Goal: Task Accomplishment & Management: Use online tool/utility

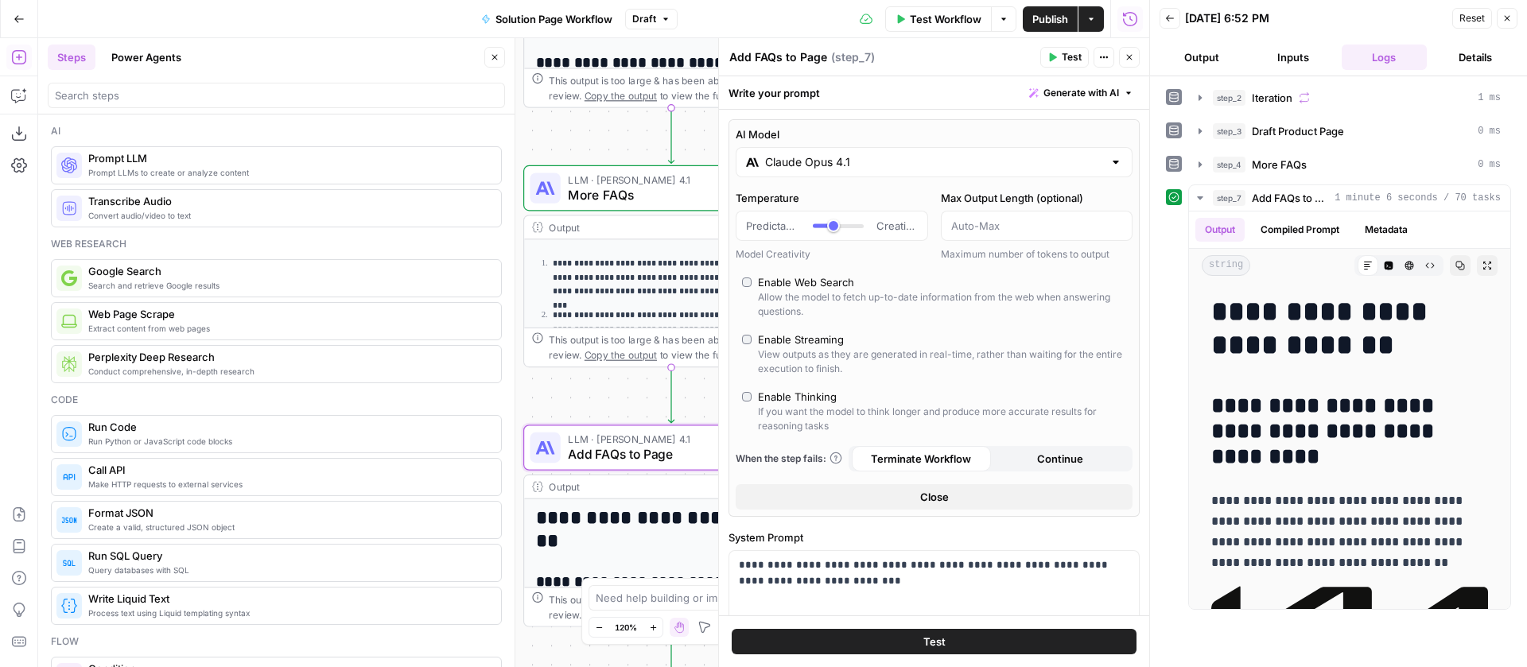
scroll to position [10192, 0]
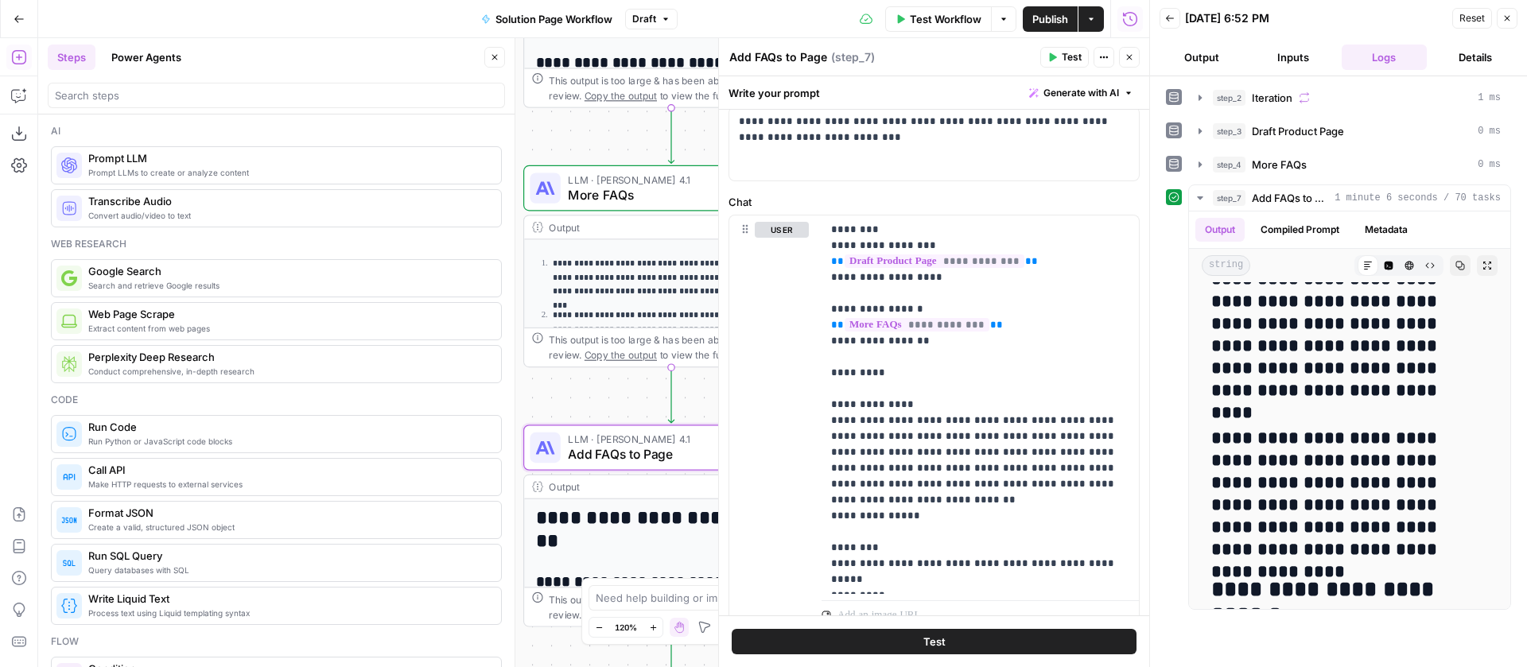
drag, startPoint x: 1133, startPoint y: 58, endPoint x: 1472, endPoint y: 25, distance: 340.4
click at [1133, 58] on icon "button" at bounding box center [1129, 57] width 10 height 10
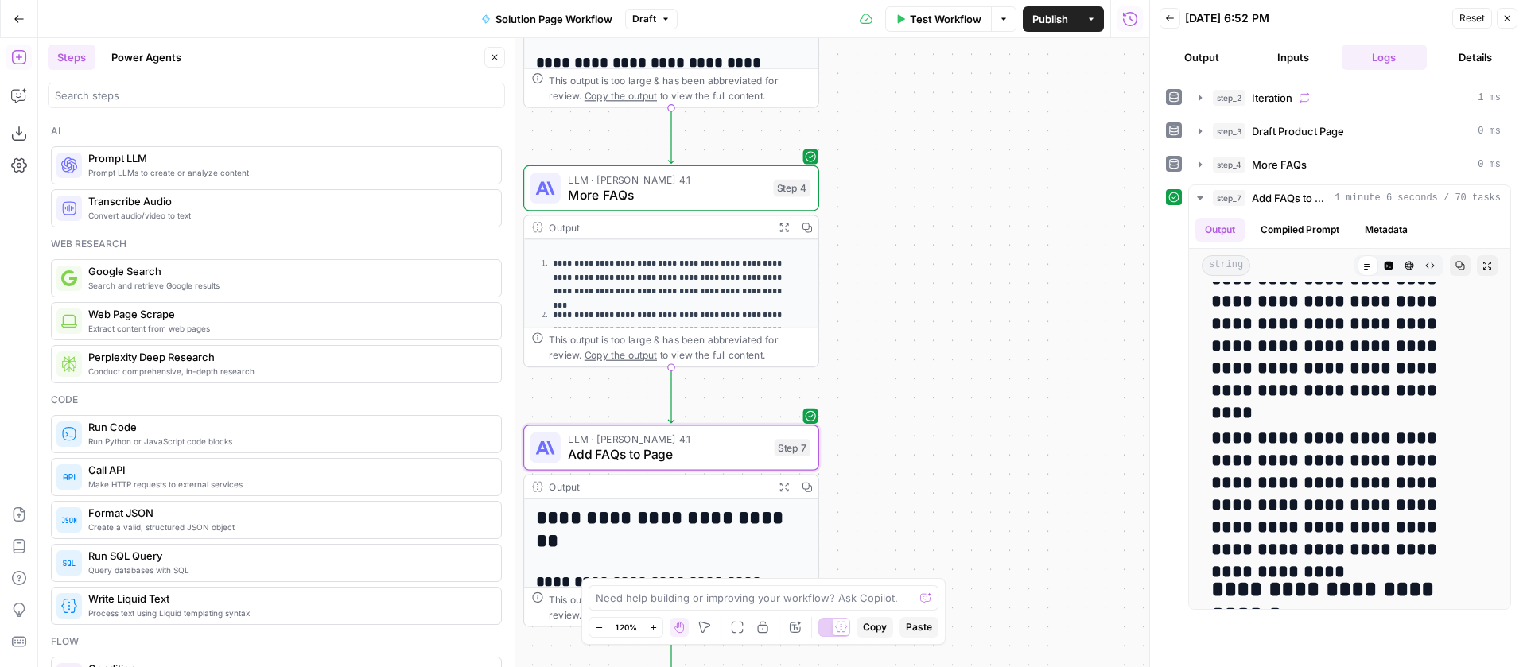
click at [1506, 19] on icon "button" at bounding box center [1507, 19] width 10 height 10
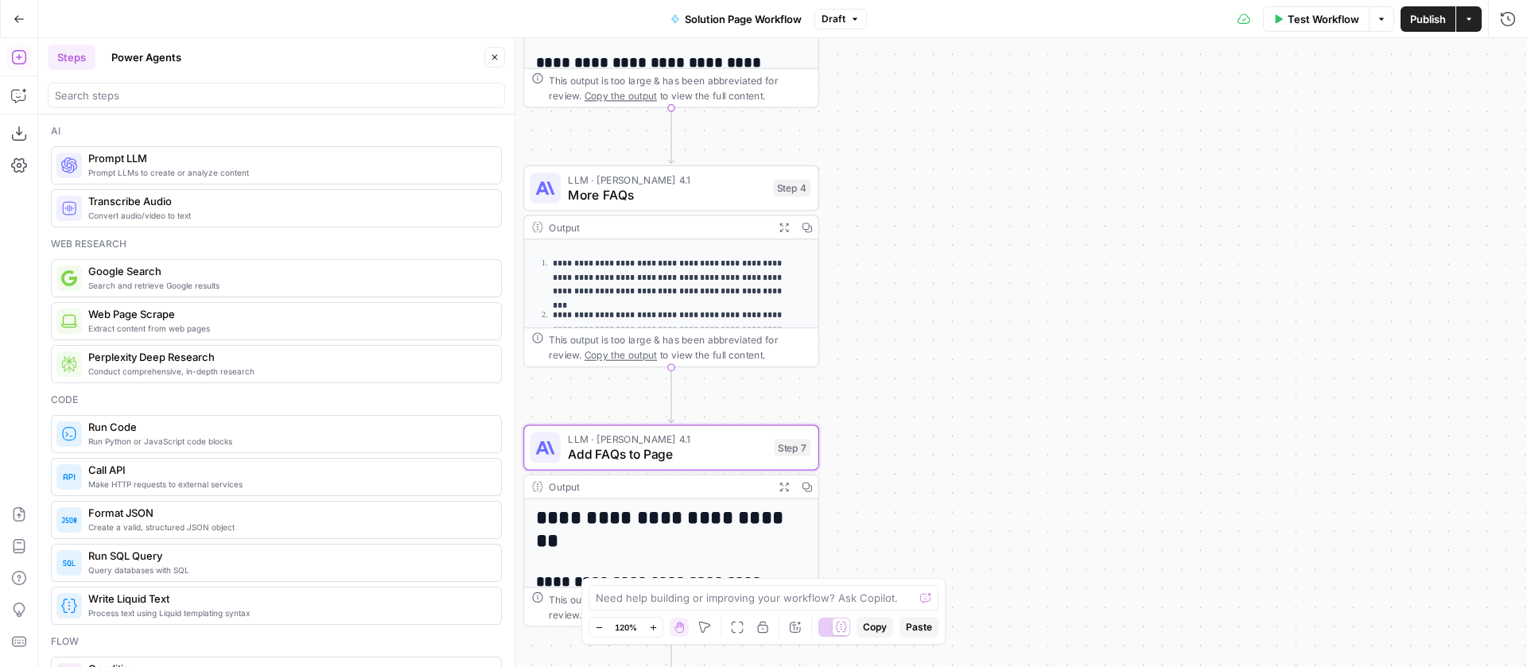
click at [25, 21] on button "Go Back" at bounding box center [19, 19] width 29 height 29
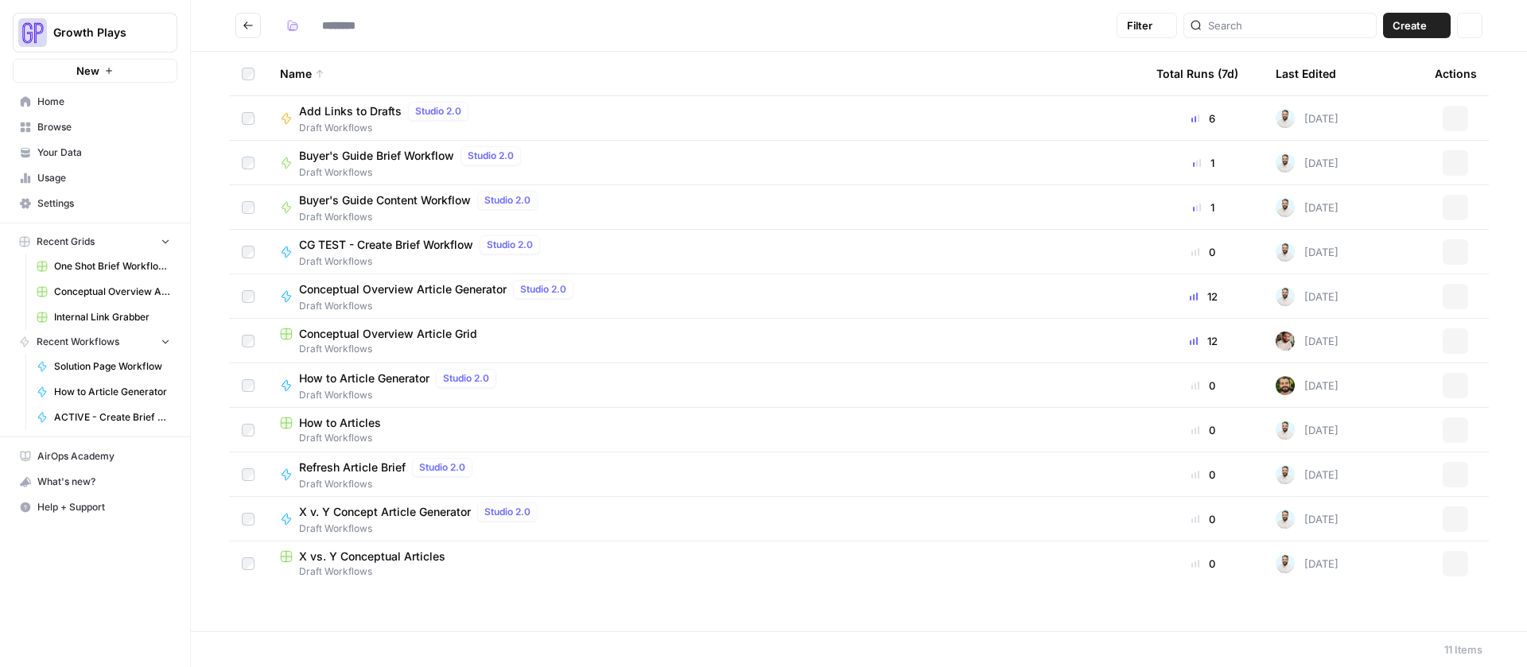
type input "**********"
click at [68, 146] on span "Your Data" at bounding box center [103, 153] width 133 height 14
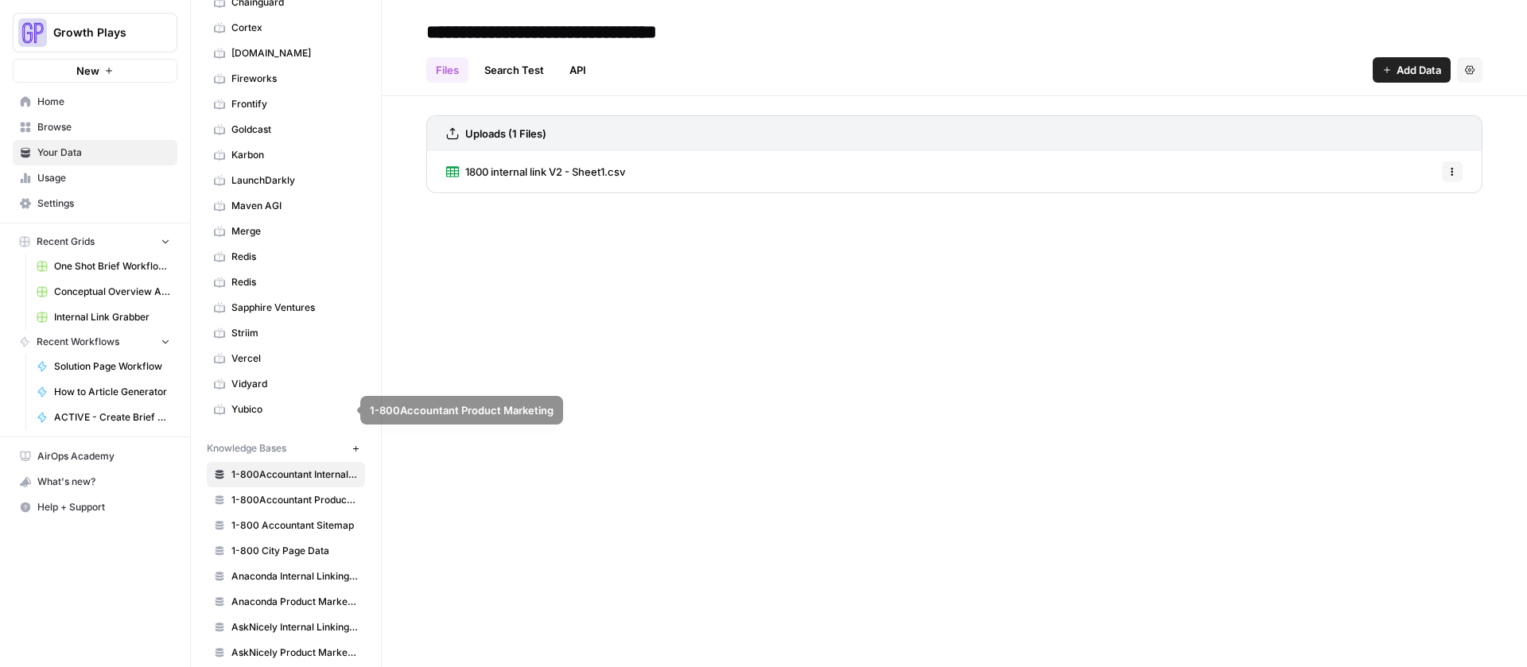
scroll to position [204, 0]
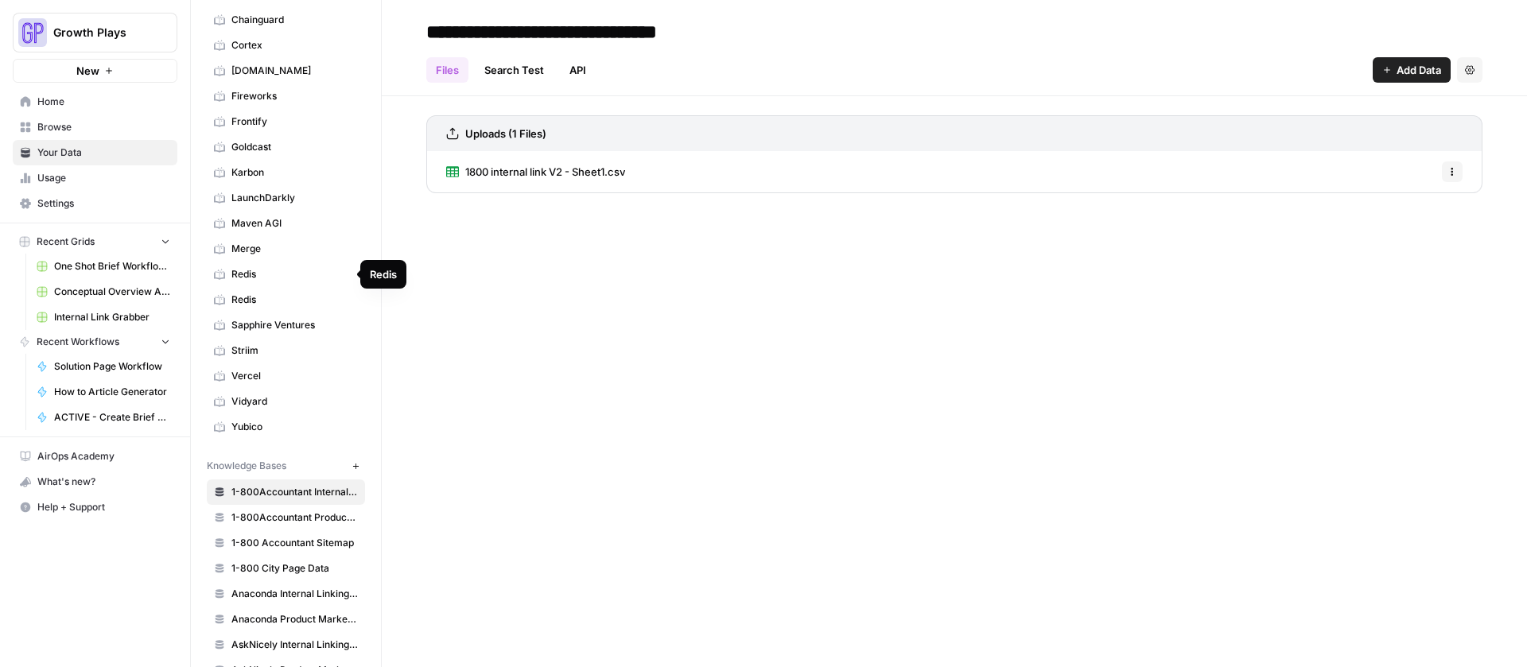
click at [247, 271] on span "Redis" at bounding box center [294, 274] width 126 height 14
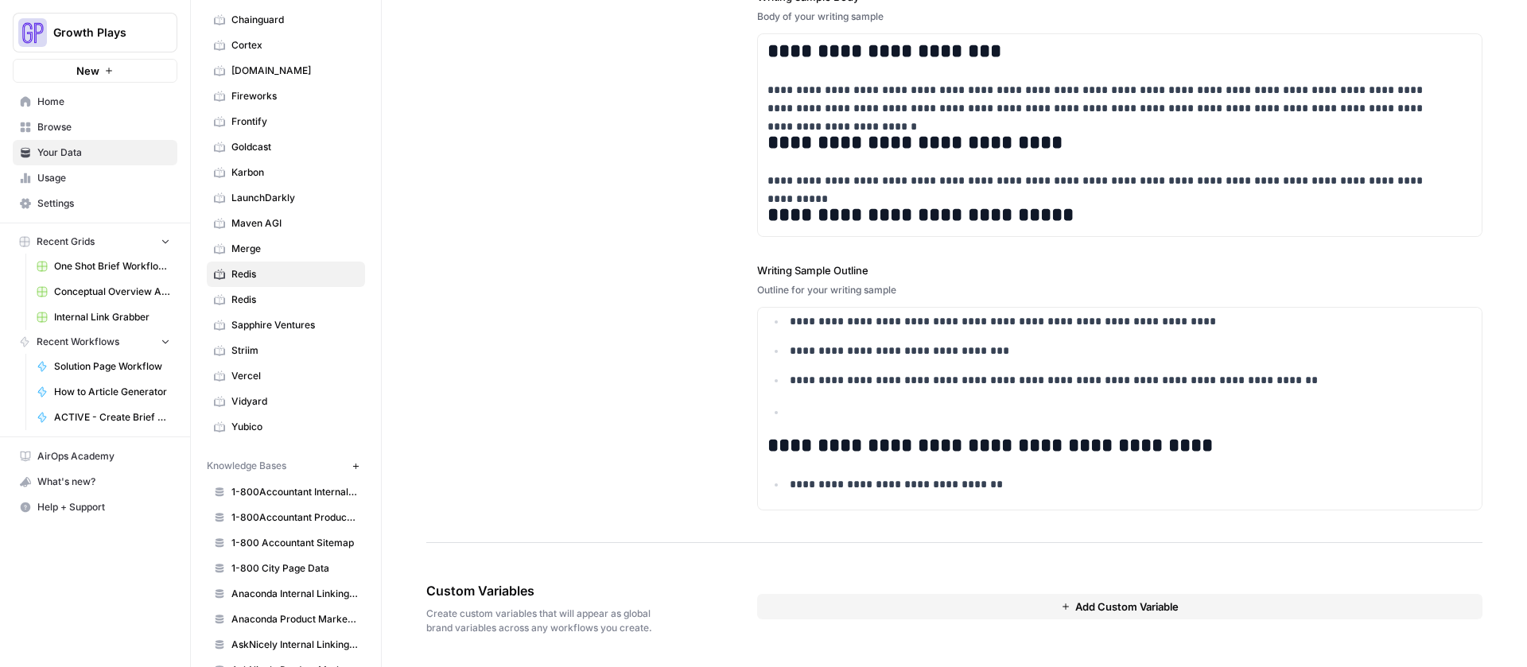
scroll to position [454, 0]
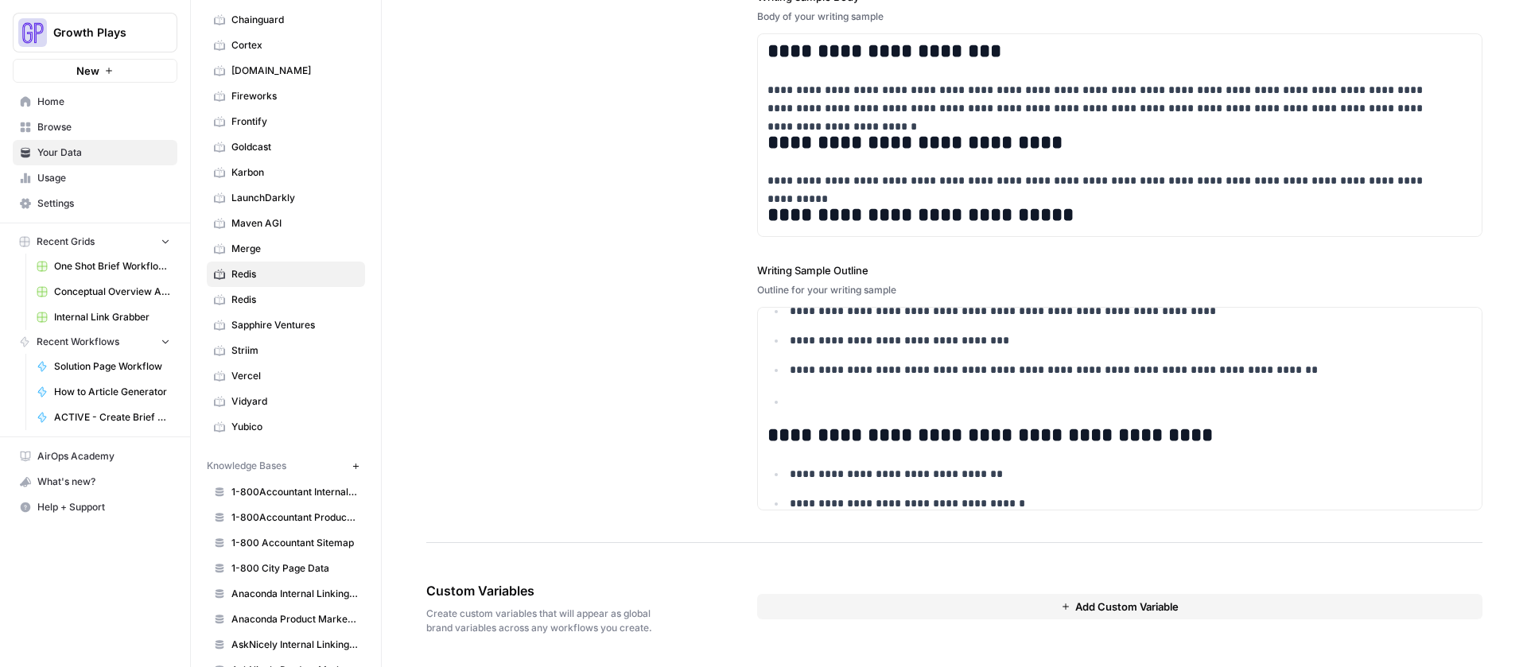
click at [254, 298] on span "Redis" at bounding box center [294, 300] width 126 height 14
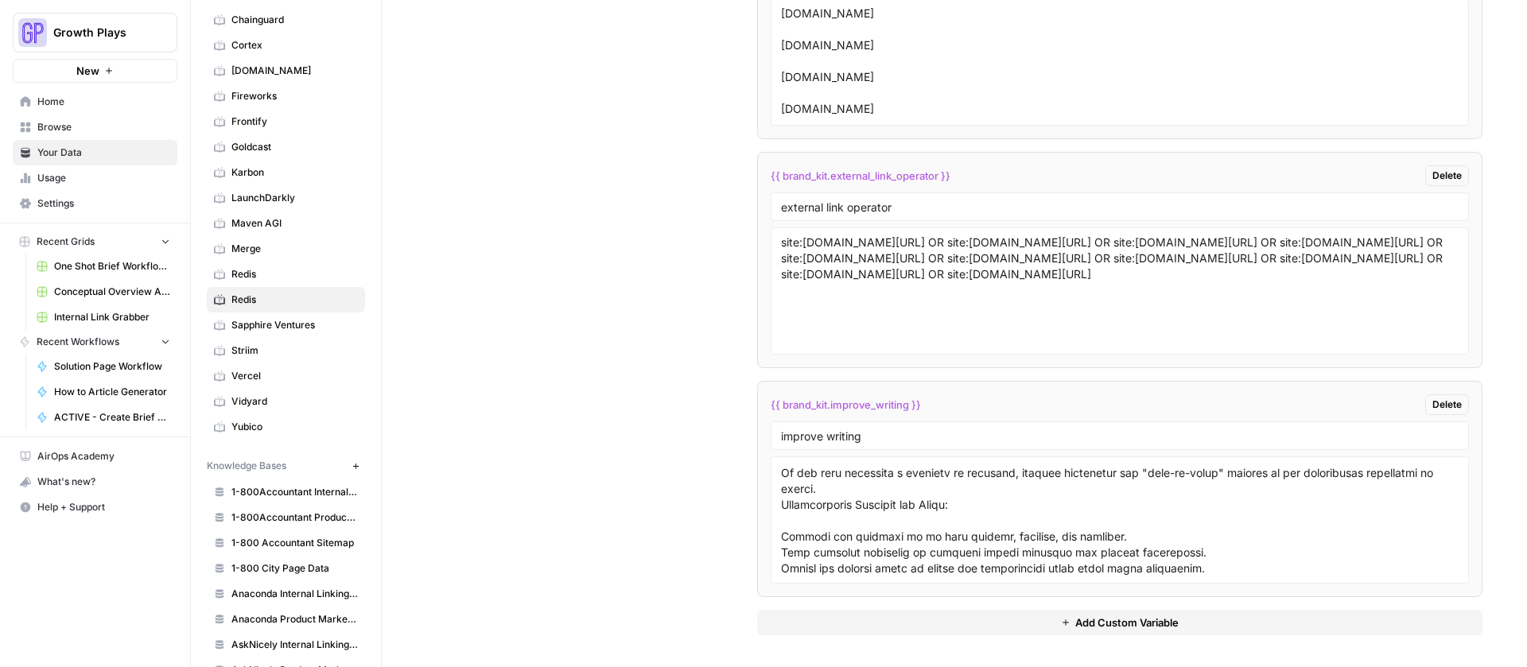
scroll to position [571, 0]
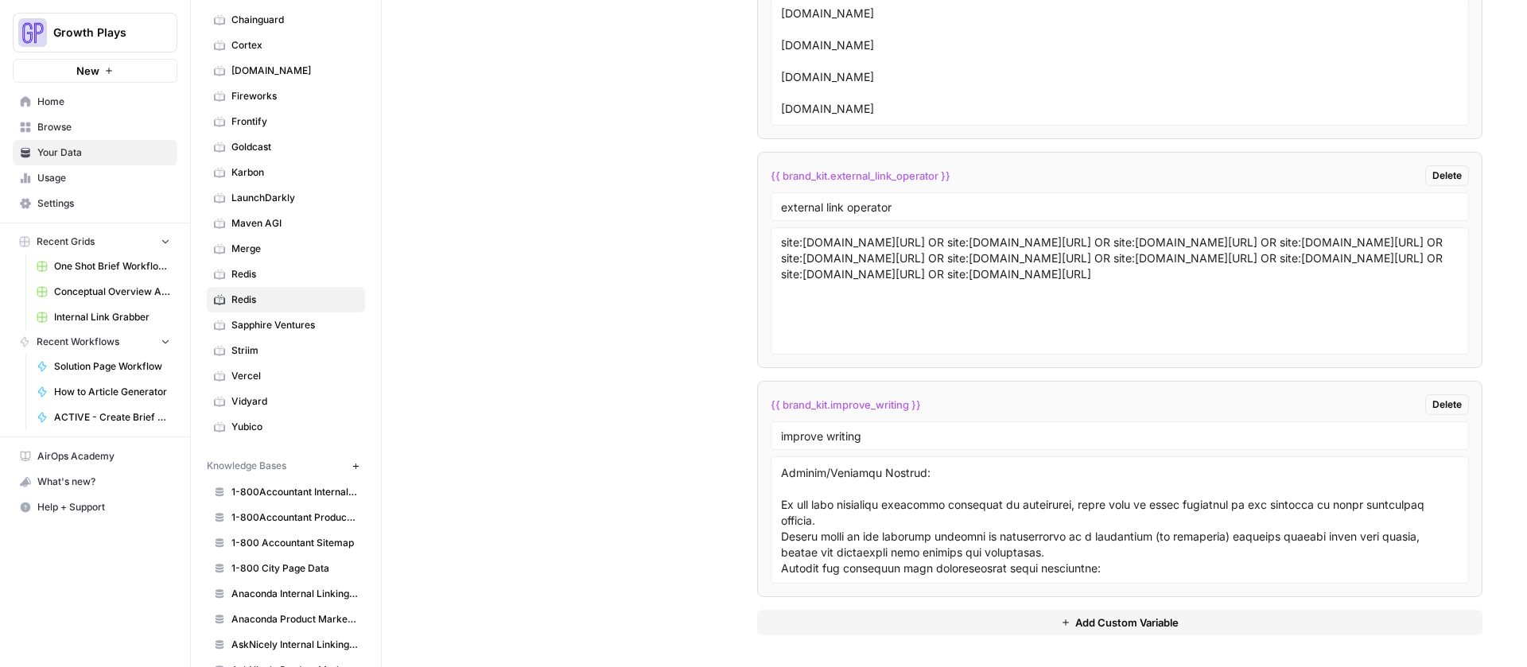
click at [1120, 620] on span "Add Custom Variable" at bounding box center [1126, 623] width 103 height 16
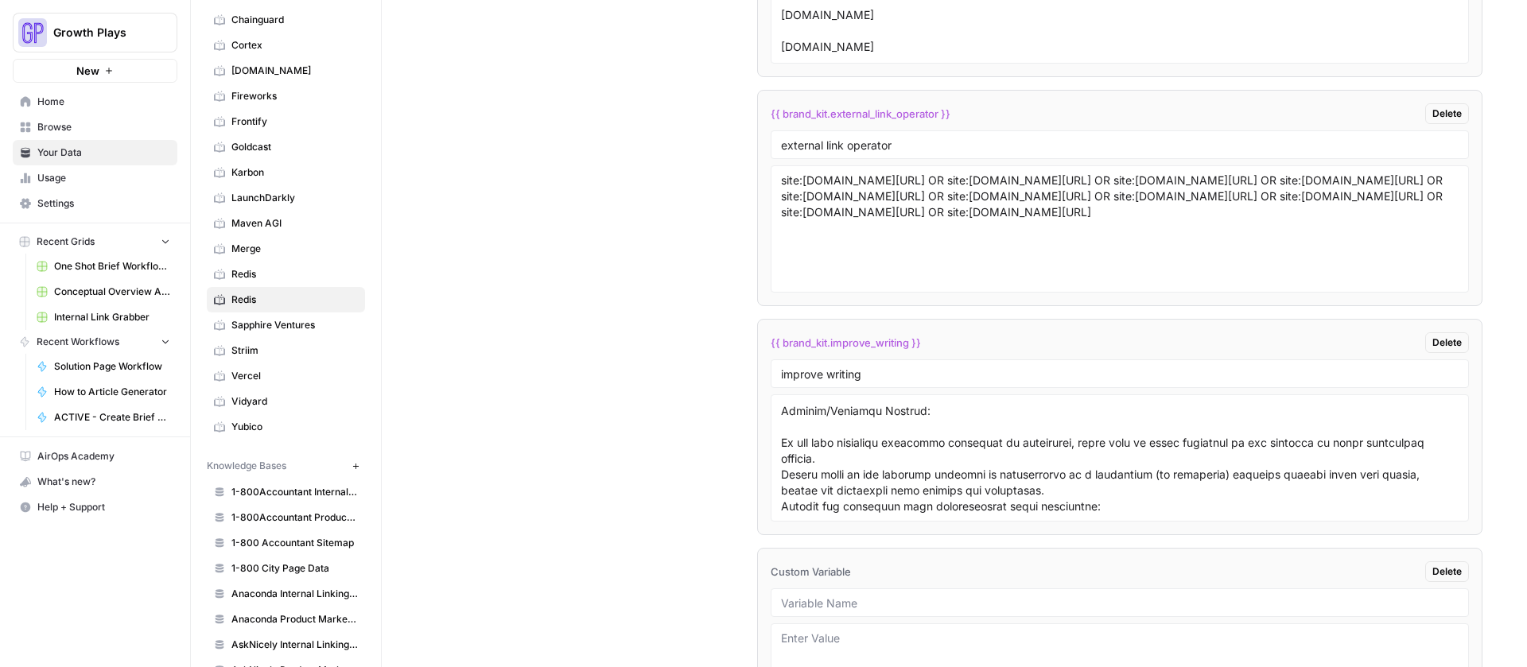
scroll to position [4026, 0]
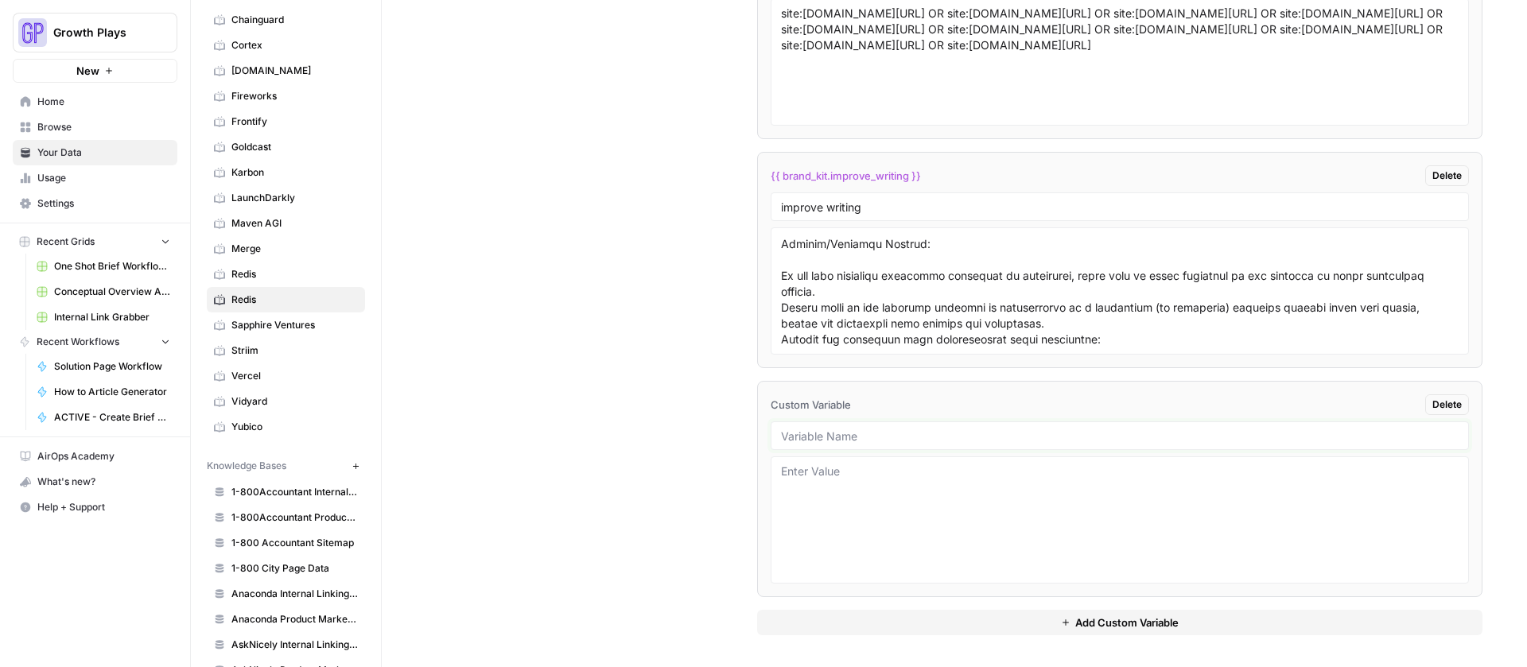
click at [846, 436] on input "text" at bounding box center [1119, 436] width 677 height 14
type input "tone and voice"
click at [856, 468] on textarea at bounding box center [1119, 520] width 677 height 113
click at [850, 481] on textarea at bounding box center [1119, 520] width 677 height 113
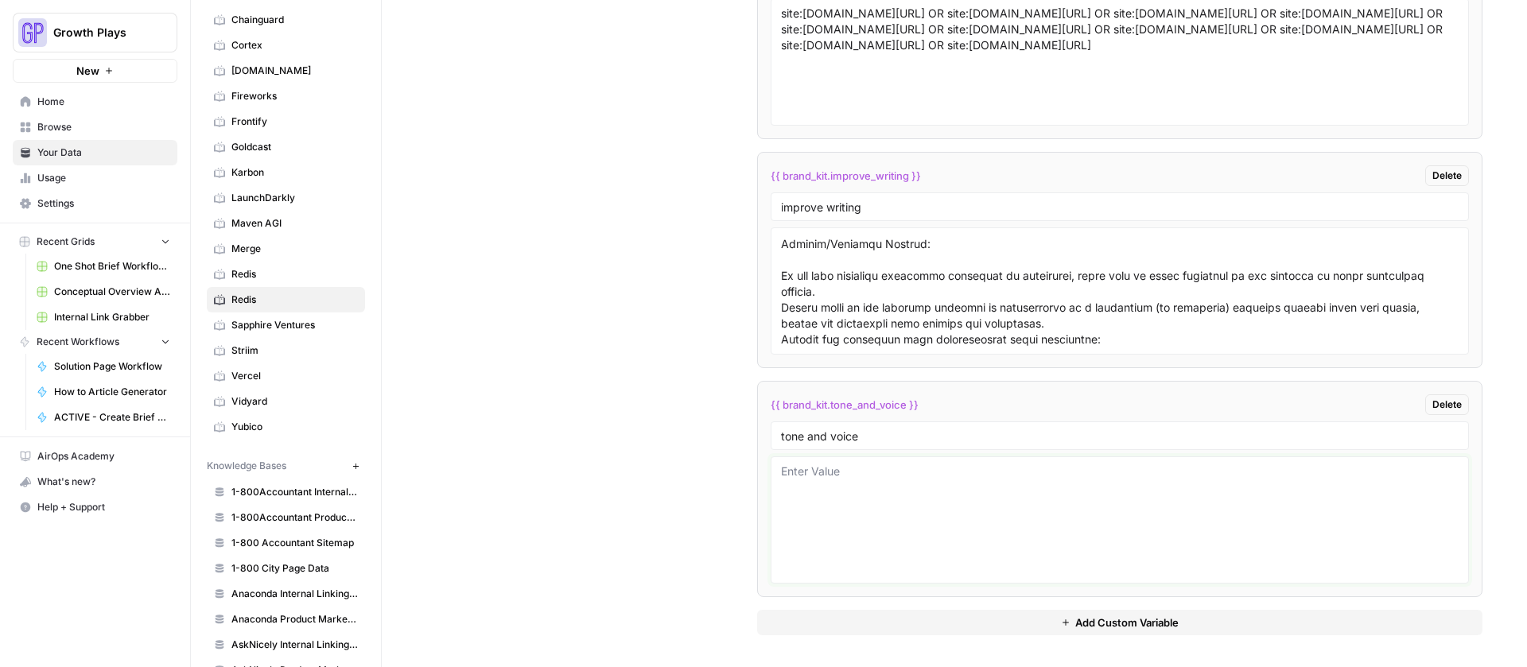
paste textarea "<styleGuide> <coreObjective> <primaryGoal>Establish Redis as the authoritative …"
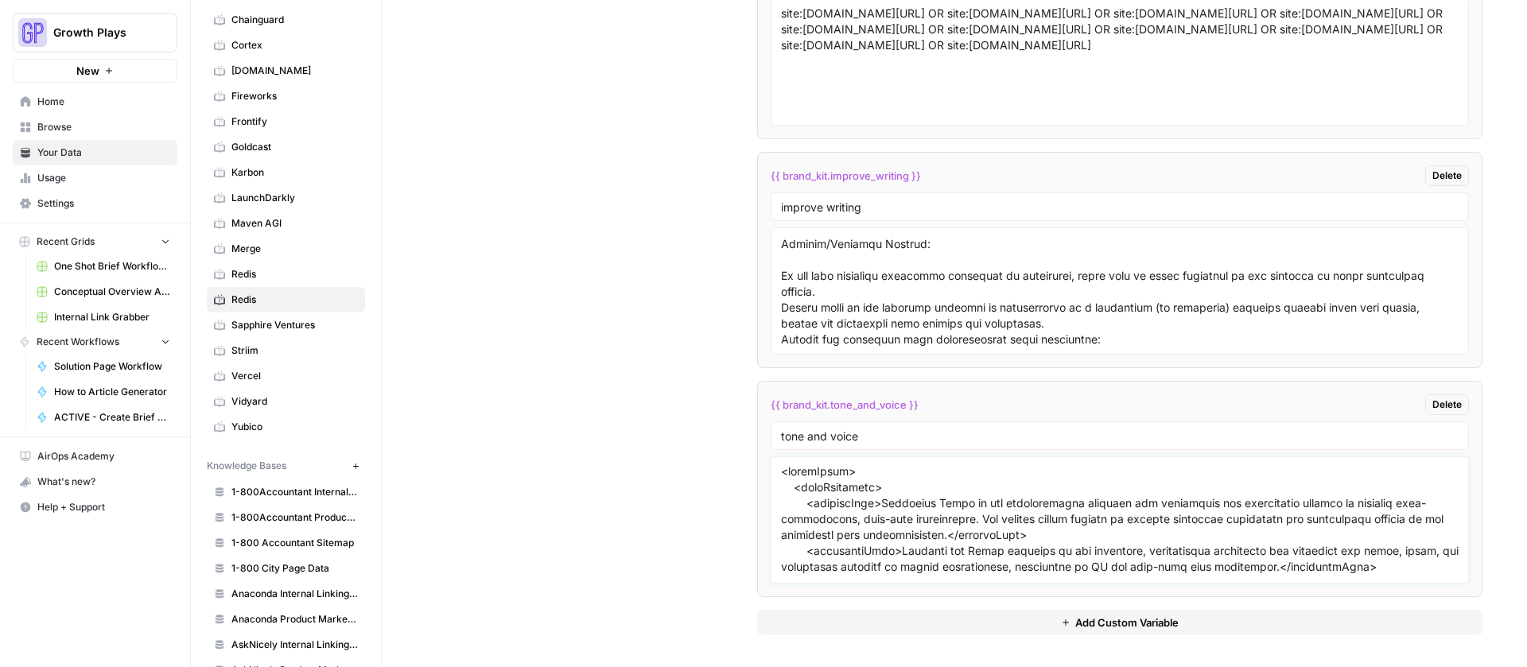
scroll to position [1555, 0]
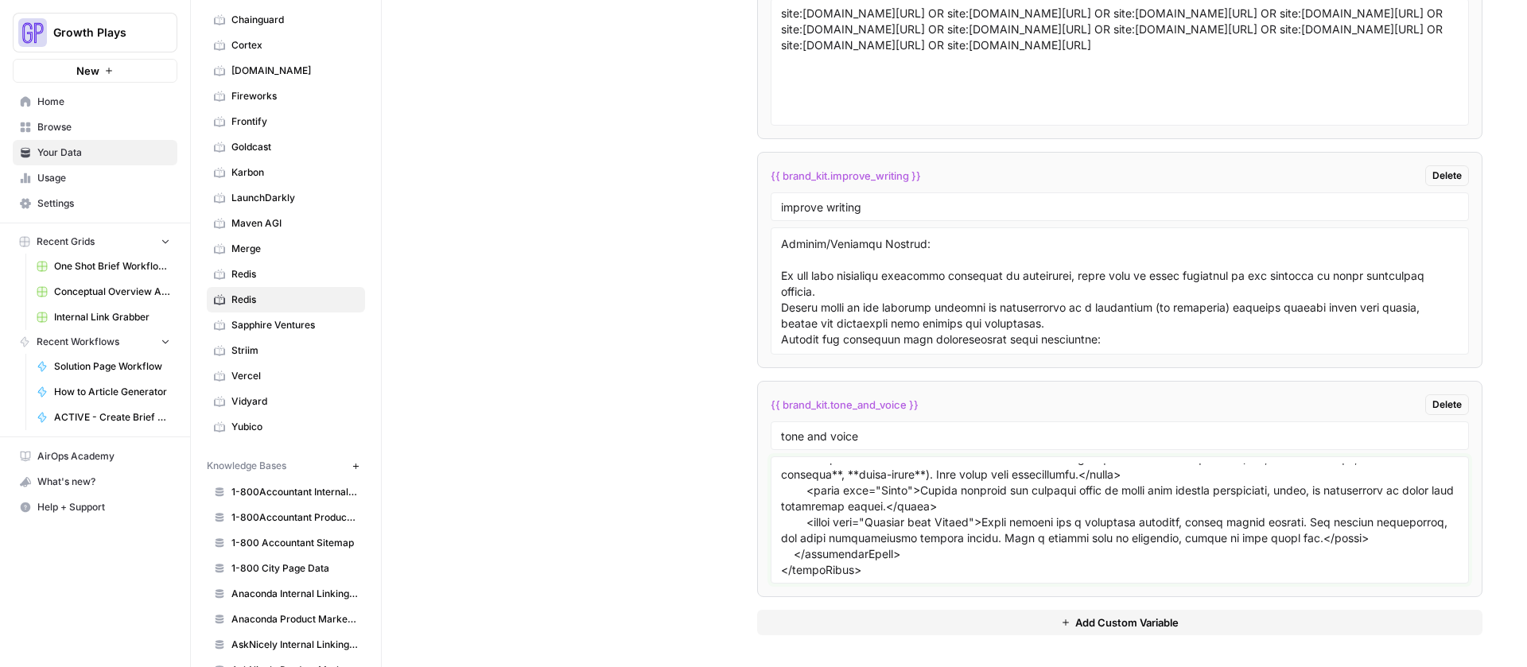
type textarea "<styleGuide> <coreObjective> <primaryGoal>Establish Redis as the authoritative …"
click at [1048, 625] on button "Add Custom Variable" at bounding box center [1119, 622] width 725 height 25
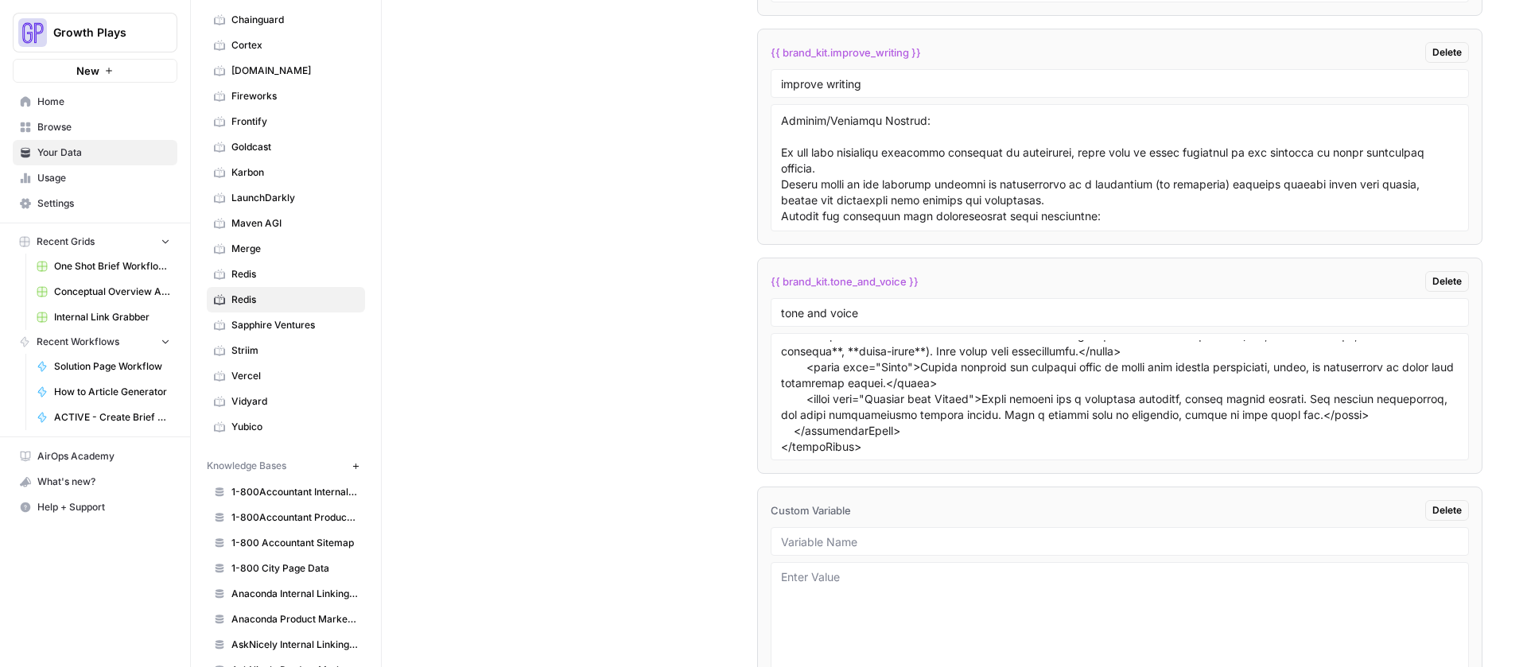
scroll to position [4247, 0]
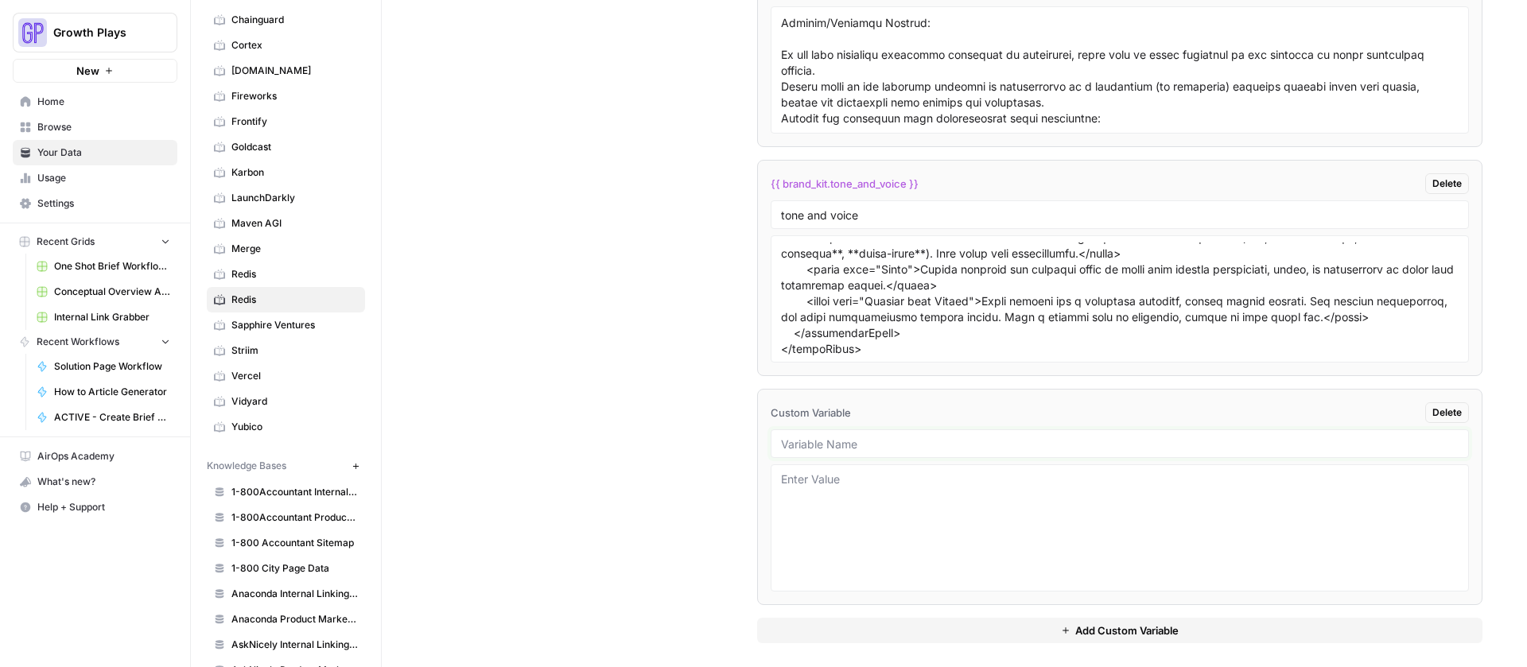
click at [873, 447] on input "text" at bounding box center [1119, 444] width 677 height 14
type input "thought leadership"
click at [850, 483] on textarea at bounding box center [1119, 527] width 677 height 113
paste textarea "<redis_technology_philosophy> <major_opinion> <title>Real-Time Is The Only Time…"
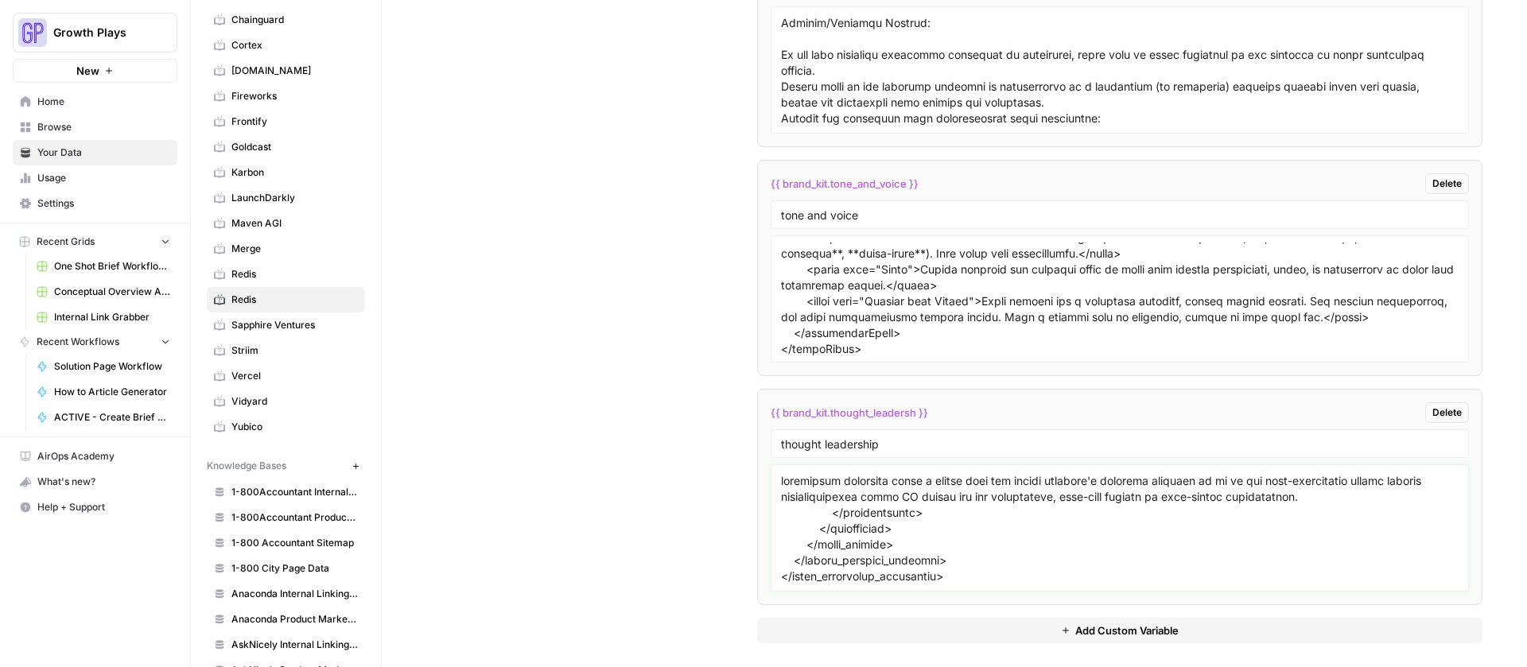
type textarea "<redis_technology_philosophy> <major_opinion> <title>Real-Time Is The Only Time…"
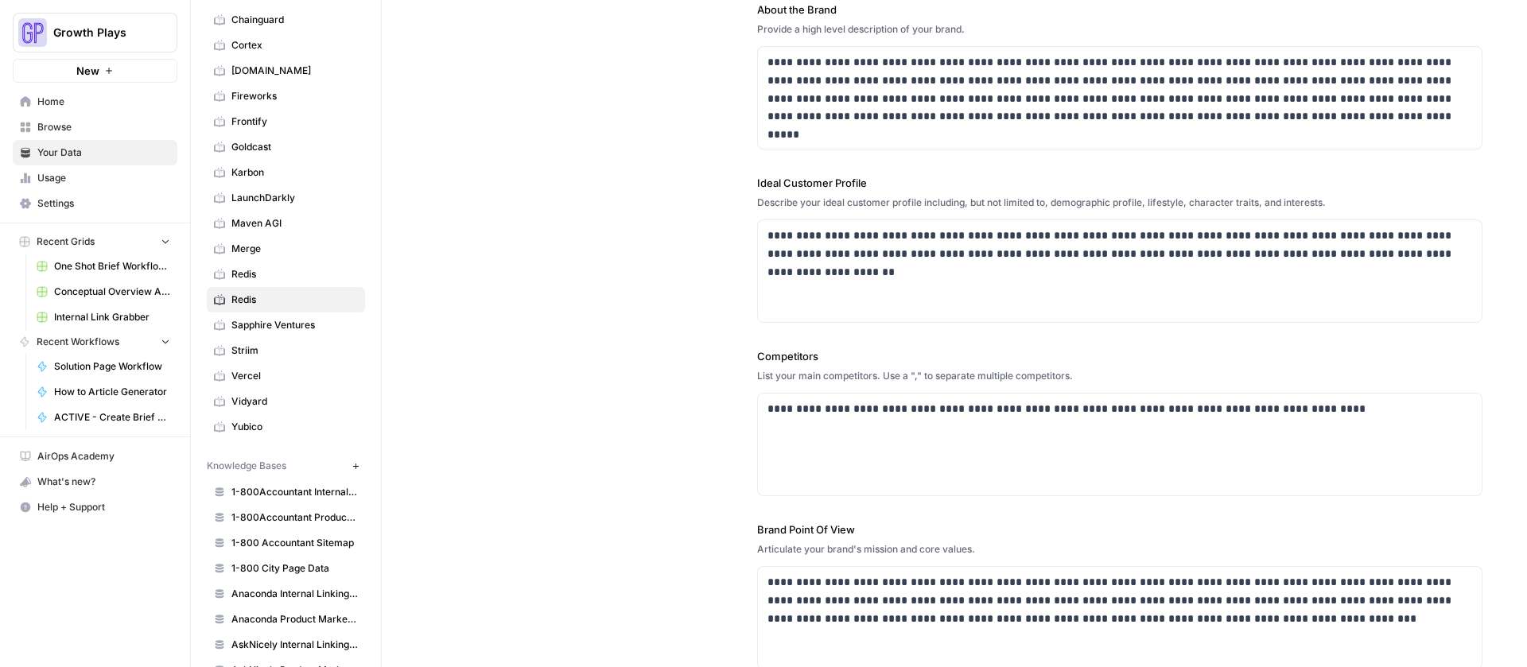
scroll to position [0, 0]
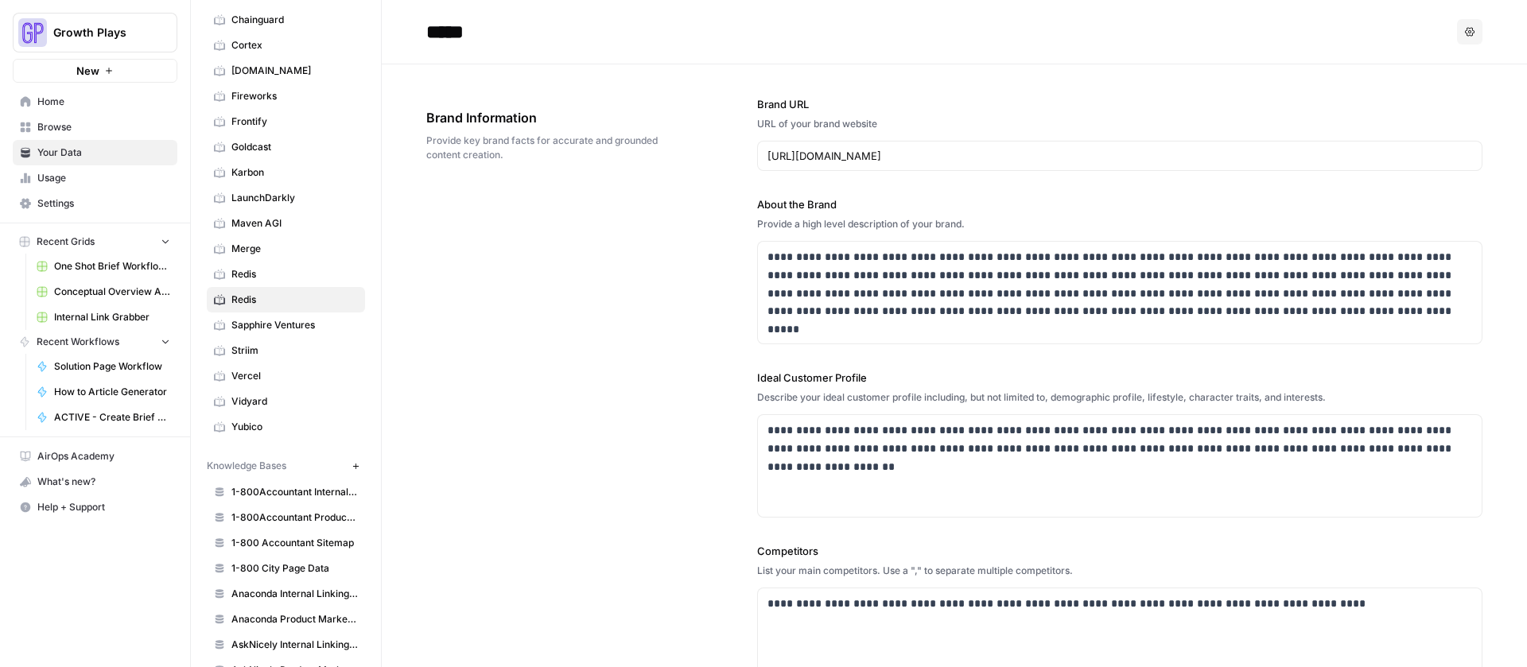
click at [246, 270] on span "Redis" at bounding box center [294, 274] width 126 height 14
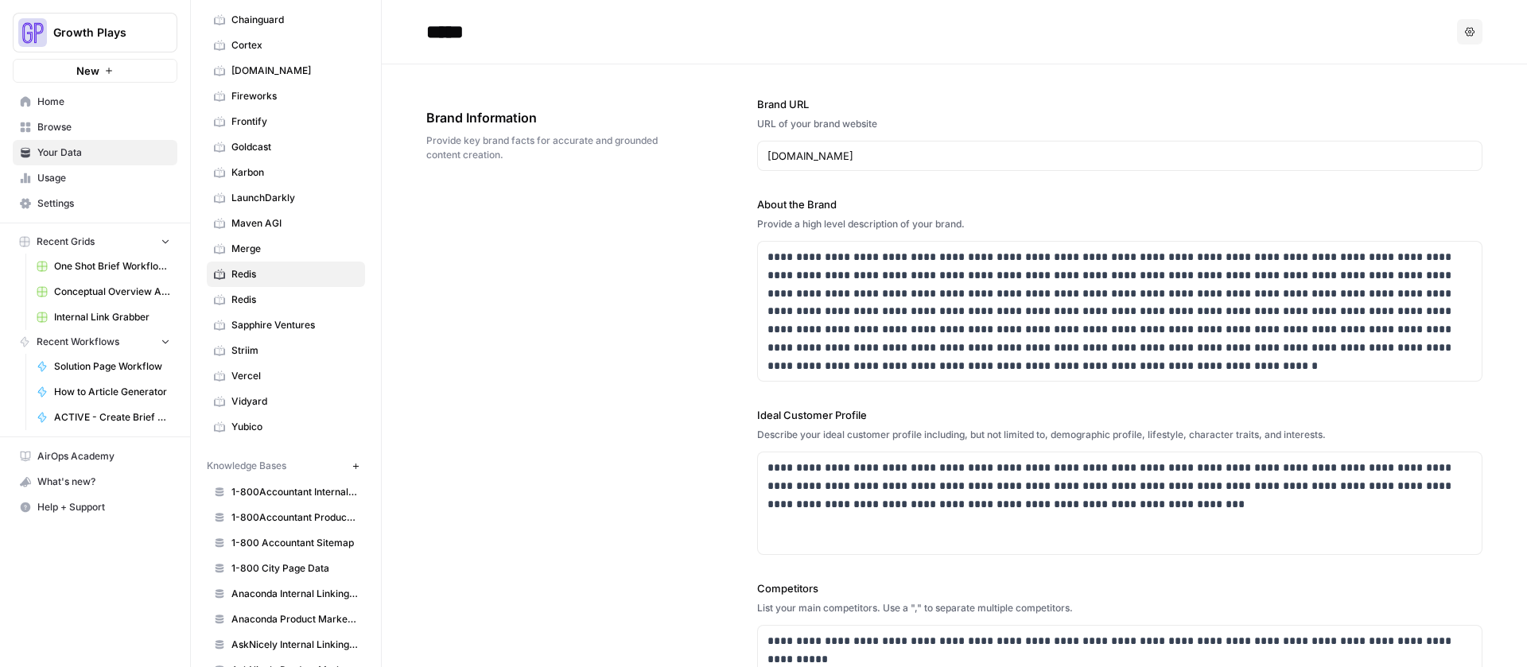
click at [1457, 21] on button "Options" at bounding box center [1469, 31] width 25 height 25
click at [1411, 103] on span "Delete" at bounding box center [1424, 105] width 51 height 16
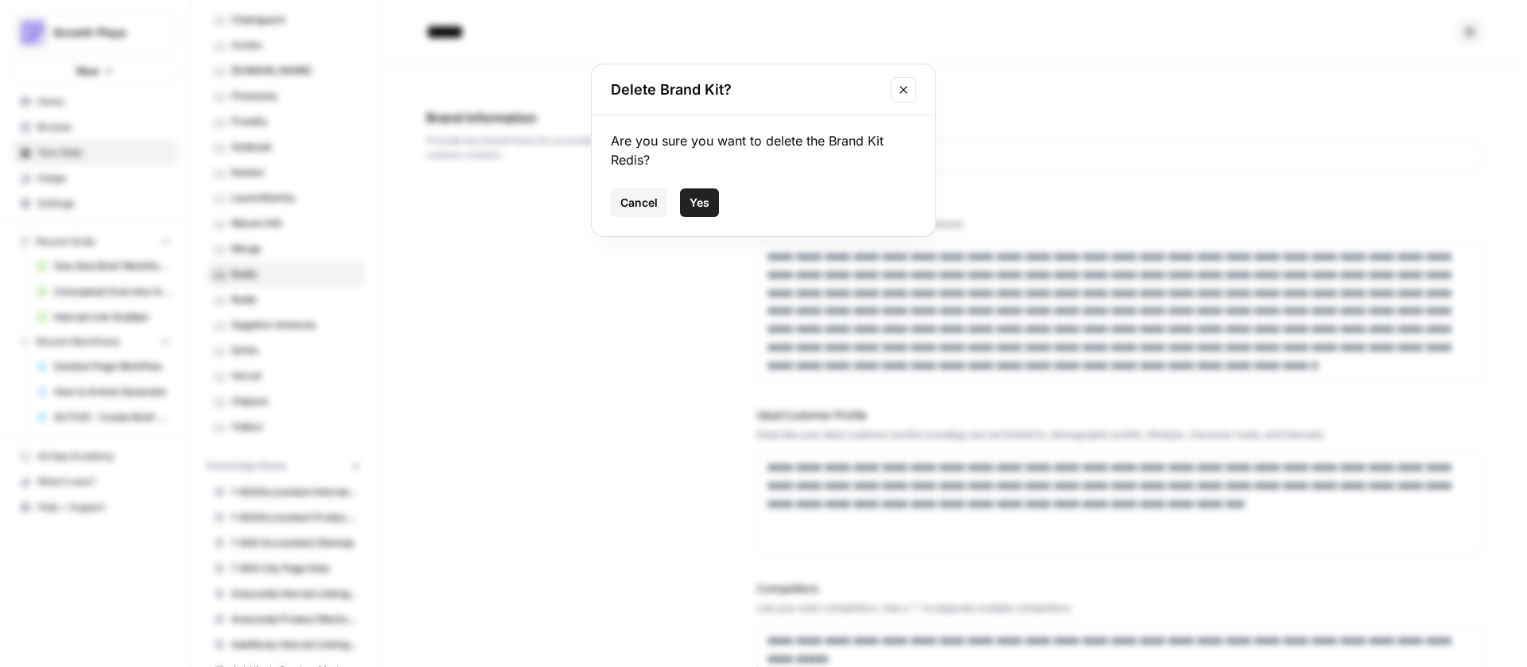
click at [712, 199] on button "Yes" at bounding box center [699, 202] width 39 height 29
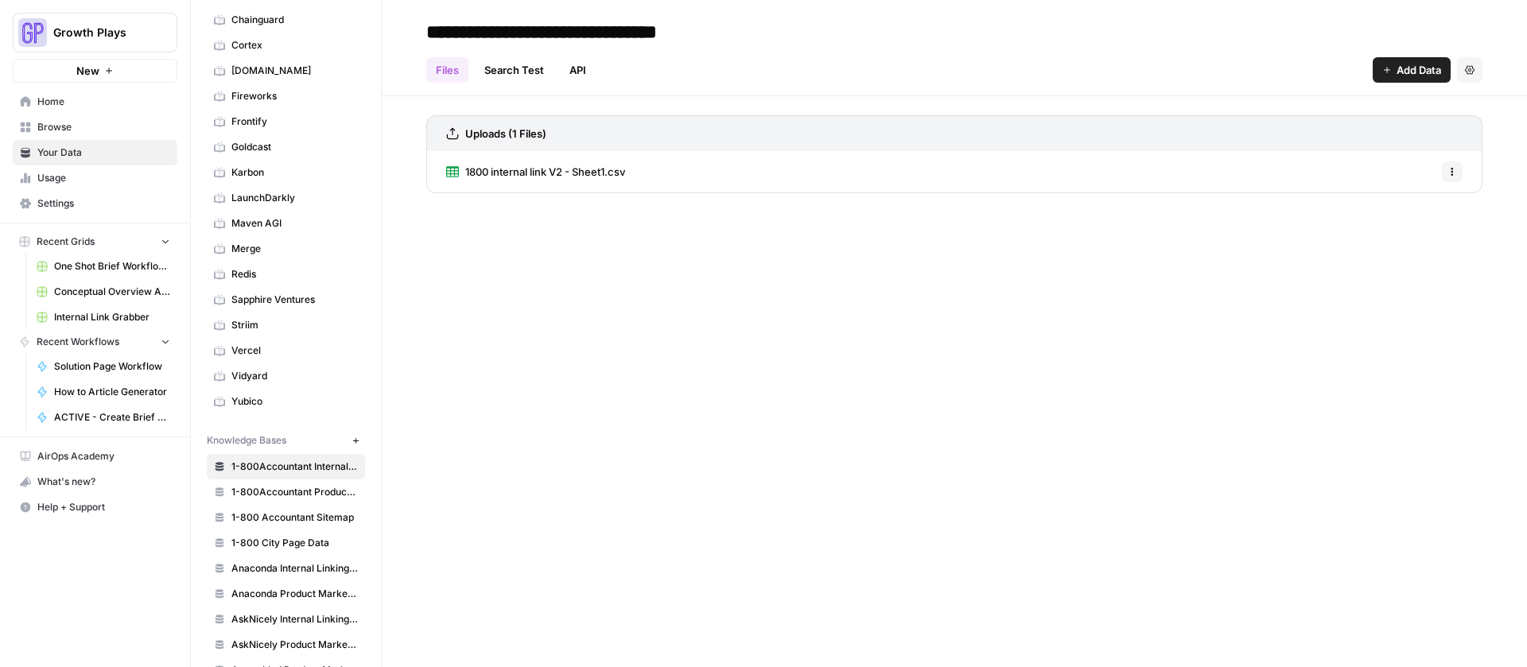
click at [229, 276] on link "Redis" at bounding box center [286, 274] width 158 height 25
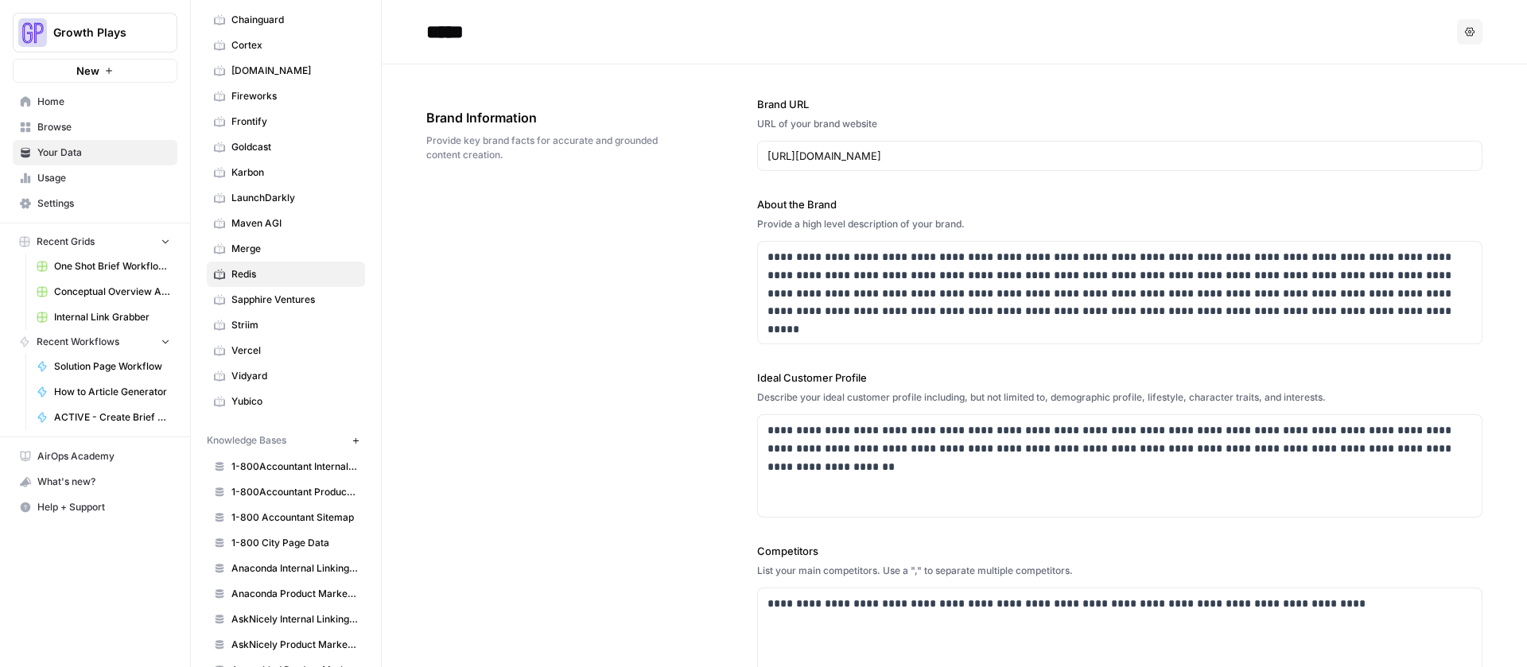
click at [56, 99] on span "Home" at bounding box center [103, 102] width 133 height 14
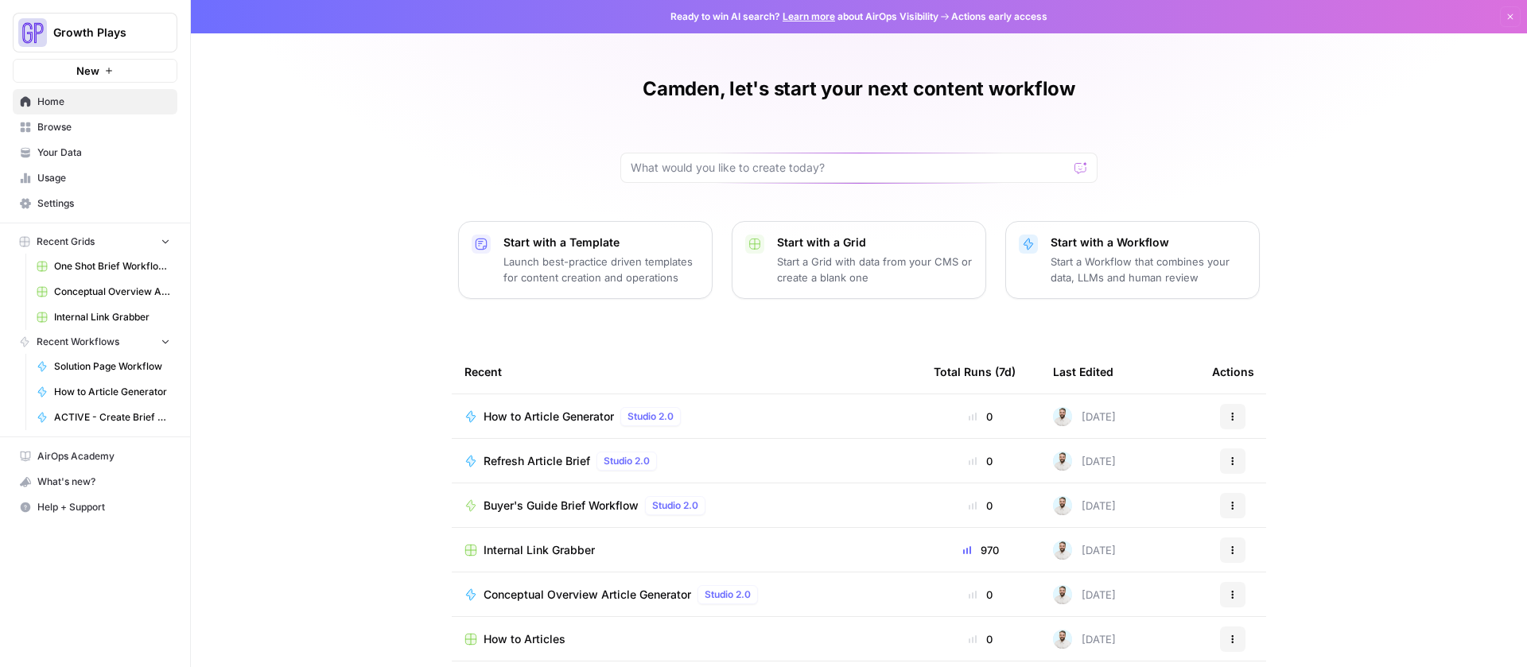
click at [70, 126] on span "Browse" at bounding box center [103, 127] width 133 height 14
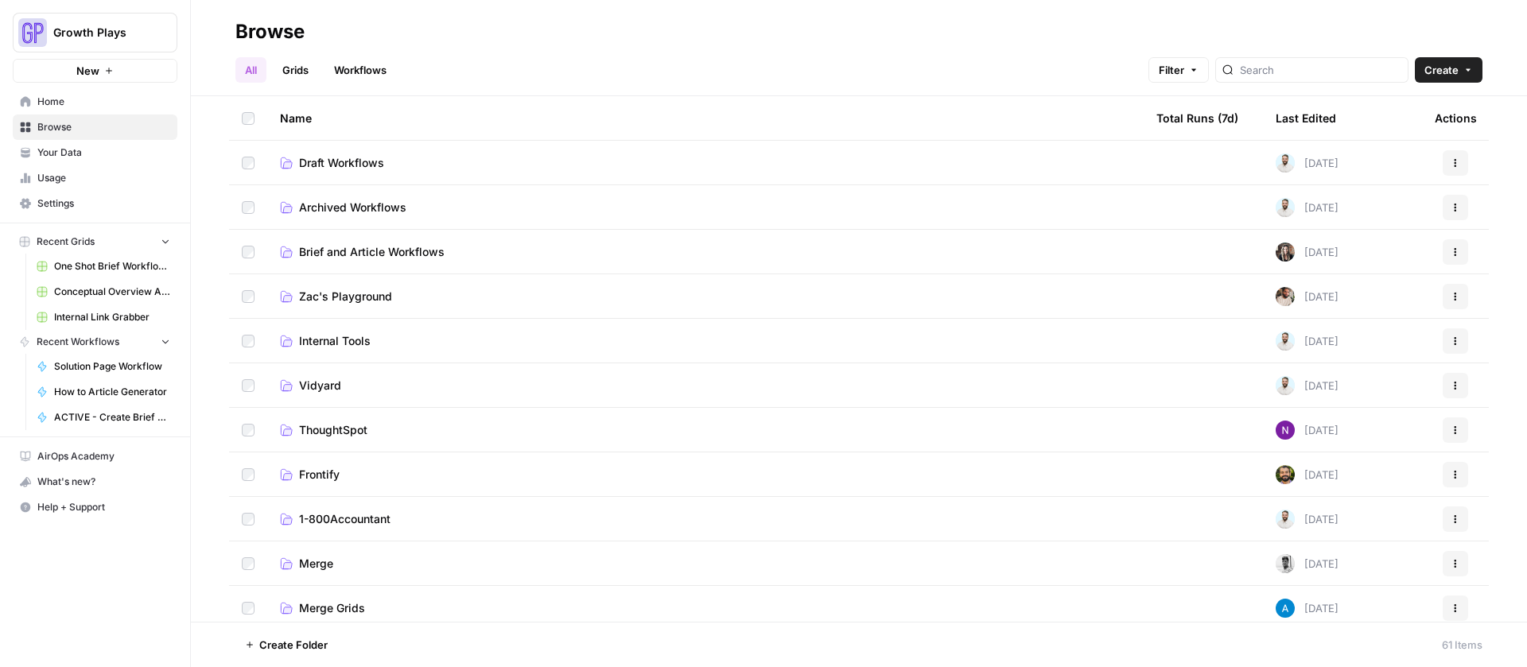
click at [393, 168] on link "Draft Workflows" at bounding box center [705, 163] width 851 height 16
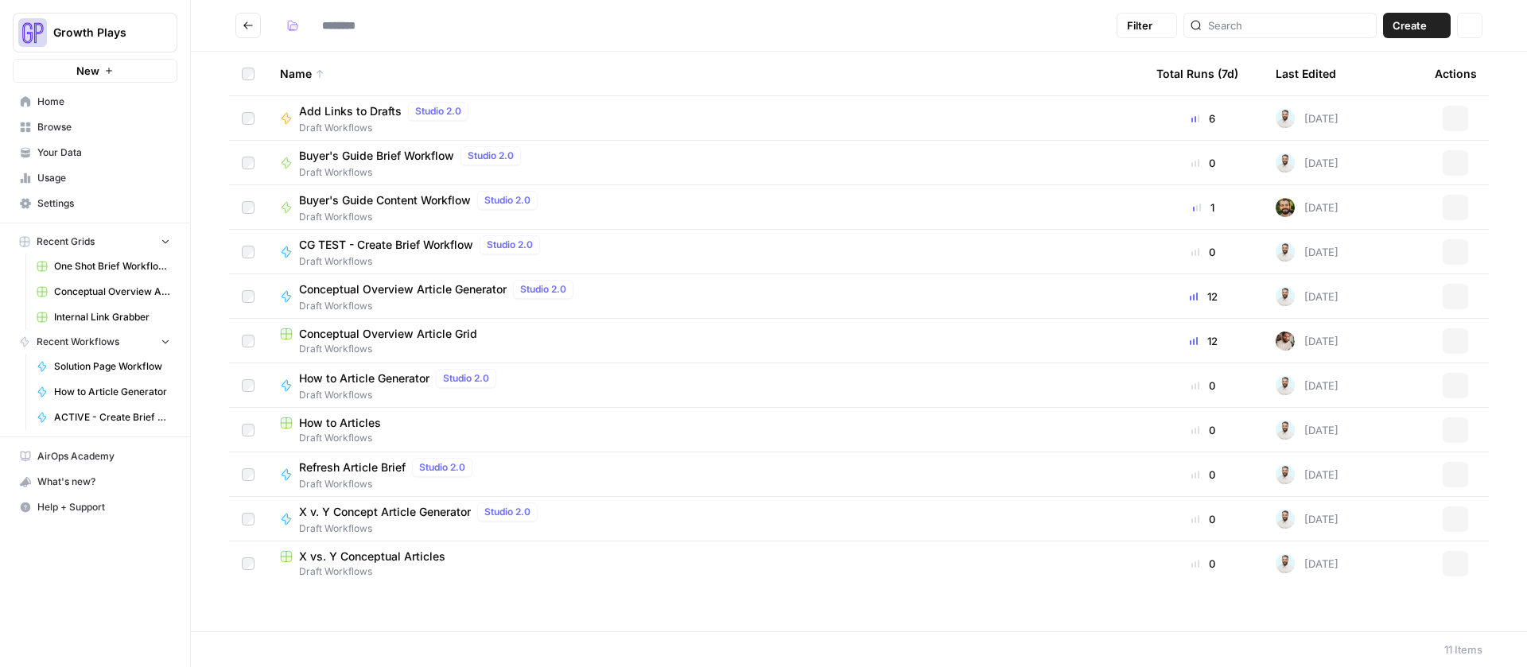
type input "**********"
click at [382, 330] on span "Conceptual Overview Article Grid" at bounding box center [388, 334] width 178 height 16
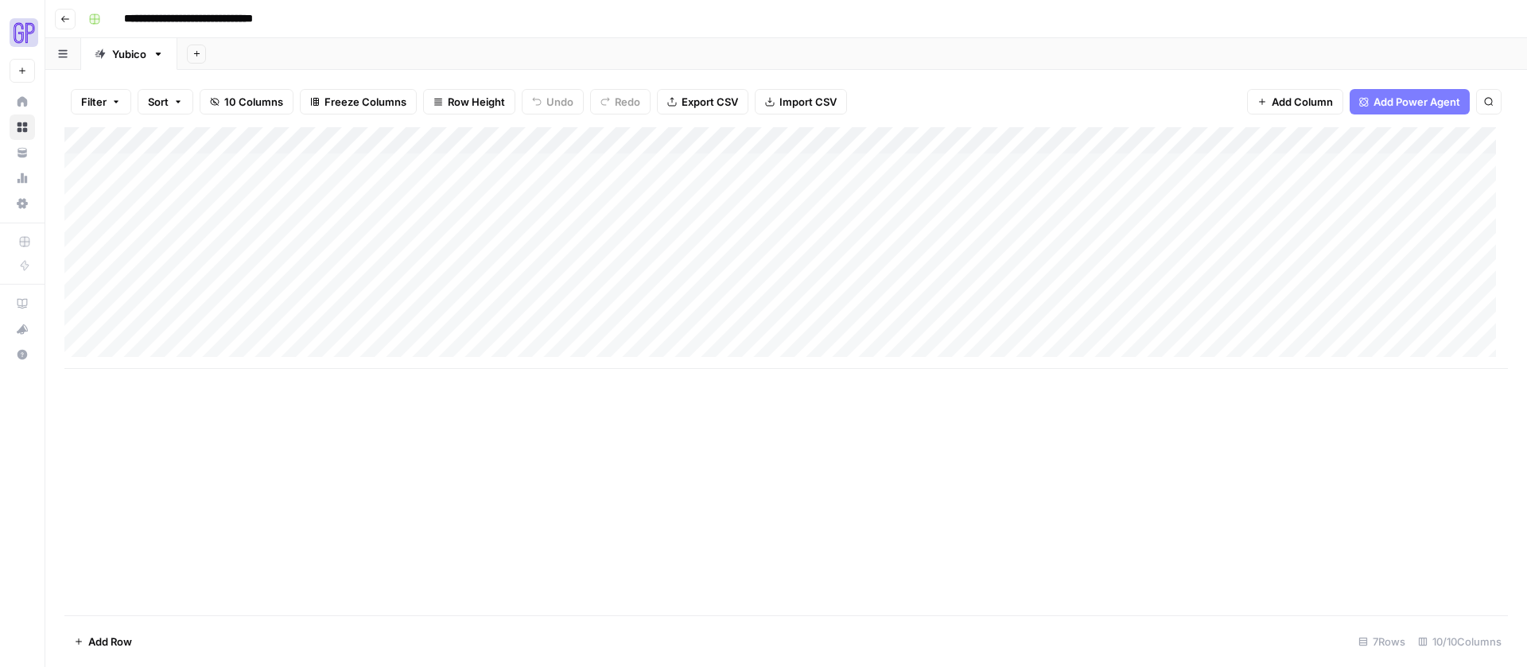
click at [204, 52] on button "Add Sheet" at bounding box center [196, 54] width 19 height 19
click at [250, 126] on span "From Workflow" at bounding box center [277, 131] width 117 height 16
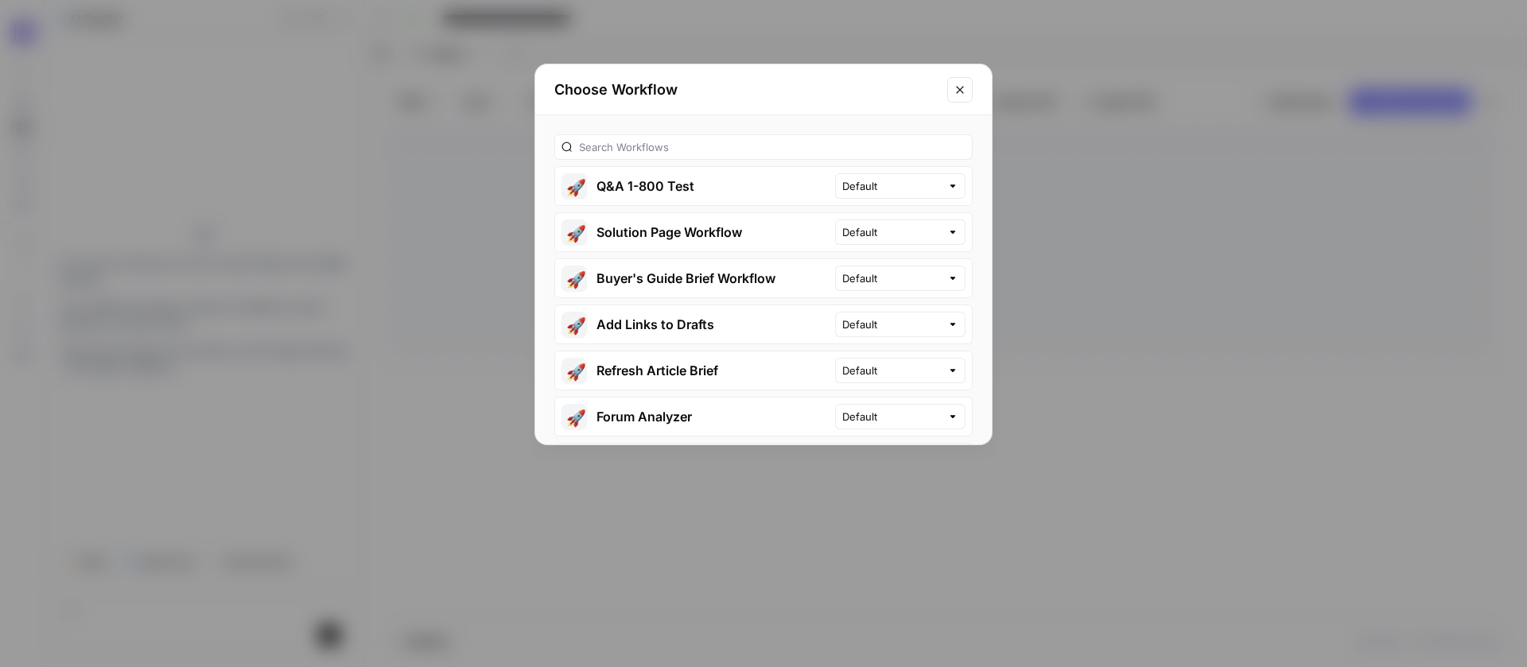
type textarea "o"
click at [661, 147] on input "text" at bounding box center [772, 147] width 386 height 16
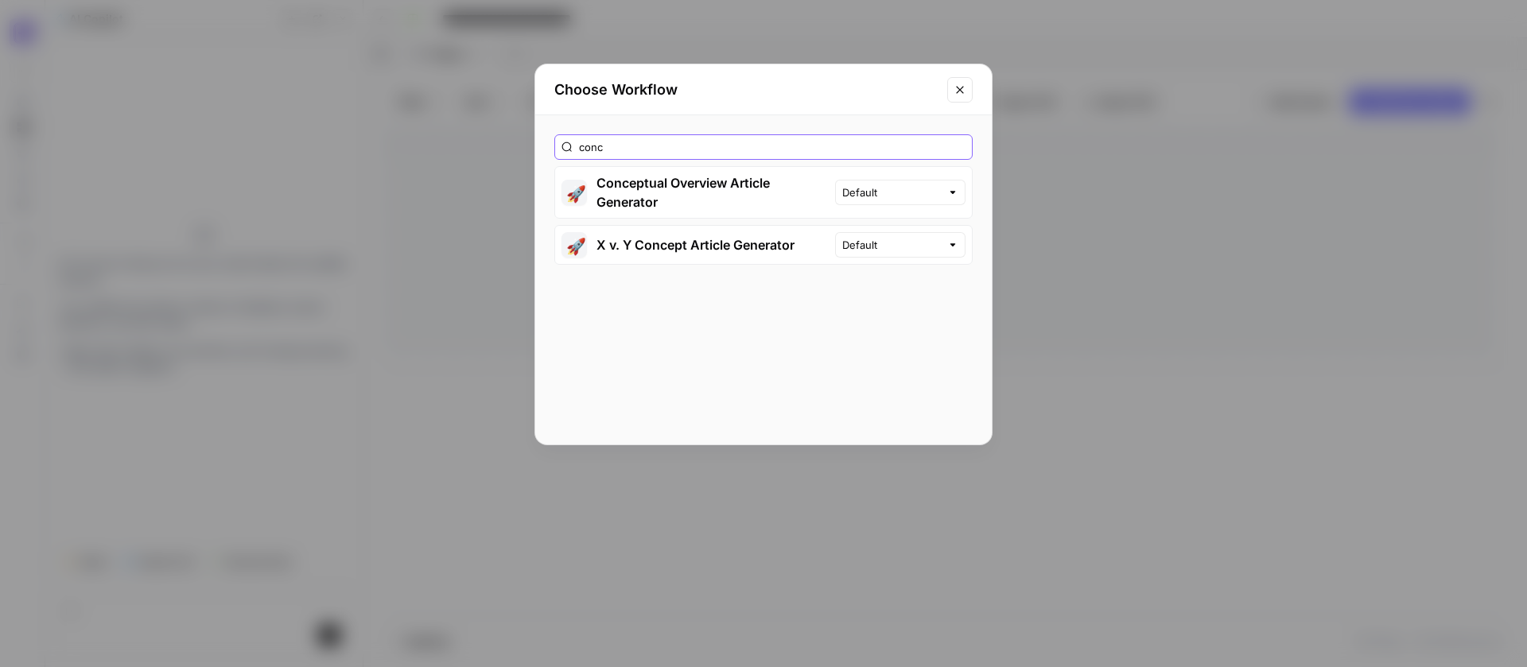
type input "conc"
click at [684, 178] on button "🚀 Conceptual Overview Article Generator" at bounding box center [695, 192] width 280 height 51
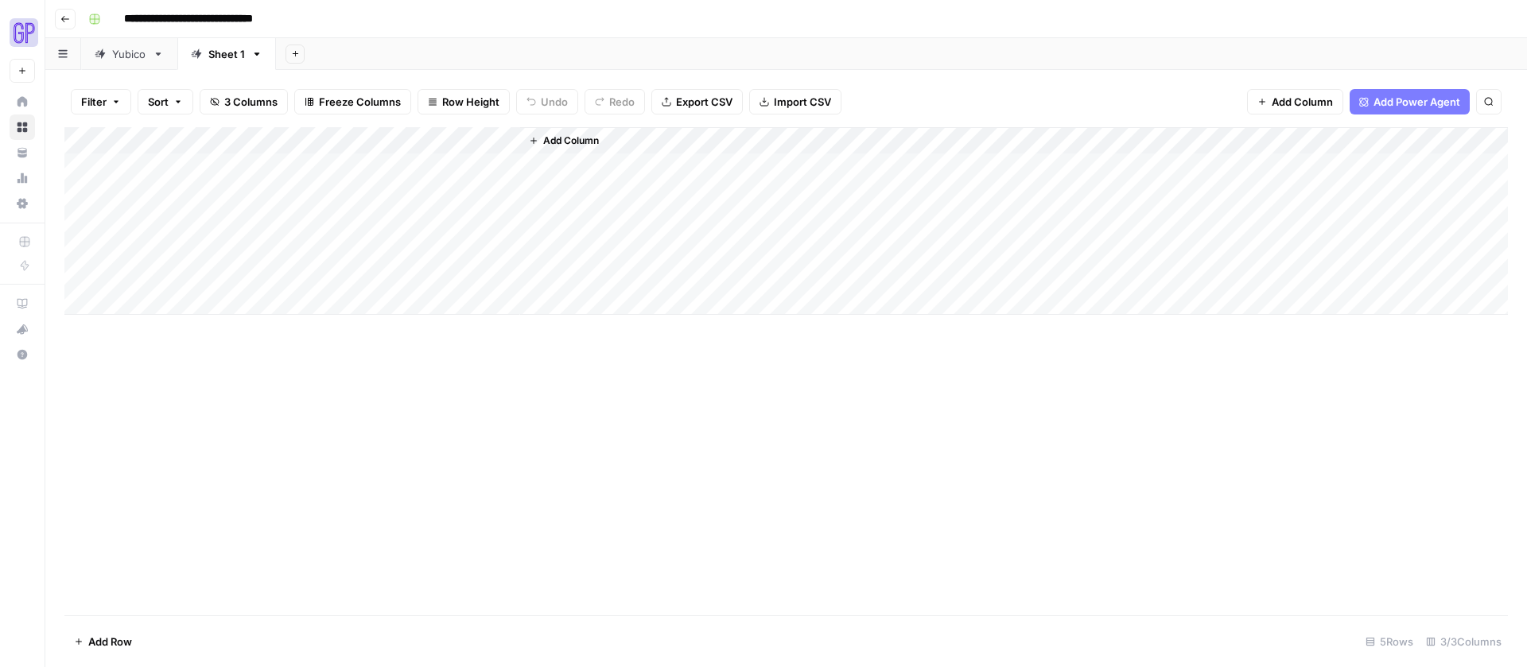
click at [147, 57] on link "Yubico" at bounding box center [129, 54] width 96 height 32
click at [234, 52] on div "Sheet 1" at bounding box center [226, 54] width 37 height 16
click at [233, 53] on div "Sheet 1" at bounding box center [226, 54] width 37 height 16
click at [233, 53] on input "*******" at bounding box center [227, 54] width 38 height 21
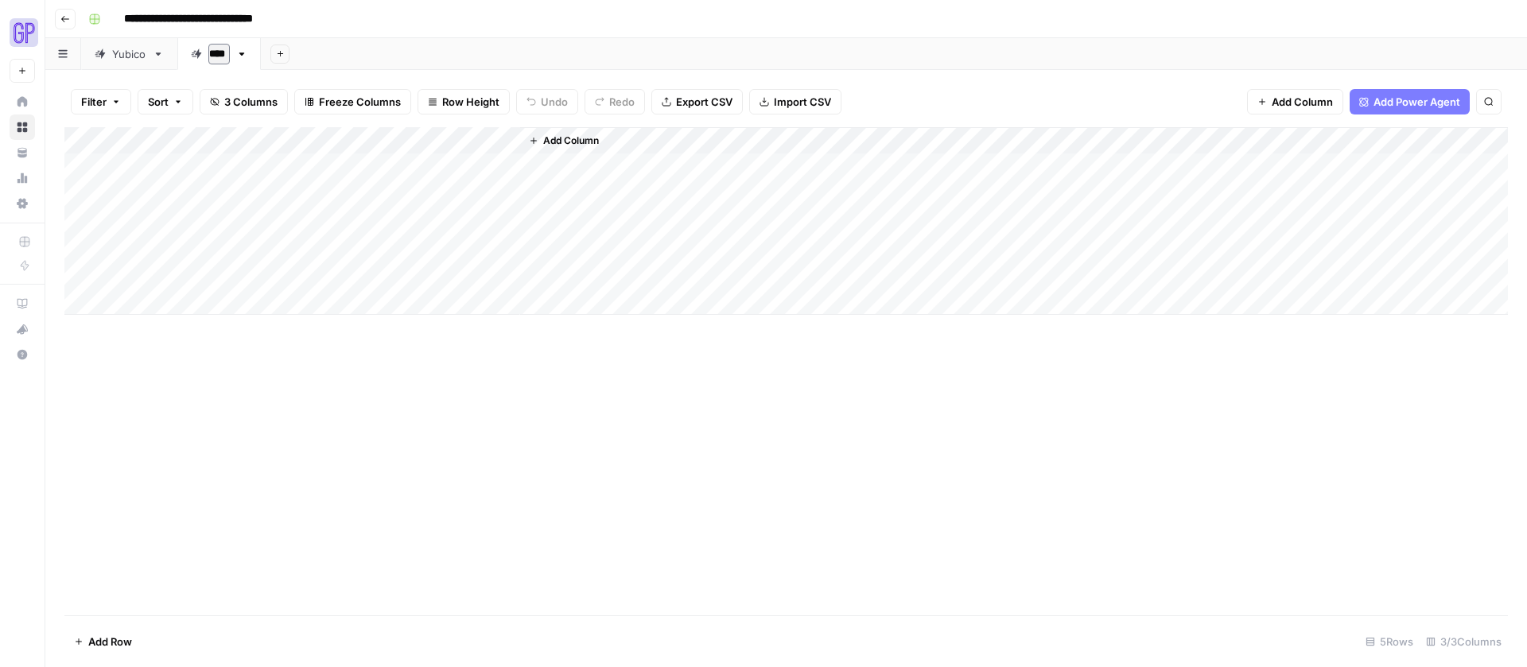
type input "*****"
click at [149, 161] on div "Add Column" at bounding box center [785, 221] width 1443 height 188
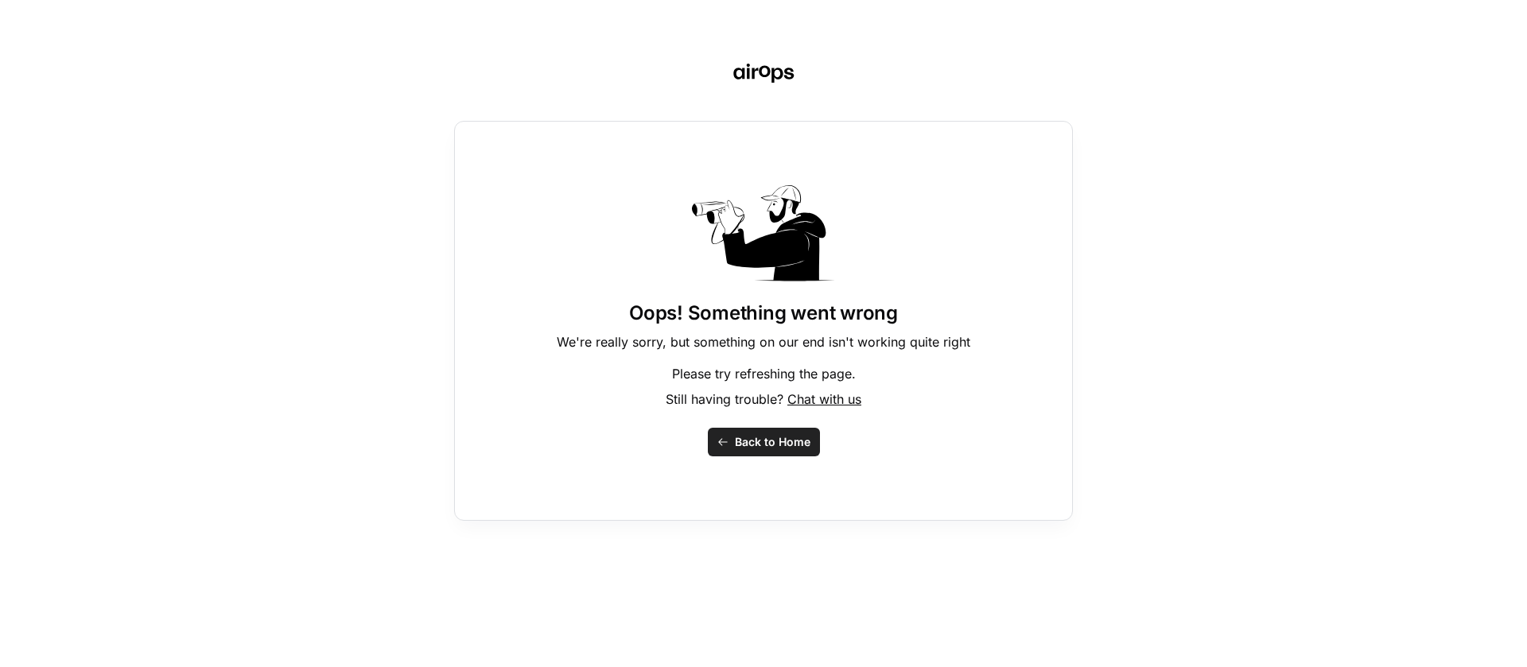
click at [757, 452] on button "Back to Home" at bounding box center [764, 442] width 112 height 29
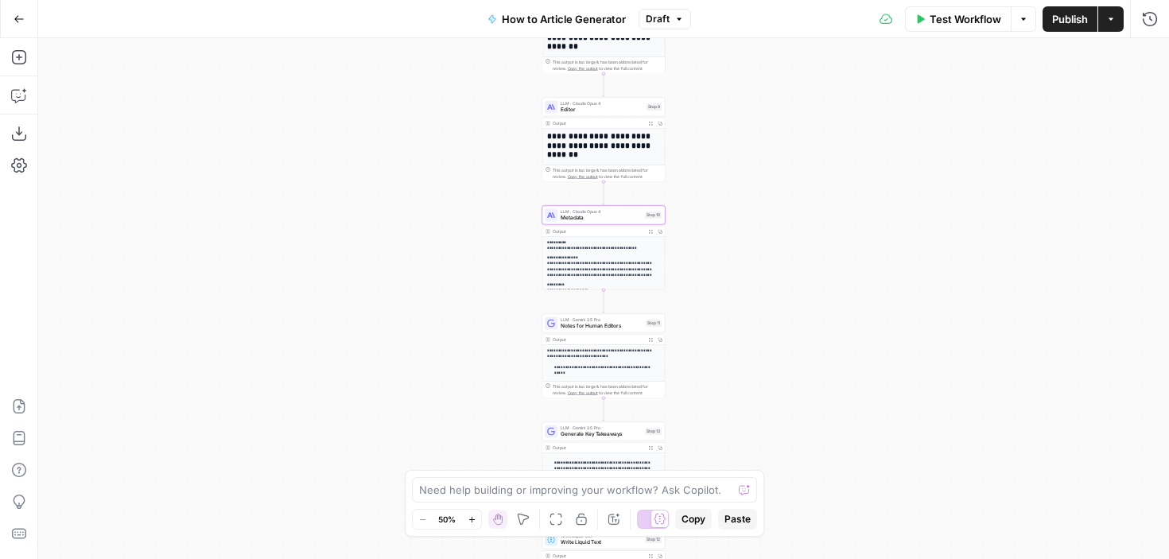
click at [20, 17] on icon "button" at bounding box center [19, 19] width 11 height 11
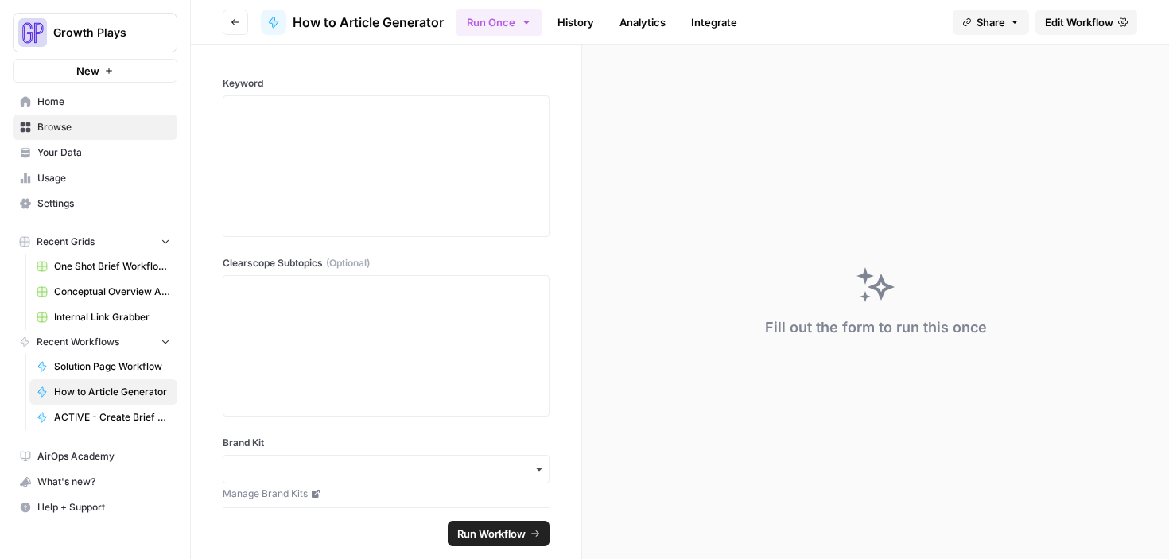
click at [64, 148] on span "Your Data" at bounding box center [103, 153] width 133 height 14
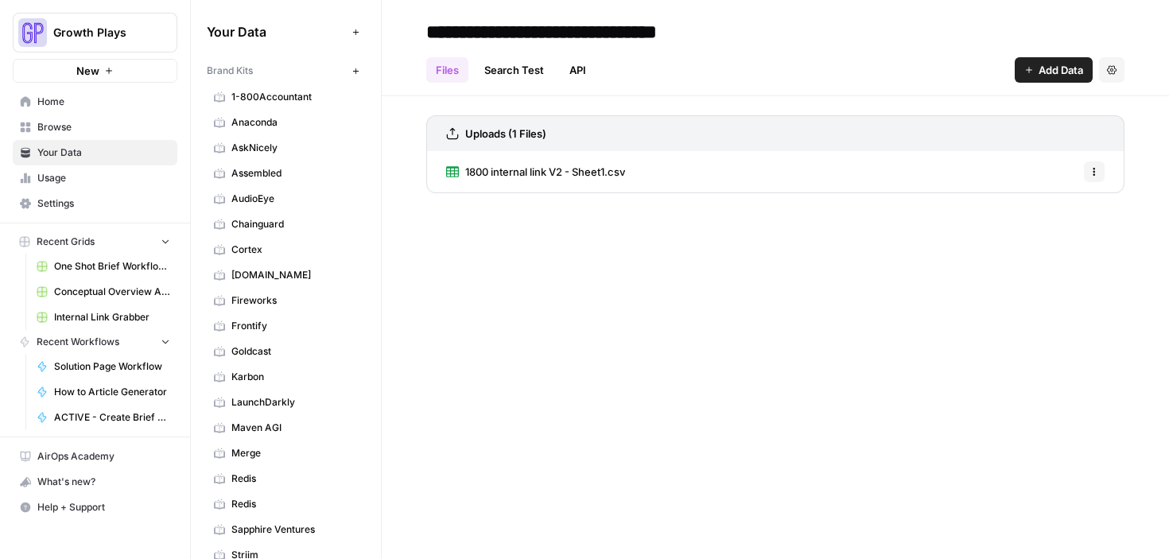
click at [262, 326] on span "Frontify" at bounding box center [294, 326] width 126 height 14
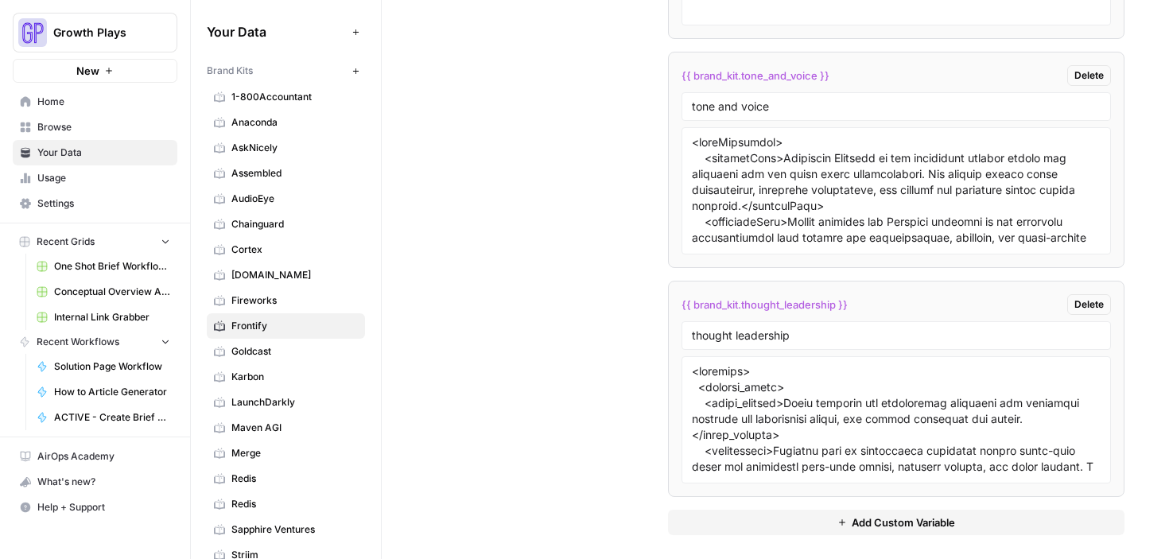
scroll to position [3321, 0]
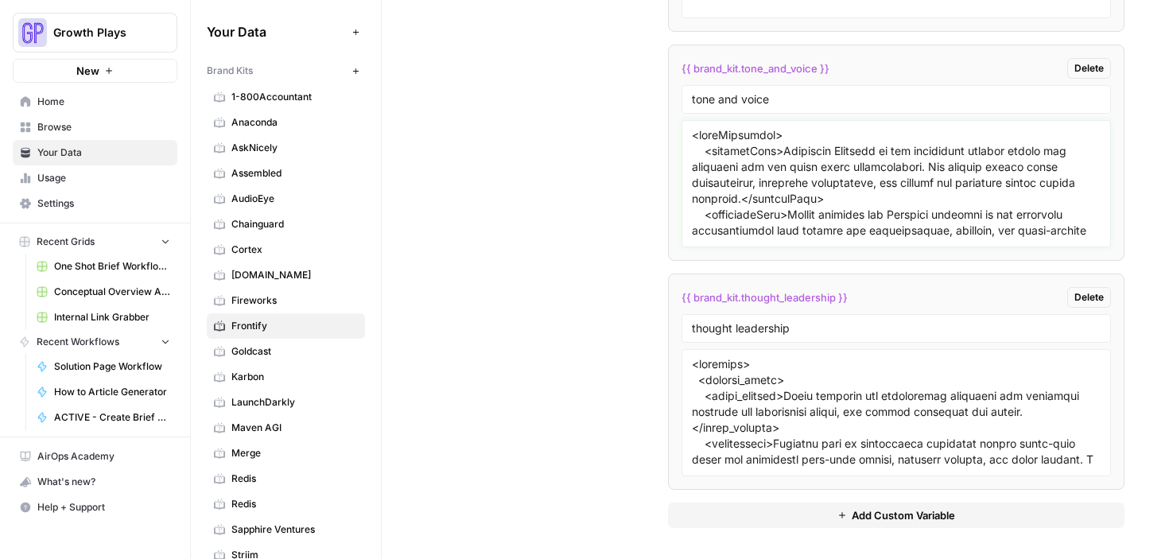
click at [762, 207] on textarea at bounding box center [896, 183] width 409 height 113
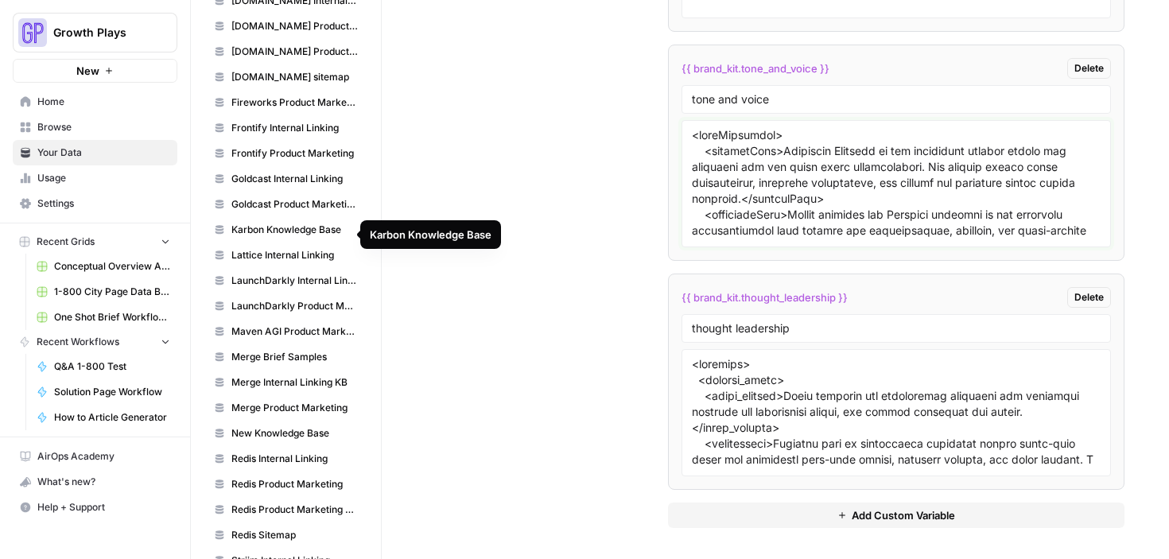
scroll to position [1053, 0]
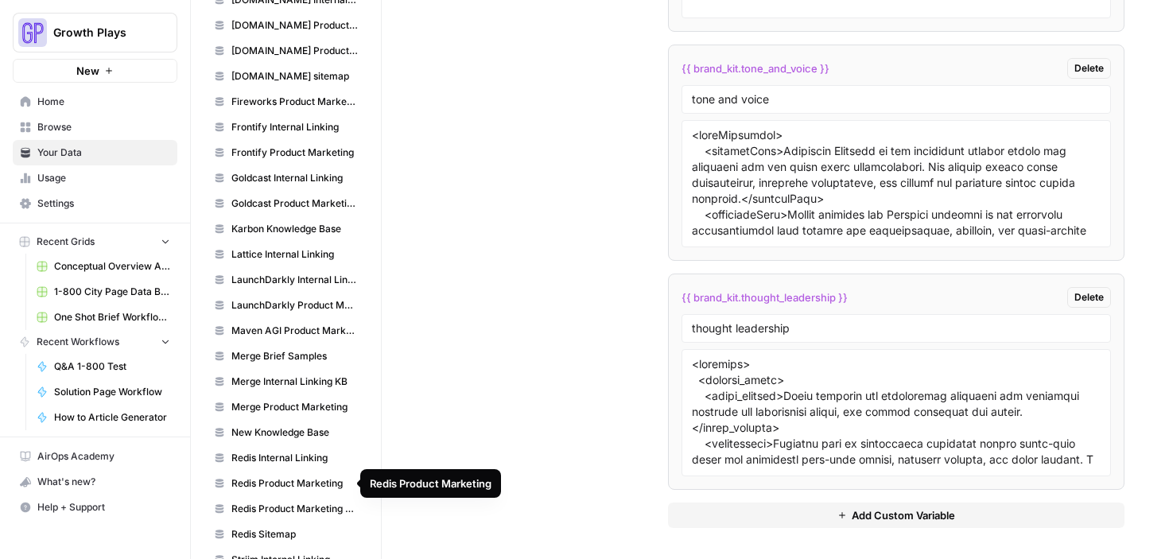
click at [285, 505] on span "Redis Product Marketing Wiki" at bounding box center [294, 509] width 126 height 14
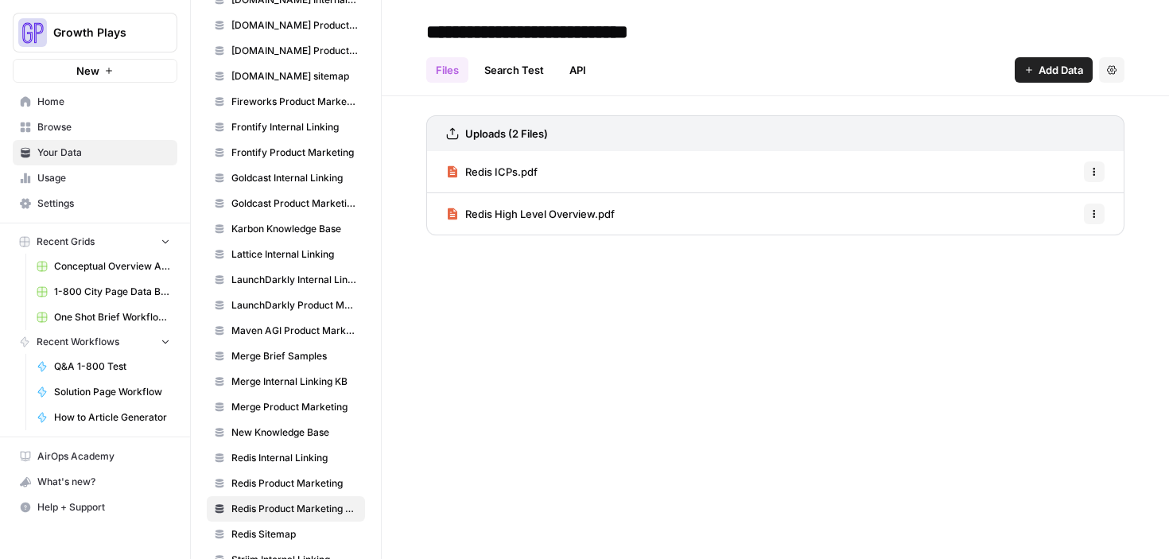
click at [297, 482] on span "Redis Product Marketing" at bounding box center [294, 483] width 126 height 14
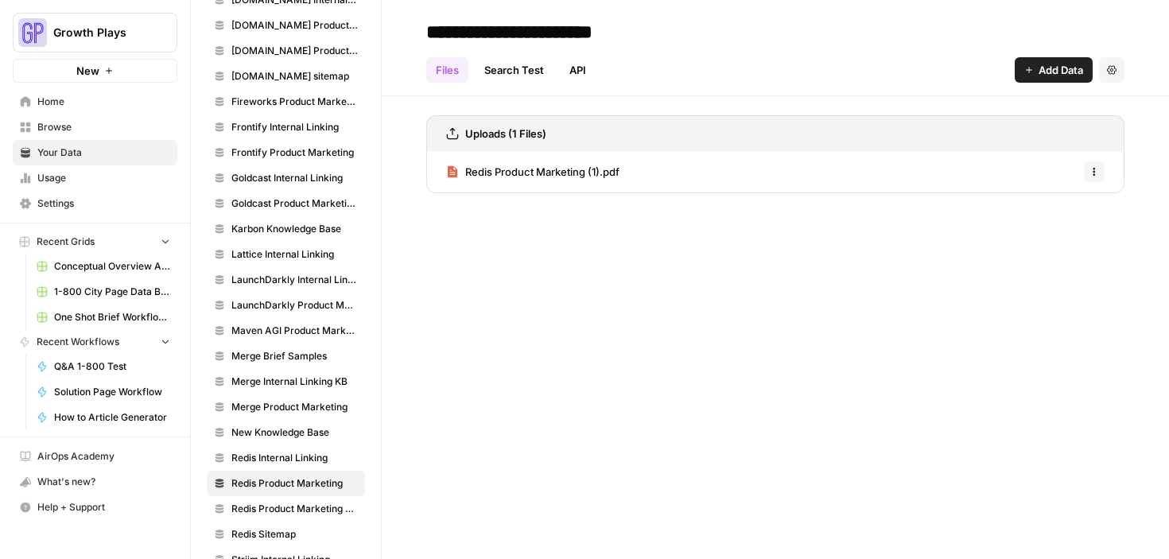
click at [531, 166] on span "Redis Product Marketing (1).pdf" at bounding box center [542, 172] width 154 height 16
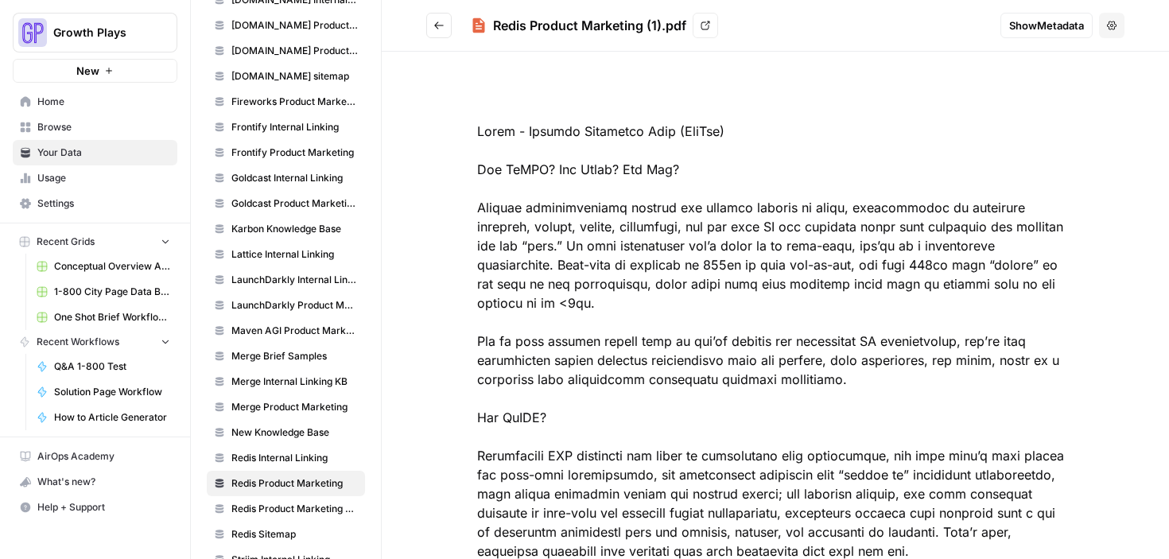
click at [443, 25] on icon "Go back" at bounding box center [438, 25] width 11 height 11
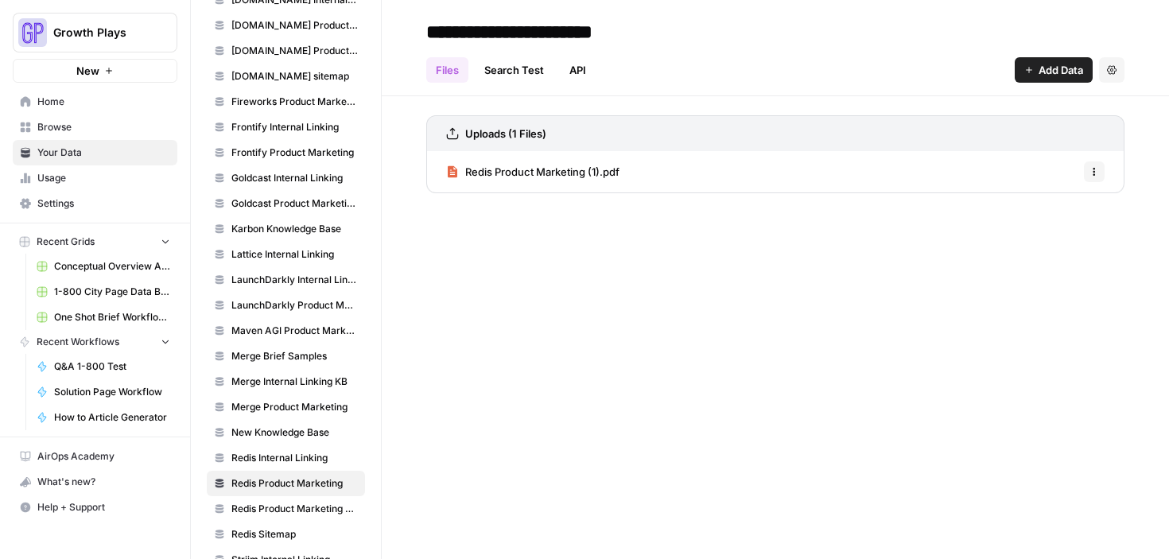
click at [255, 513] on span "Redis Product Marketing Wiki" at bounding box center [294, 509] width 126 height 14
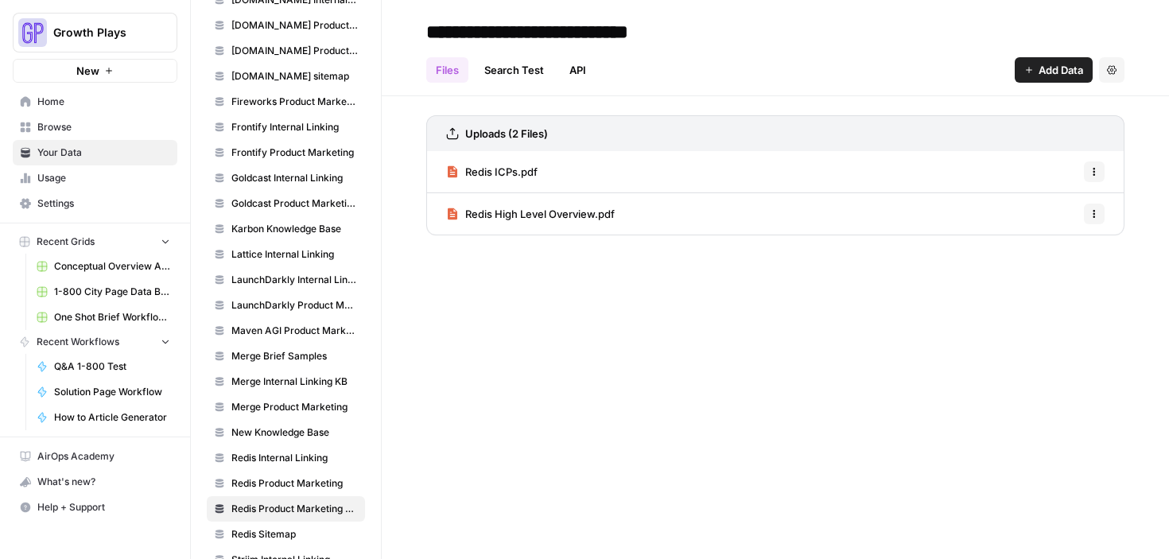
click at [662, 210] on div "Redis High Level Overview.pdf Options" at bounding box center [775, 213] width 698 height 41
click at [586, 211] on span "Redis High Level Overview.pdf" at bounding box center [539, 214] width 149 height 16
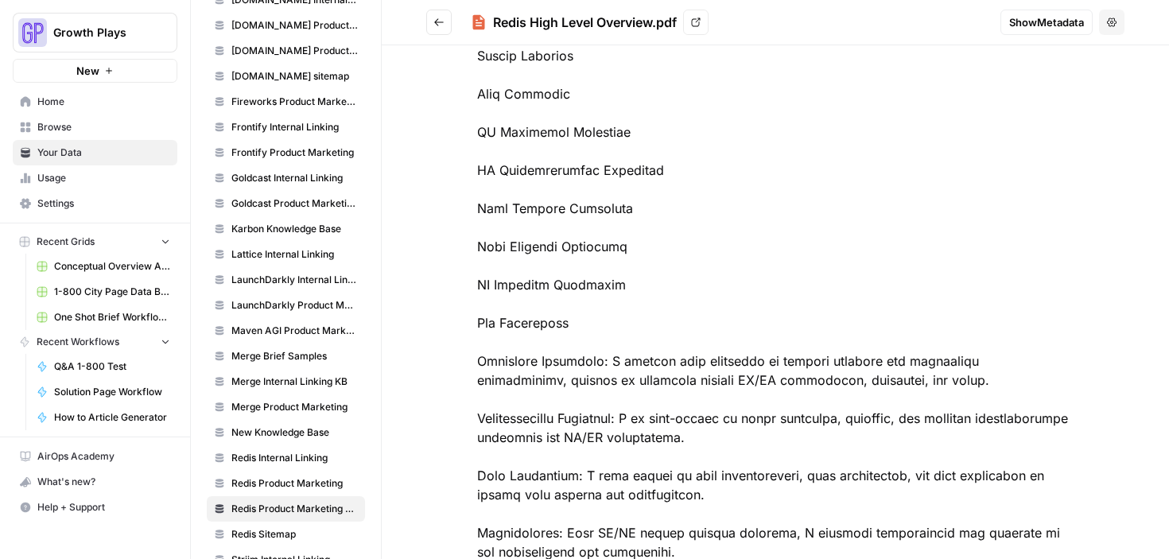
scroll to position [10212, 0]
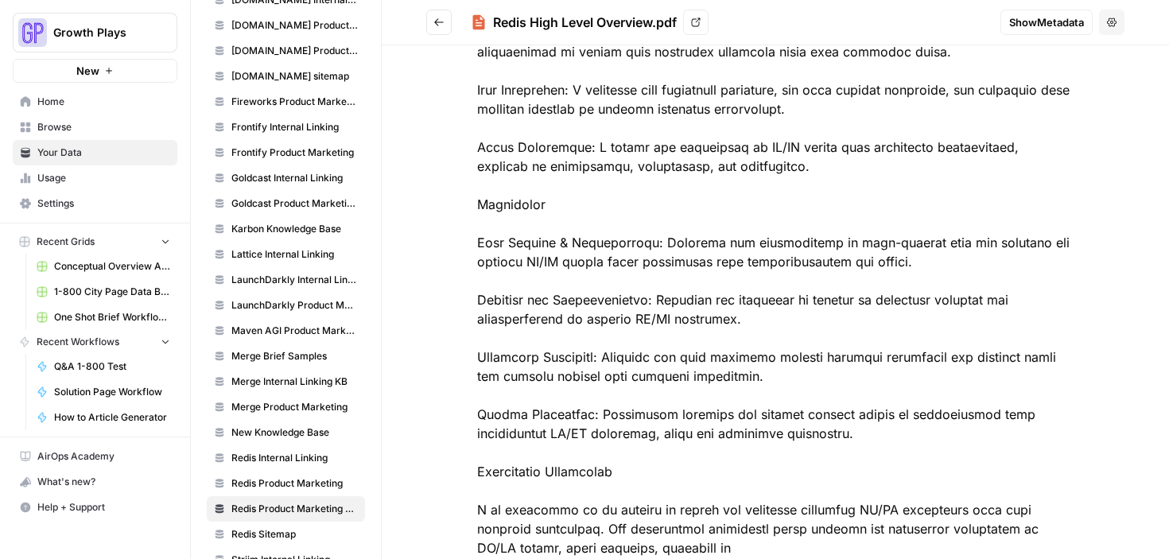
click at [434, 20] on icon "Go back" at bounding box center [438, 22] width 11 height 11
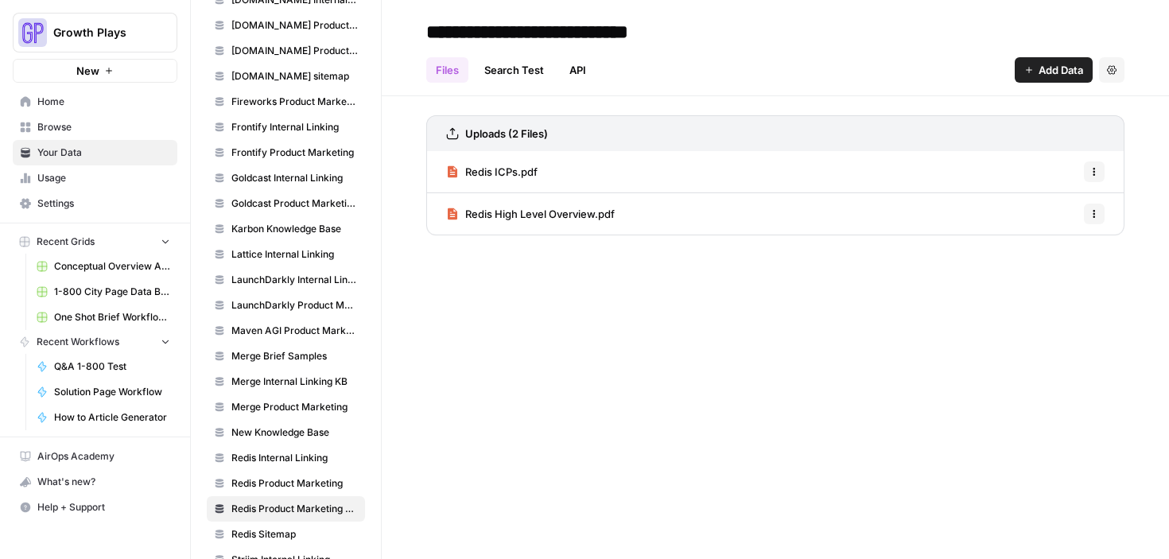
click at [1042, 73] on span "Add Data" at bounding box center [1060, 70] width 45 height 16
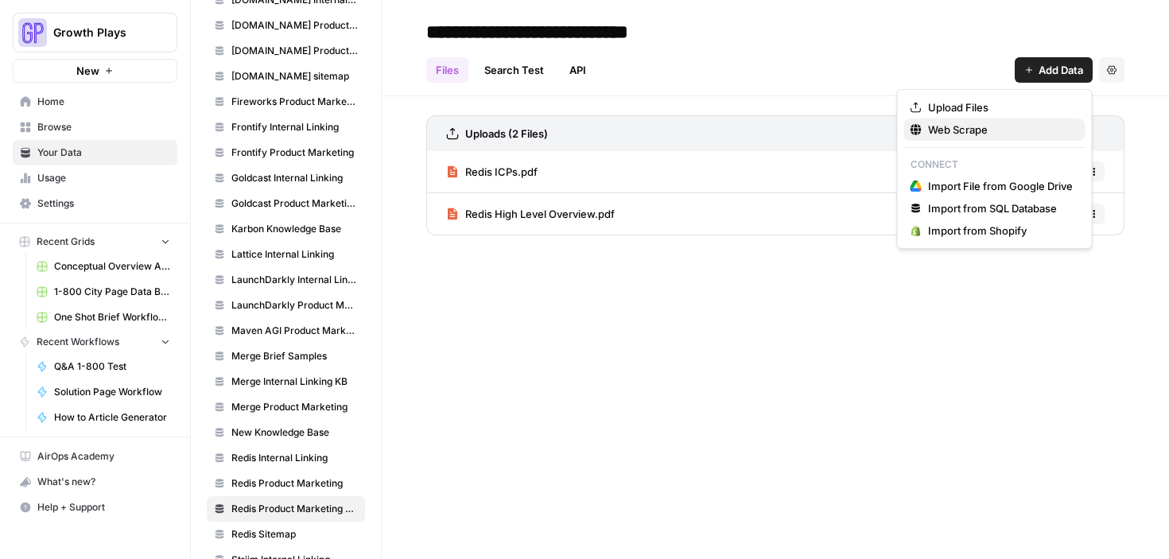
click at [986, 127] on span "Web Scrape" at bounding box center [1000, 130] width 145 height 16
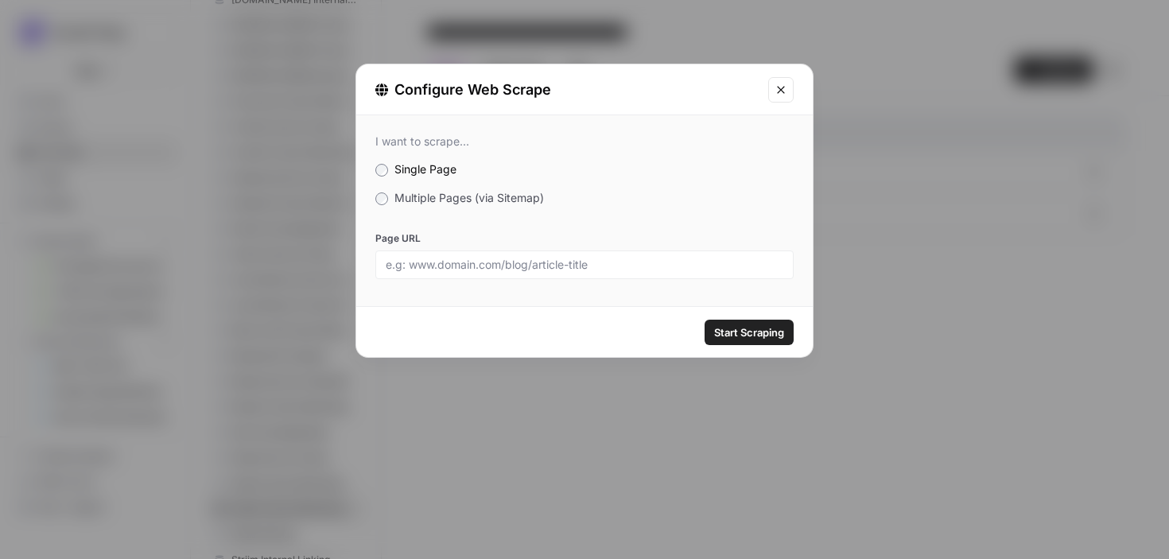
click at [468, 196] on span "Multiple Pages (via Sitemap)" at bounding box center [468, 198] width 149 height 14
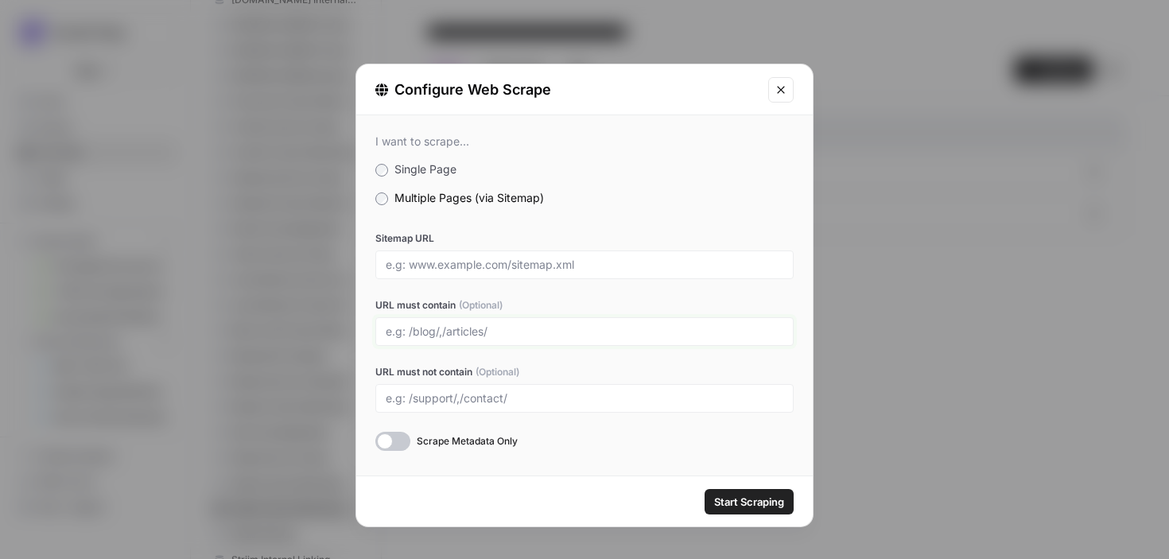
click at [444, 329] on input "URL must contain (Optional)" at bounding box center [585, 331] width 398 height 14
type input "/"
click at [537, 399] on input "URL must not contain (Optional)" at bounding box center [585, 398] width 398 height 14
click at [734, 334] on input "/cloud/,/software/,/open-source/,/redis-for-ai/,/blog/,/resources/" at bounding box center [585, 331] width 398 height 14
type input "/cloud/,/software/,/open-source/,/redis-for-ai/,/blog/,/resources/,/docs/"
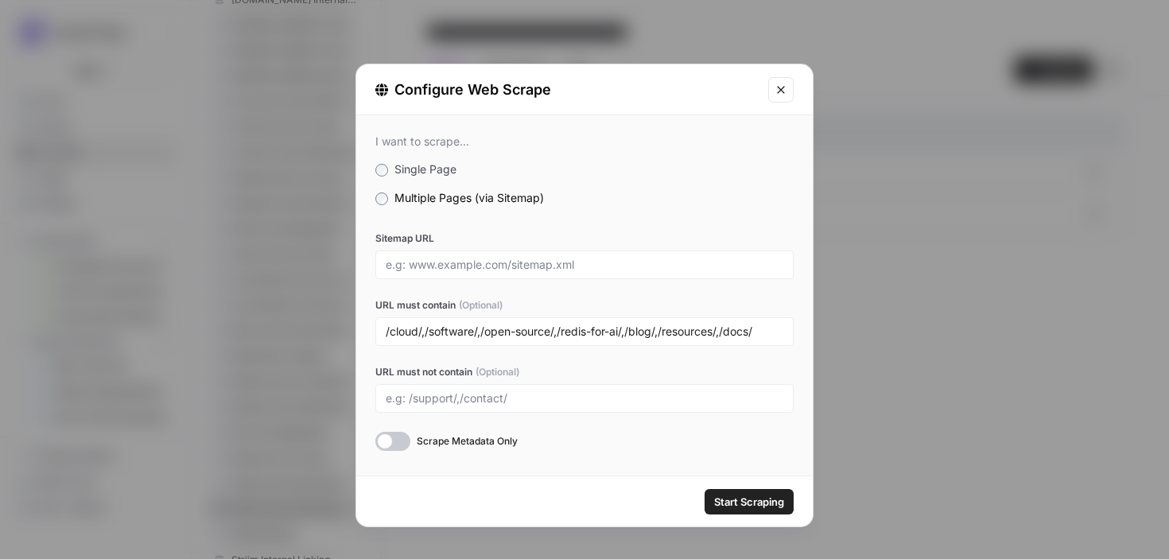
click at [750, 499] on span "Start Scraping" at bounding box center [749, 502] width 70 height 16
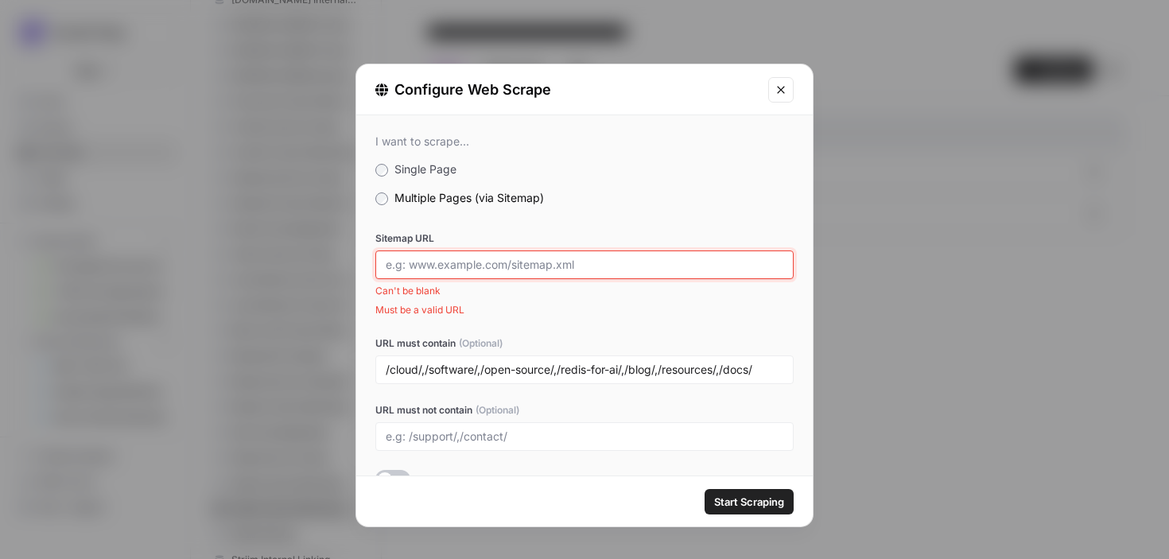
click at [530, 261] on input "Sitemap URL" at bounding box center [585, 265] width 398 height 14
click at [460, 269] on input "Sitemap URL" at bounding box center [585, 265] width 398 height 14
paste input "ttps://redis.io/sitemap_index.xml"
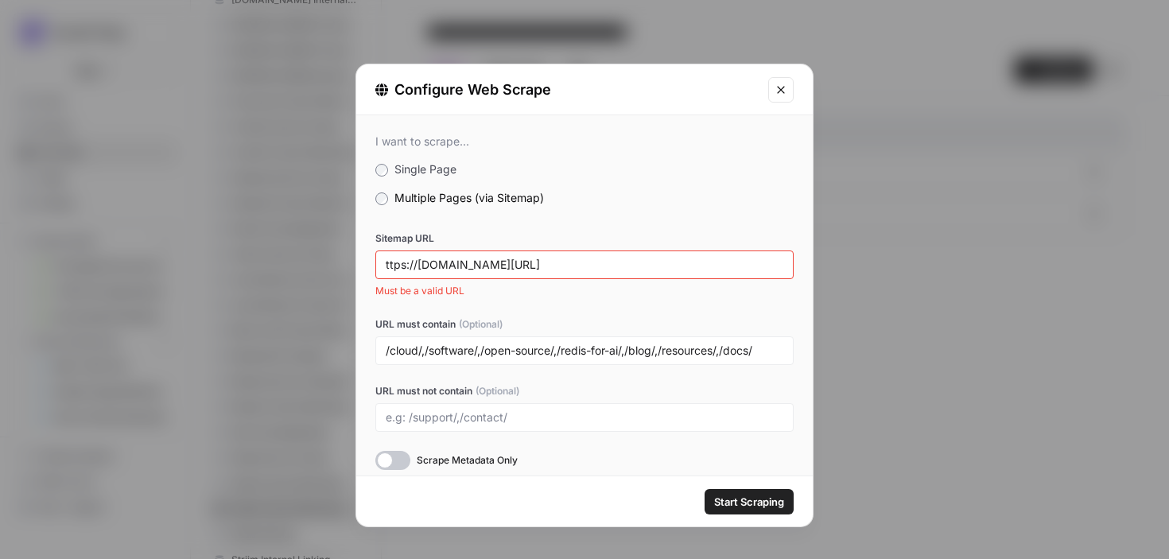
click at [742, 503] on span "Start Scraping" at bounding box center [749, 502] width 70 height 16
click at [534, 264] on input "ttps://redis.io/sitemap_index.xml" at bounding box center [585, 265] width 398 height 14
click at [770, 507] on span "Start Scraping" at bounding box center [749, 502] width 70 height 16
click at [767, 504] on span "Start Scraping" at bounding box center [749, 502] width 70 height 16
click at [385, 259] on div "ttps://redis.io/sitemap.xml" at bounding box center [584, 264] width 418 height 29
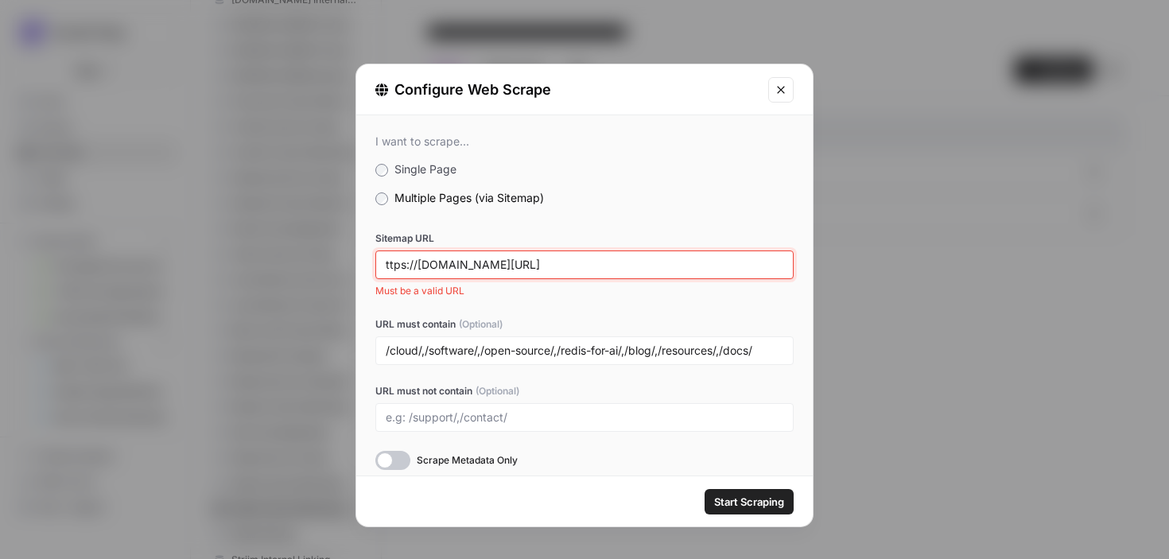
click at [437, 266] on input "ttps://redis.io/sitemap.xml" at bounding box center [585, 265] width 398 height 14
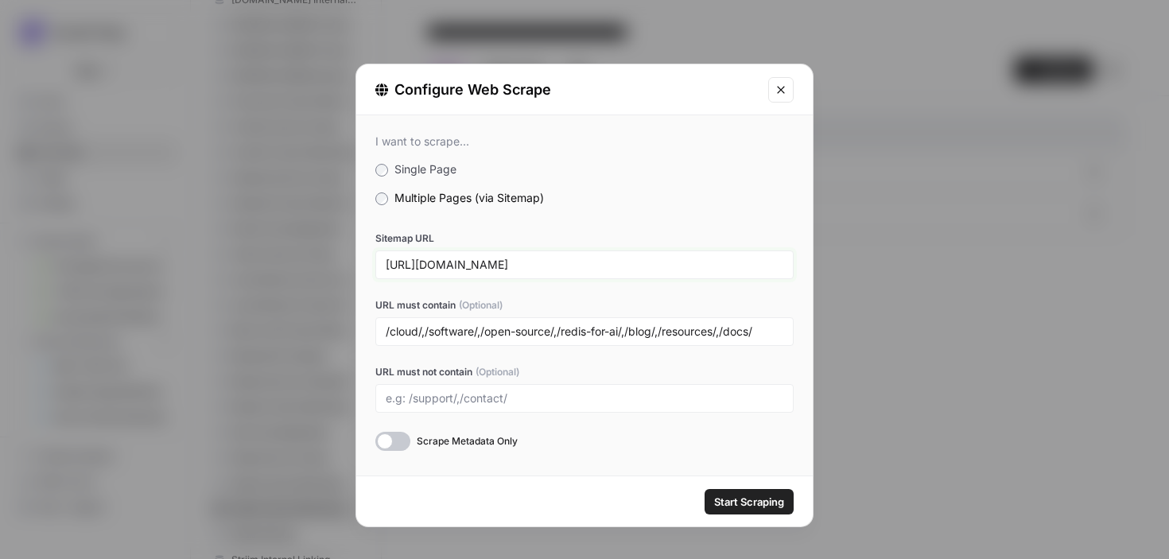
click at [508, 261] on input "https://redis.io/sitemap.xml" at bounding box center [585, 265] width 398 height 14
click at [734, 494] on span "Start Scraping" at bounding box center [749, 502] width 70 height 16
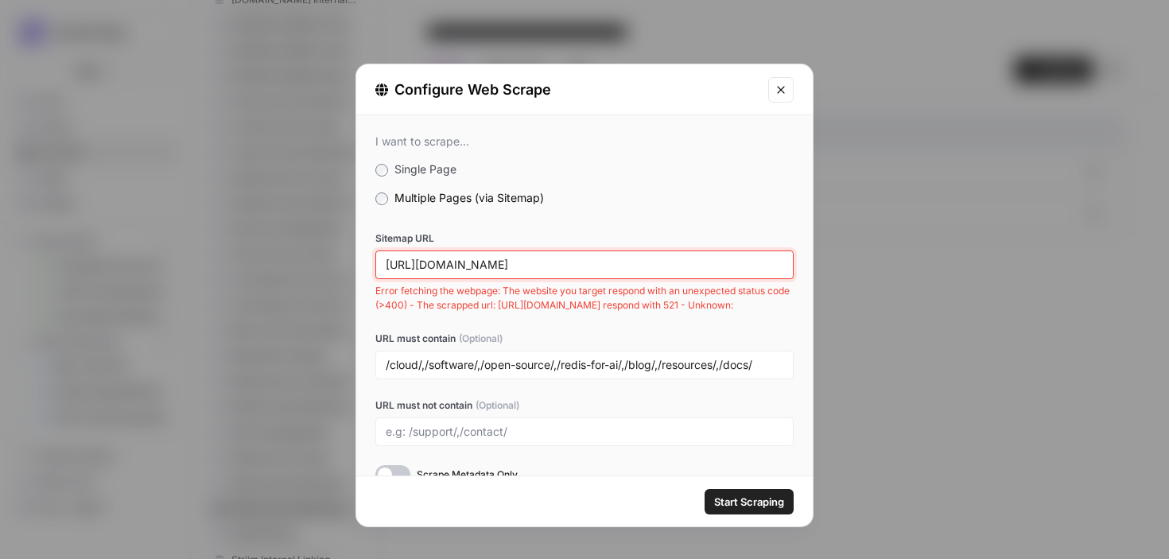
click at [534, 269] on input "https://redis.io/sitemap_index.xml" at bounding box center [585, 265] width 398 height 14
click at [537, 266] on input "https://redis.io/sitemap_index.xml" at bounding box center [585, 265] width 398 height 14
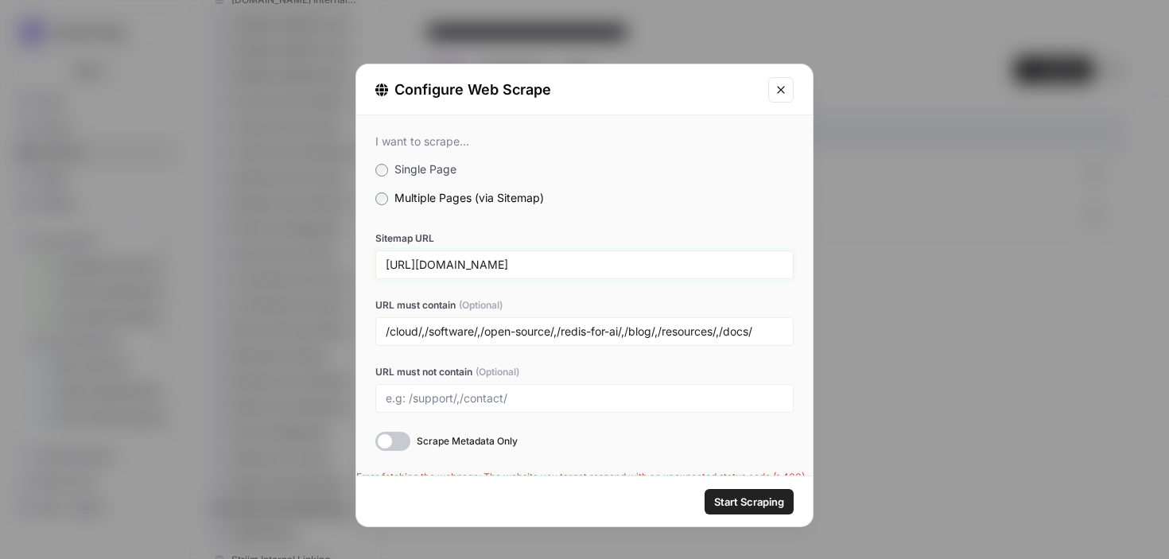
click at [704, 489] on button "Start Scraping" at bounding box center [748, 501] width 89 height 25
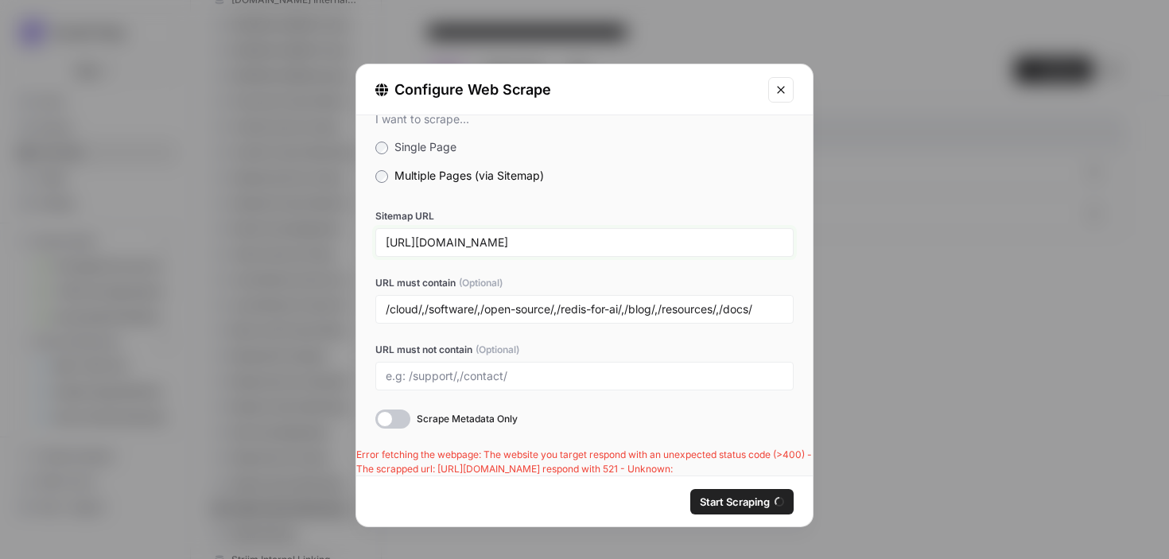
scroll to position [22, 0]
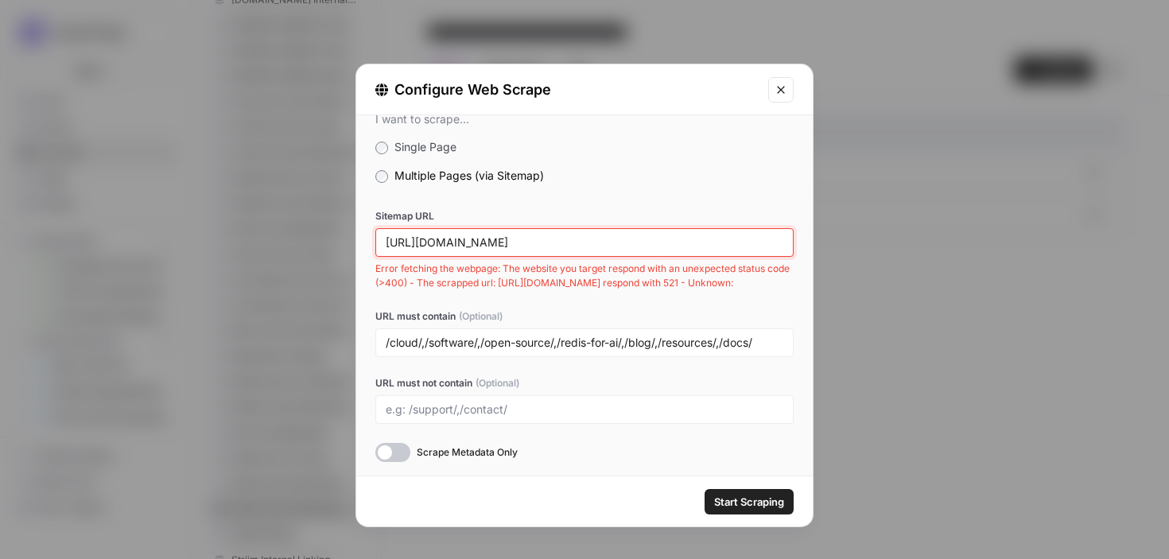
click at [468, 244] on input "https://redis.io/sitemap.xml" at bounding box center [585, 242] width 398 height 14
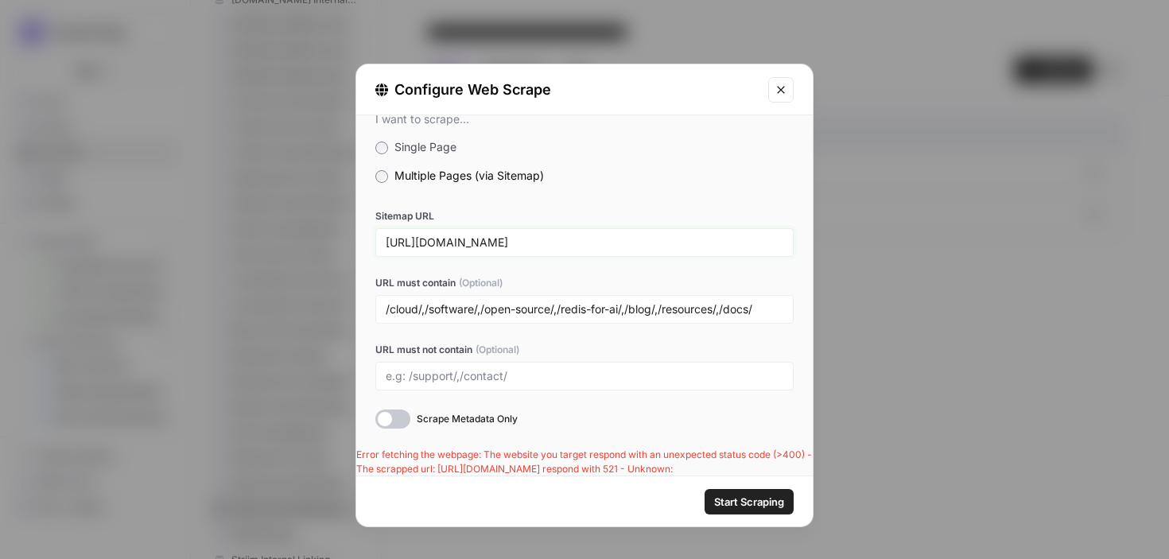
type input "https://redis.io/page-sitemap.xml"
click at [745, 498] on span "Start Scraping" at bounding box center [749, 502] width 70 height 16
click at [622, 316] on div "/cloud/,/software/,/open-source/,/redis-for-ai/,/blog/,/resources/,/docs/" at bounding box center [584, 309] width 418 height 29
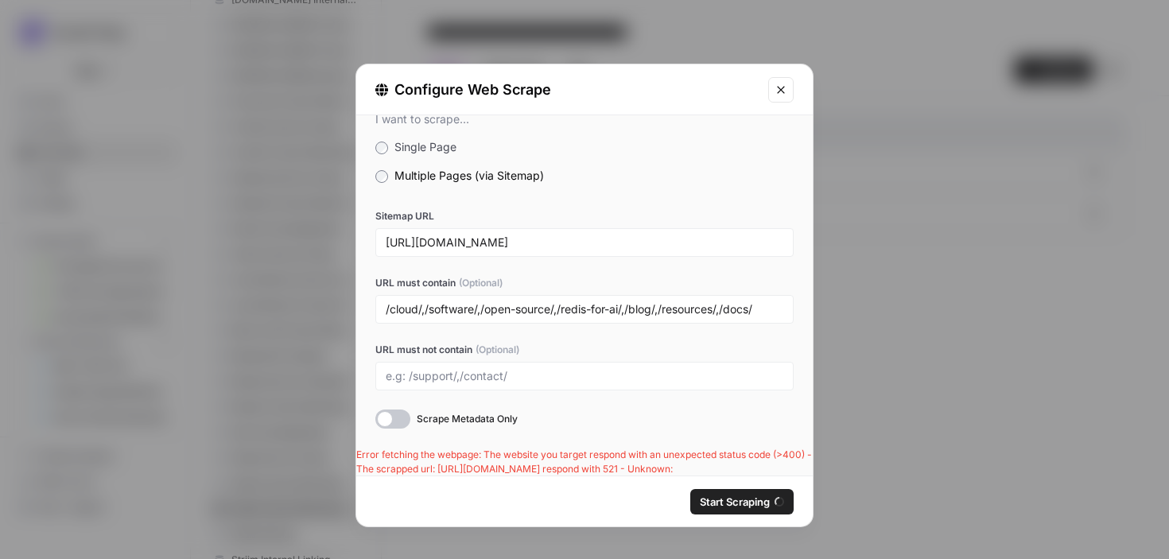
click at [621, 316] on div "/cloud/,/software/,/open-source/,/redis-for-ai/,/blog/,/resources/,/docs/" at bounding box center [584, 309] width 418 height 29
click at [623, 308] on input "/cloud/,/software/,/open-source/,/redis-for-ai/,/blog/,/resources/,/docs/" at bounding box center [585, 309] width 398 height 14
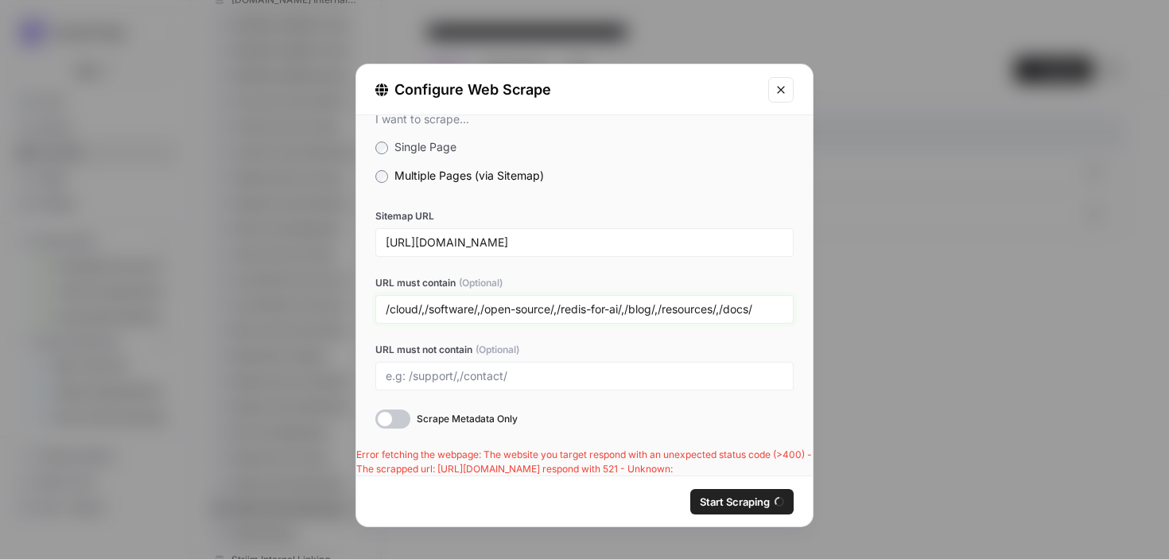
click at [623, 308] on input "/cloud/,/software/,/open-source/,/redis-for-ai/,/blog/,/resources/,/docs/" at bounding box center [585, 309] width 398 height 14
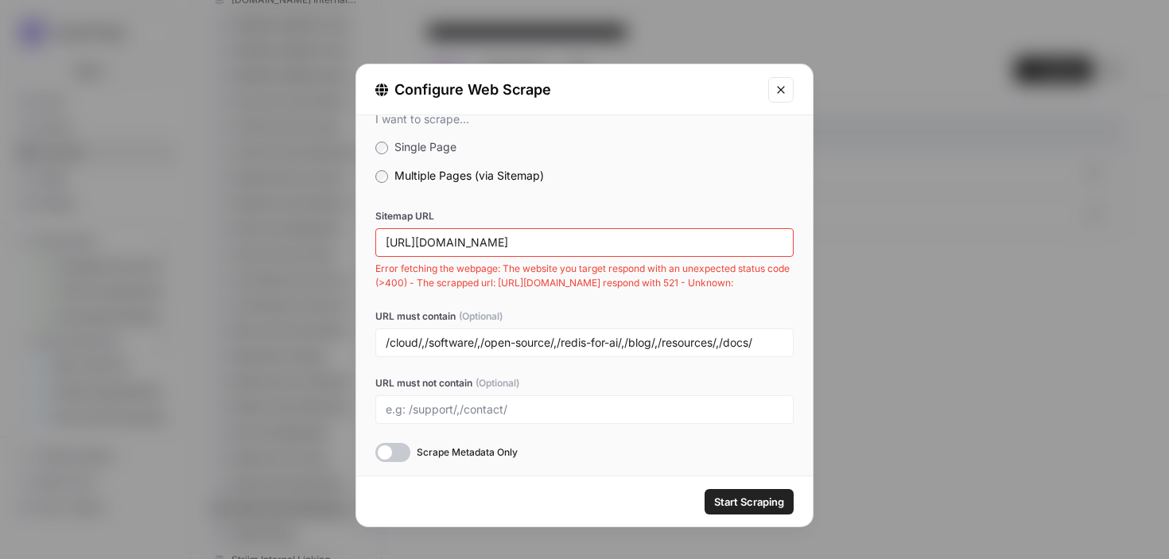
click at [778, 93] on icon "Close modal" at bounding box center [780, 89] width 13 height 13
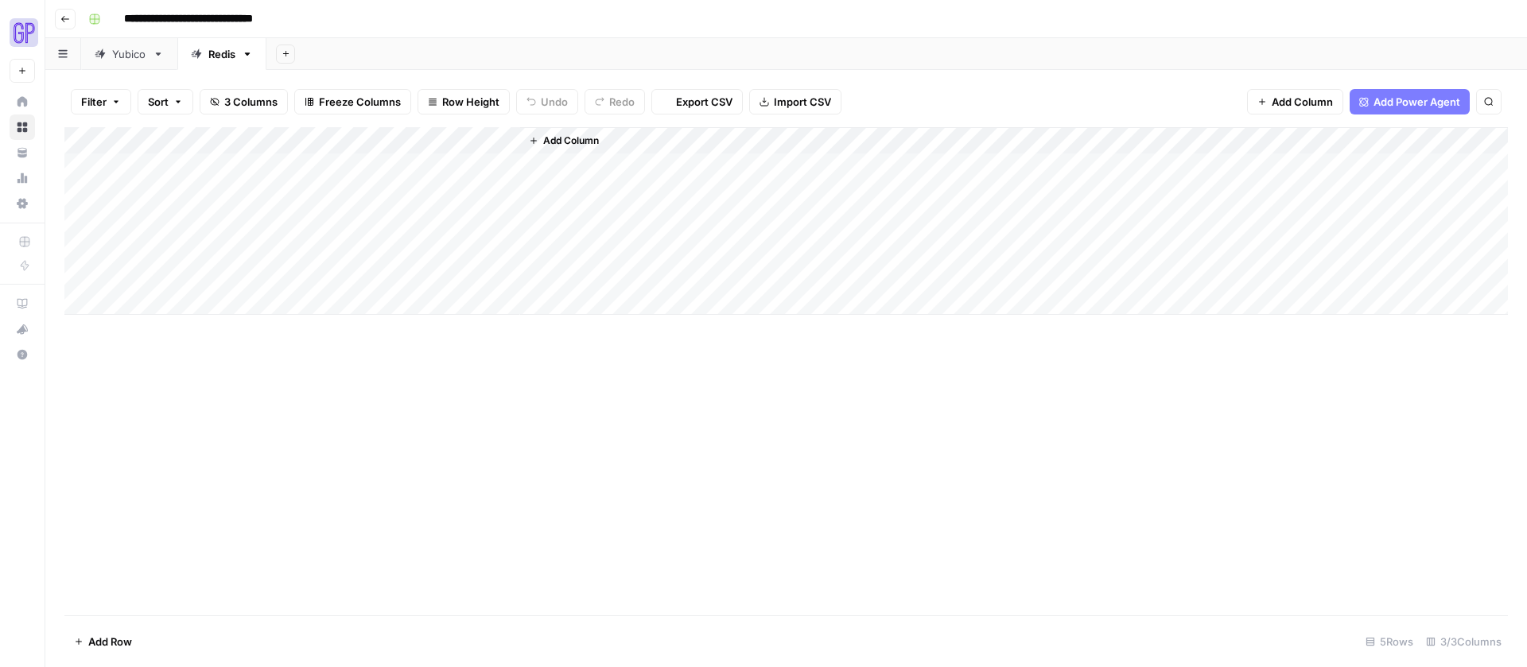
click at [166, 174] on div "Add Column" at bounding box center [785, 221] width 1443 height 188
type textarea "**********"
click at [258, 165] on div "Add Column" at bounding box center [785, 221] width 1443 height 188
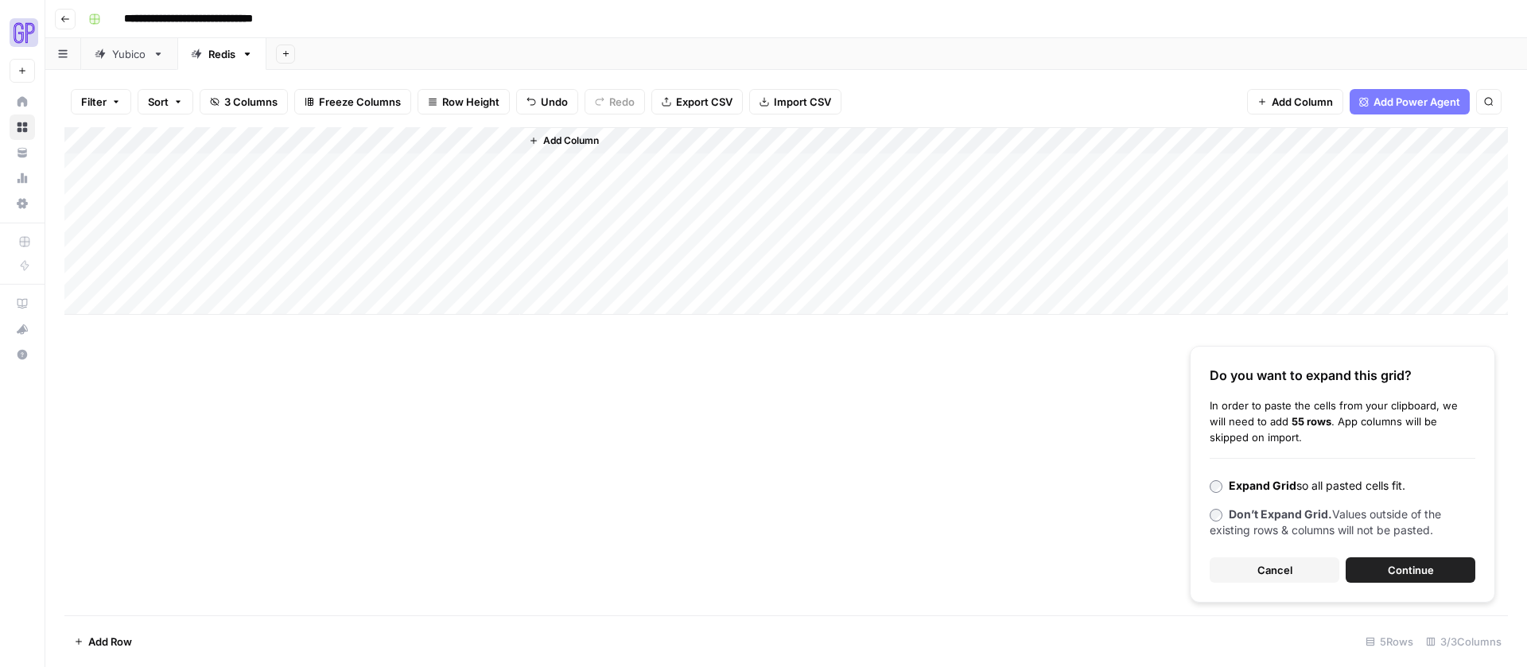
click at [1288, 568] on span "Cancel" at bounding box center [1274, 570] width 35 height 16
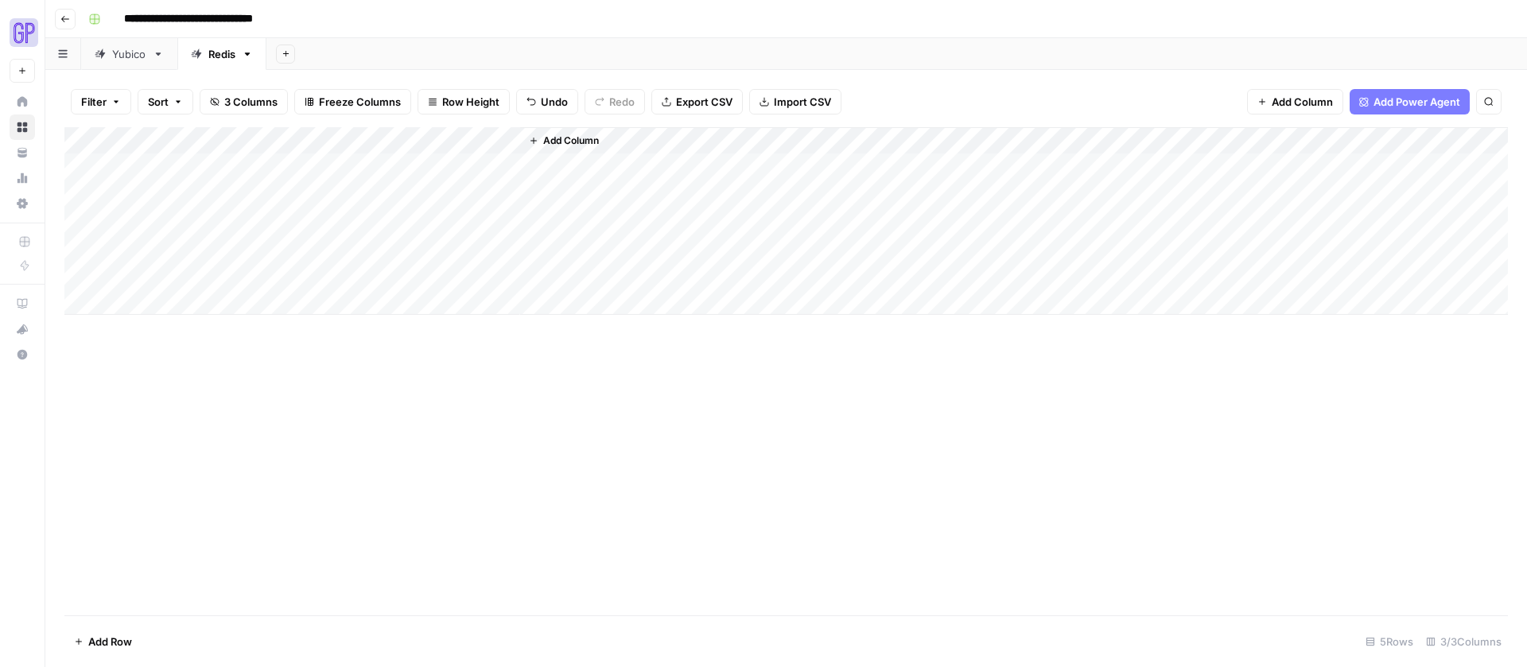
click at [315, 165] on div "Add Column" at bounding box center [785, 221] width 1443 height 188
click at [315, 165] on textarea at bounding box center [359, 168] width 254 height 22
type textarea "**********"
click at [448, 164] on div "Add Column" at bounding box center [785, 221] width 1443 height 188
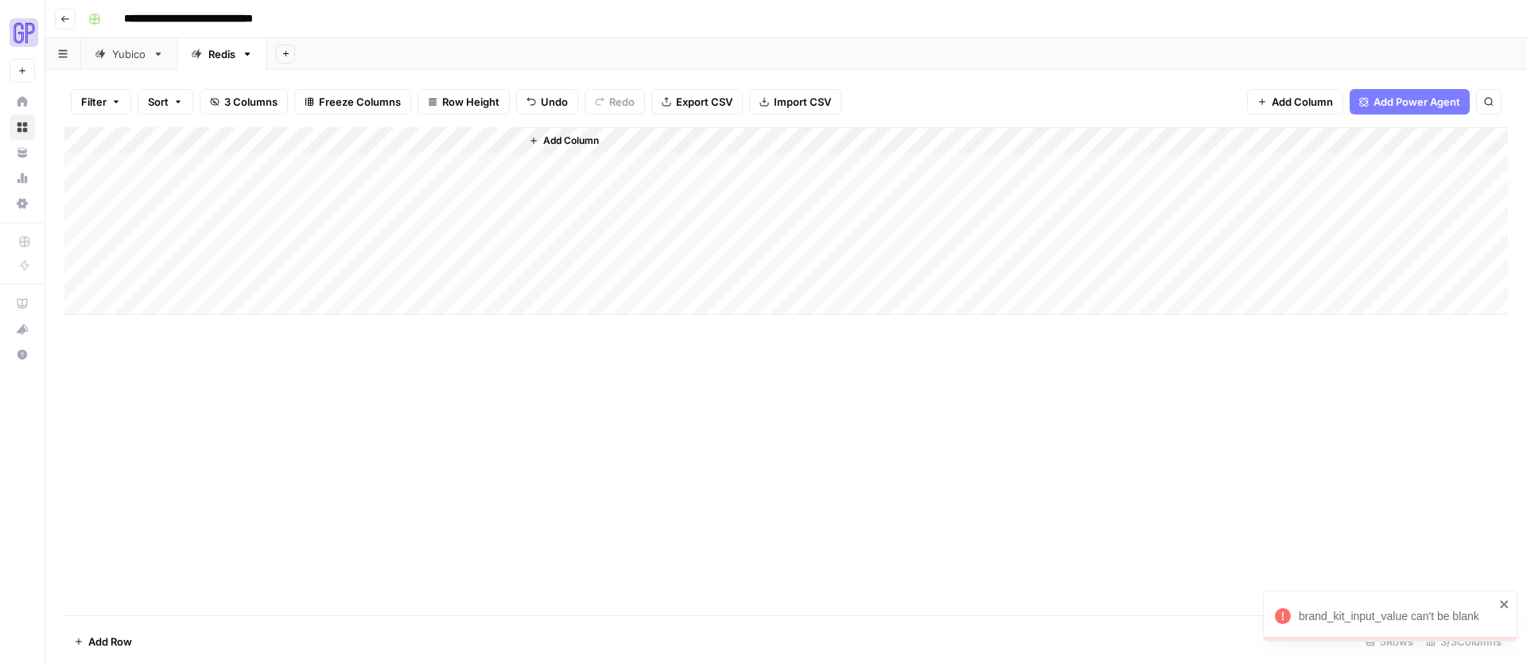
click at [1500, 601] on icon "close" at bounding box center [1504, 604] width 8 height 8
click at [128, 54] on div "Yubico" at bounding box center [129, 54] width 34 height 16
click at [217, 55] on div "Redis" at bounding box center [221, 54] width 27 height 16
click at [424, 137] on div "Add Column" at bounding box center [785, 221] width 1443 height 188
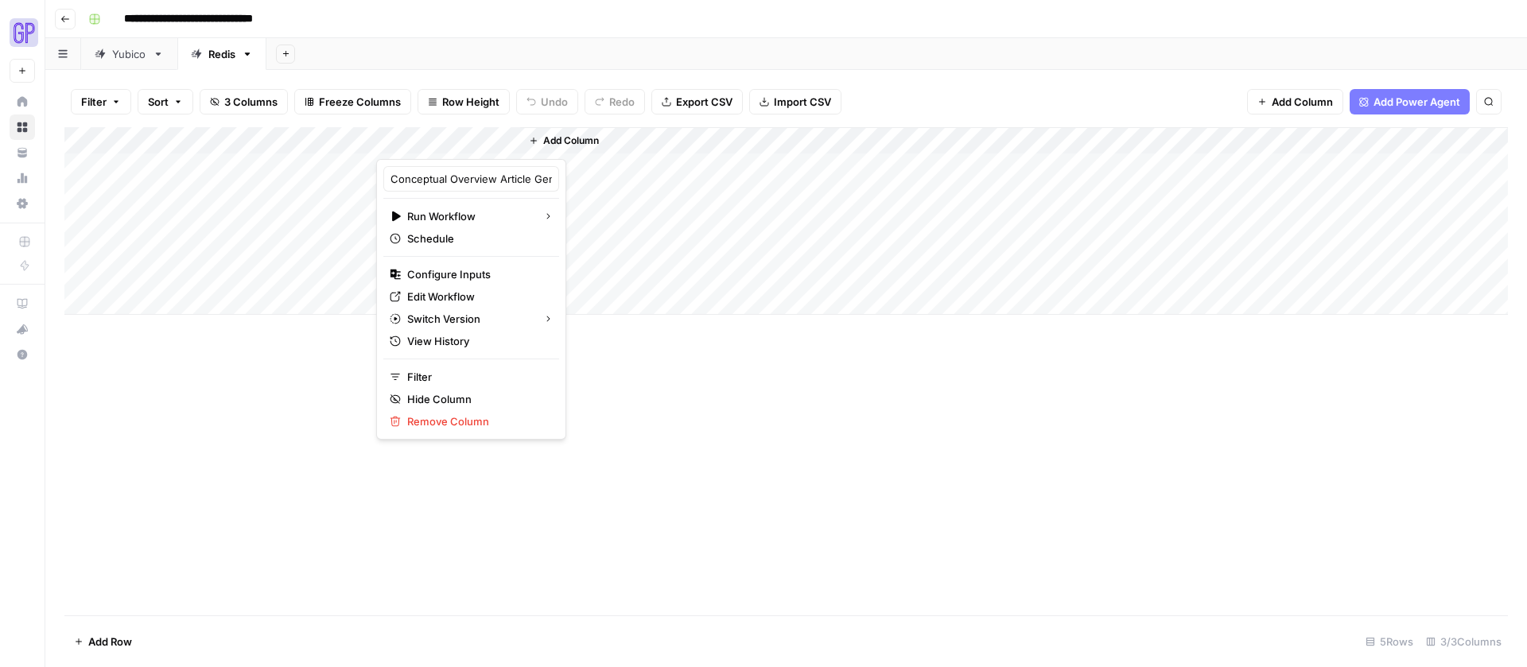
click at [505, 136] on div at bounding box center [448, 143] width 144 height 32
click at [433, 141] on div at bounding box center [448, 143] width 144 height 32
click at [440, 269] on span "Configure Inputs" at bounding box center [476, 274] width 139 height 16
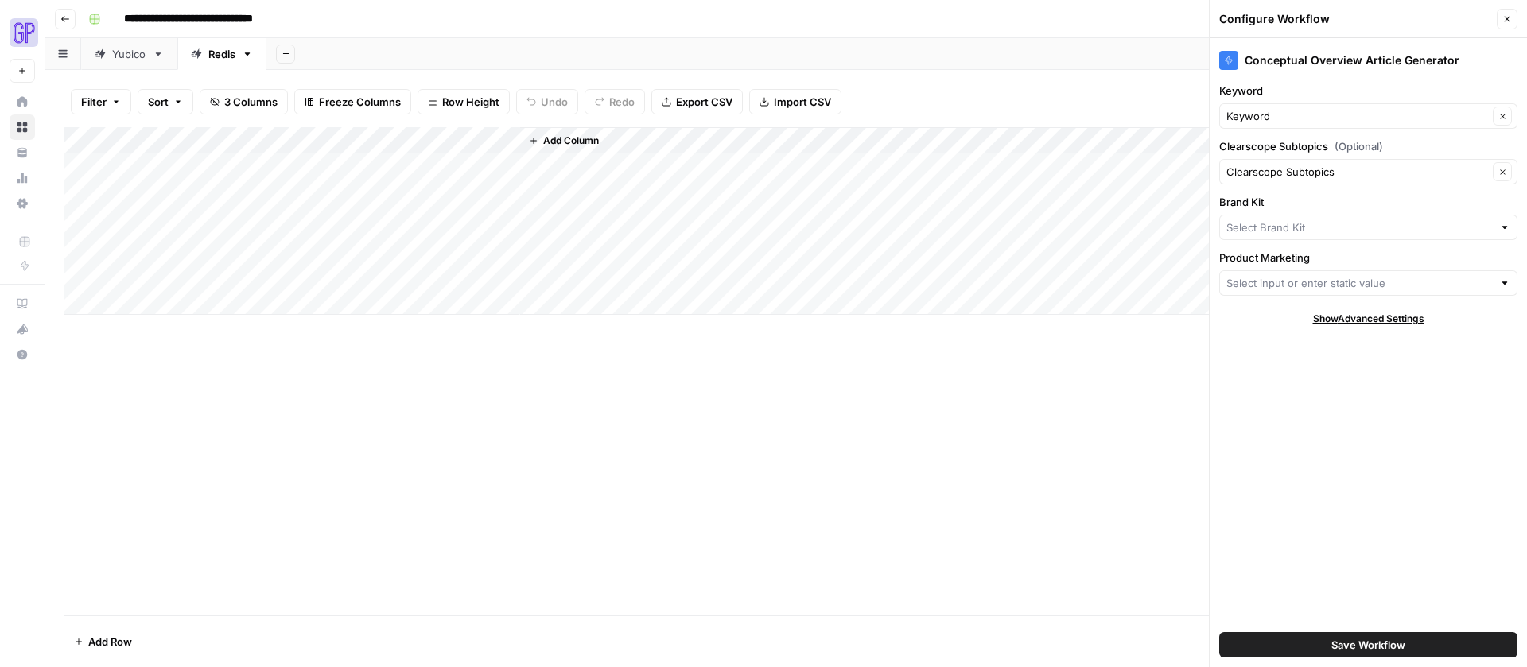
type input "Yubico"
click at [1337, 219] on input "Brand Kit" at bounding box center [1357, 227] width 262 height 16
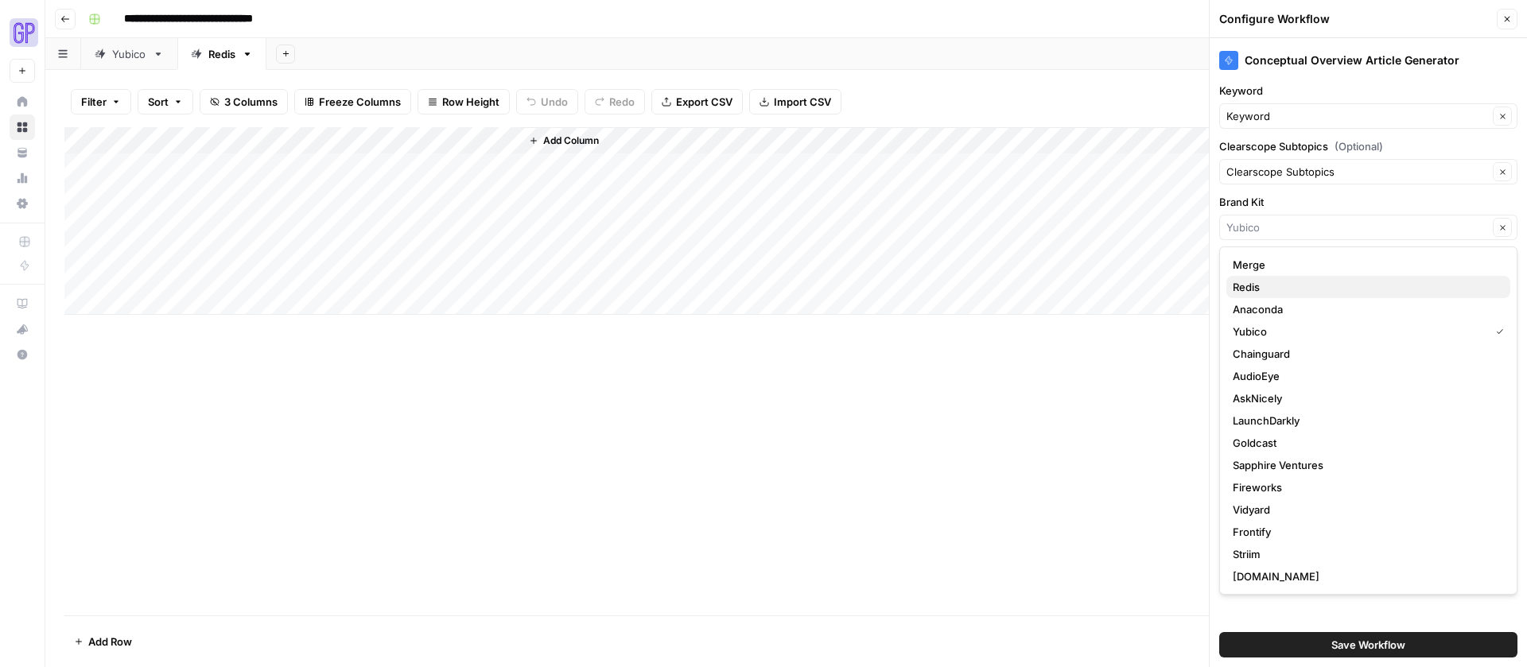
click at [1290, 281] on span "Redis" at bounding box center [1364, 287] width 265 height 16
type input "Redis"
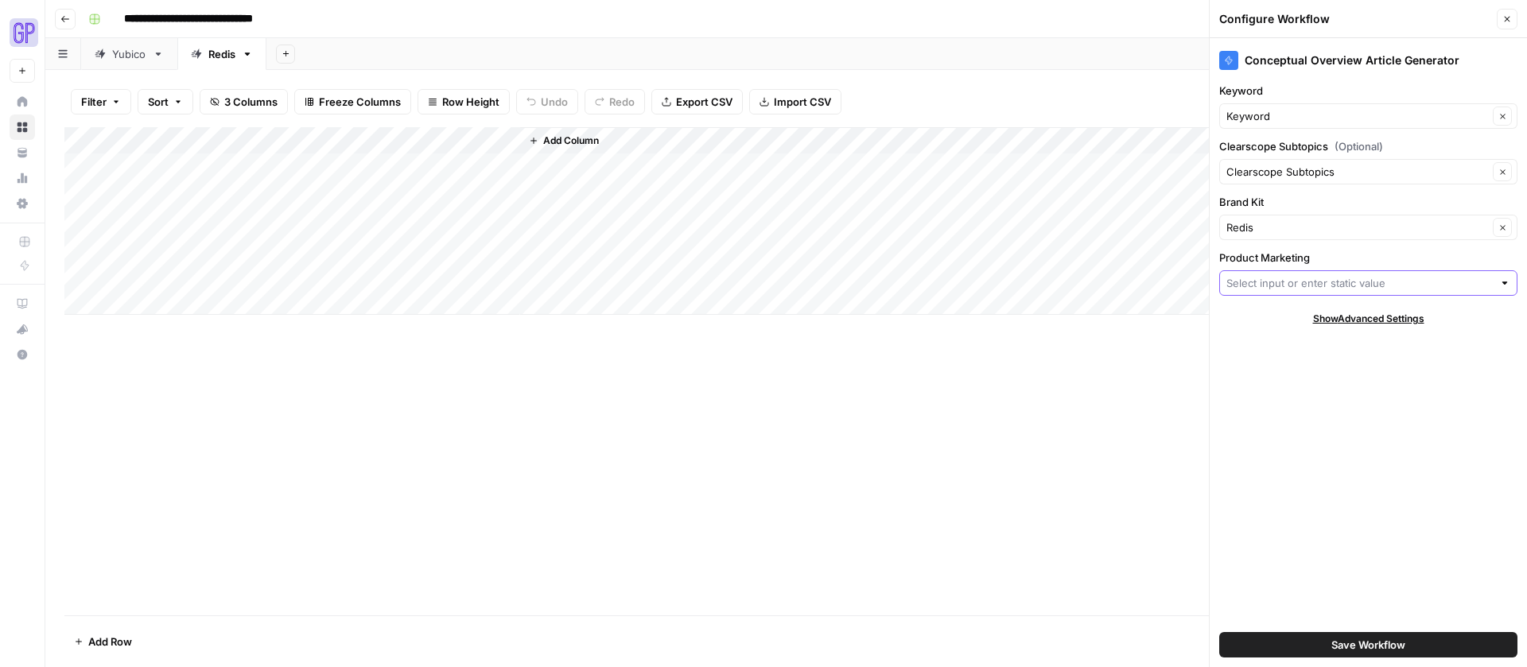
click at [1288, 278] on input "Product Marketing" at bounding box center [1359, 283] width 266 height 16
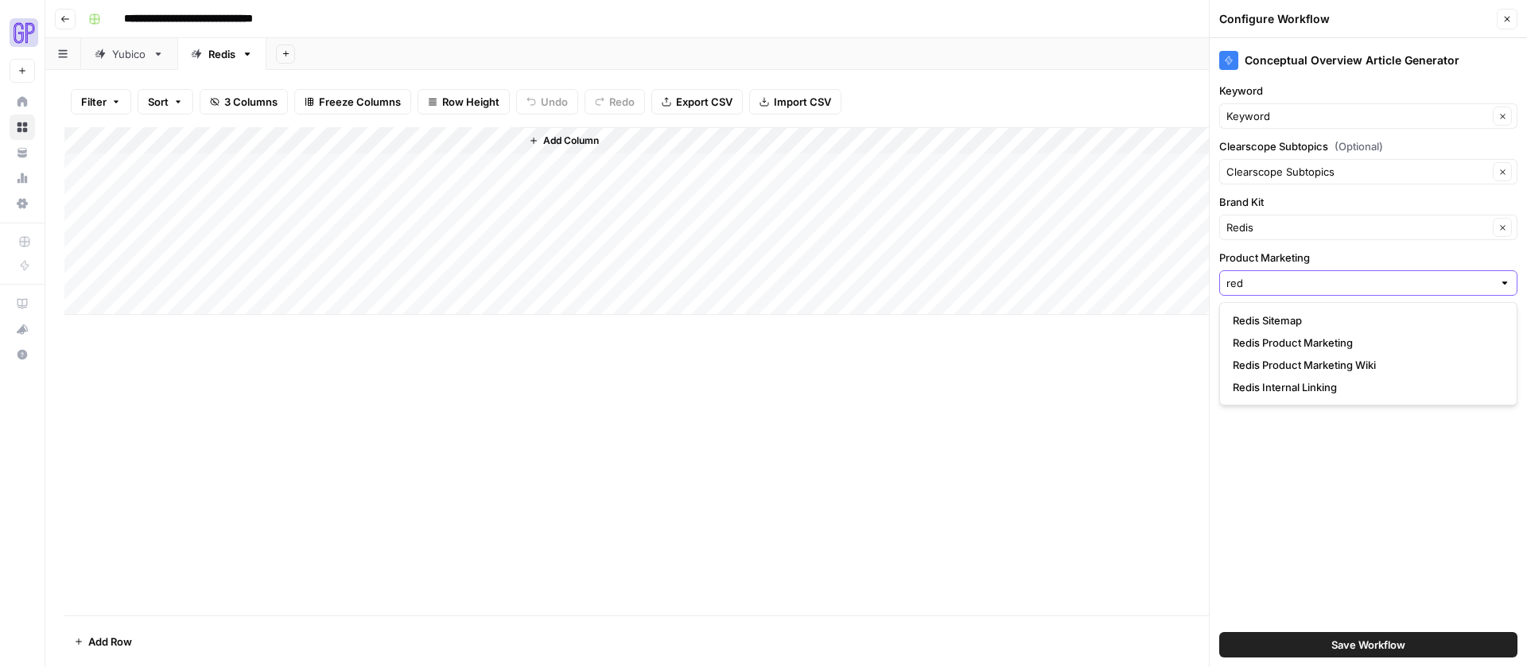
type input "red"
click at [763, 392] on div "Add Column" at bounding box center [785, 371] width 1443 height 488
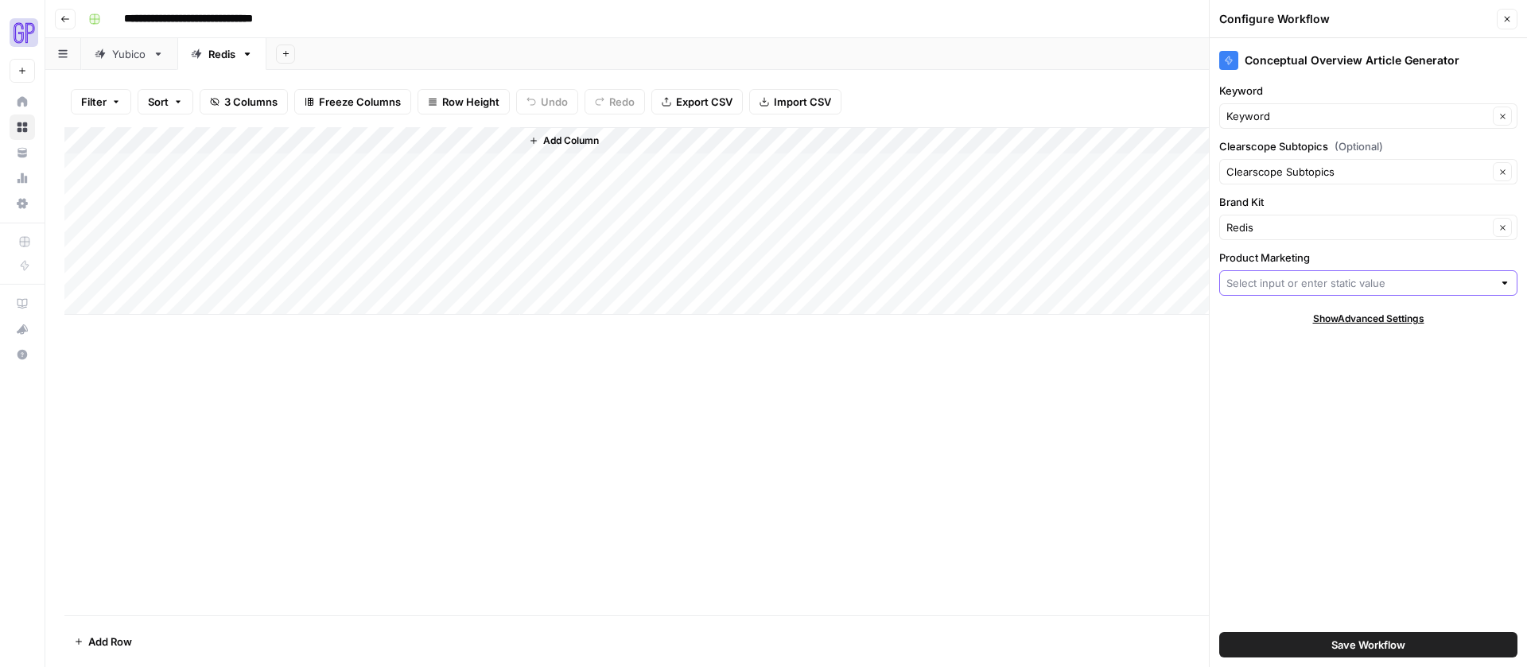
click at [1267, 288] on input "Product Marketing" at bounding box center [1359, 283] width 266 height 16
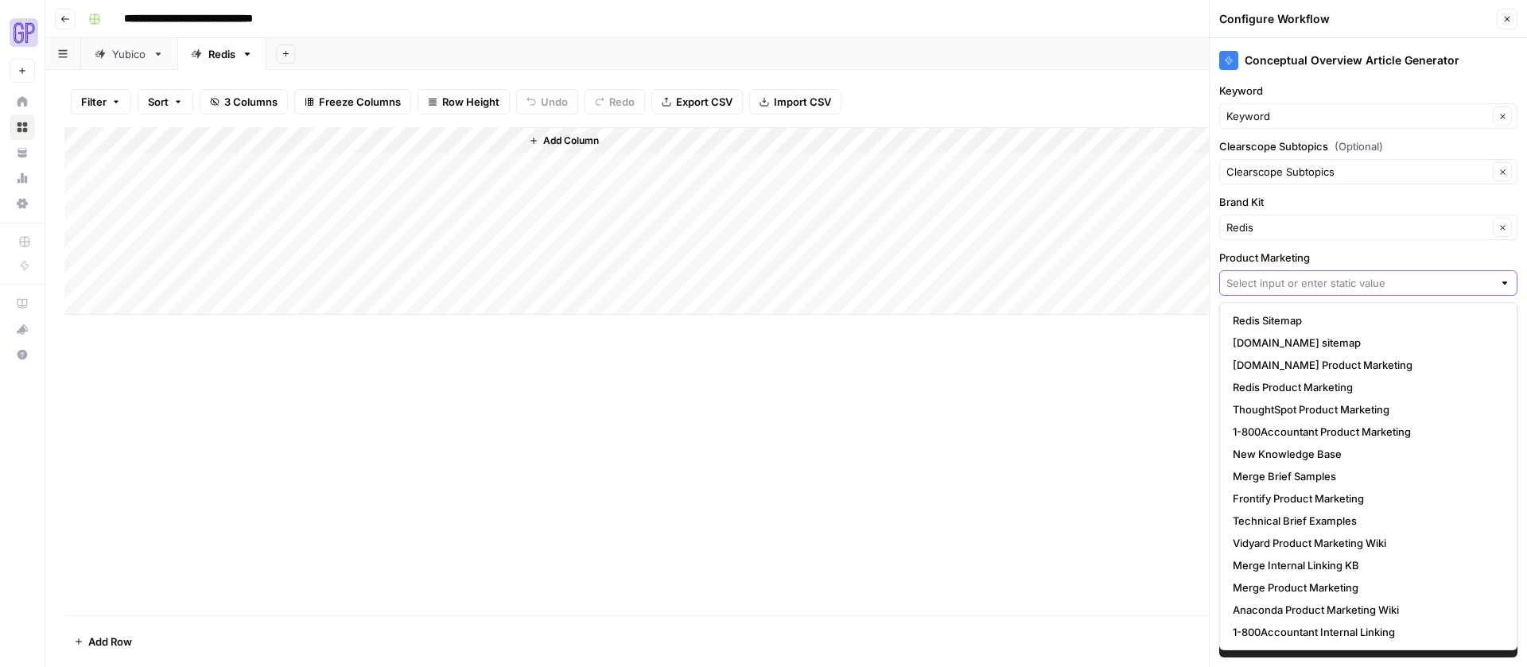
click at [1275, 286] on input "Product Marketing" at bounding box center [1359, 283] width 266 height 16
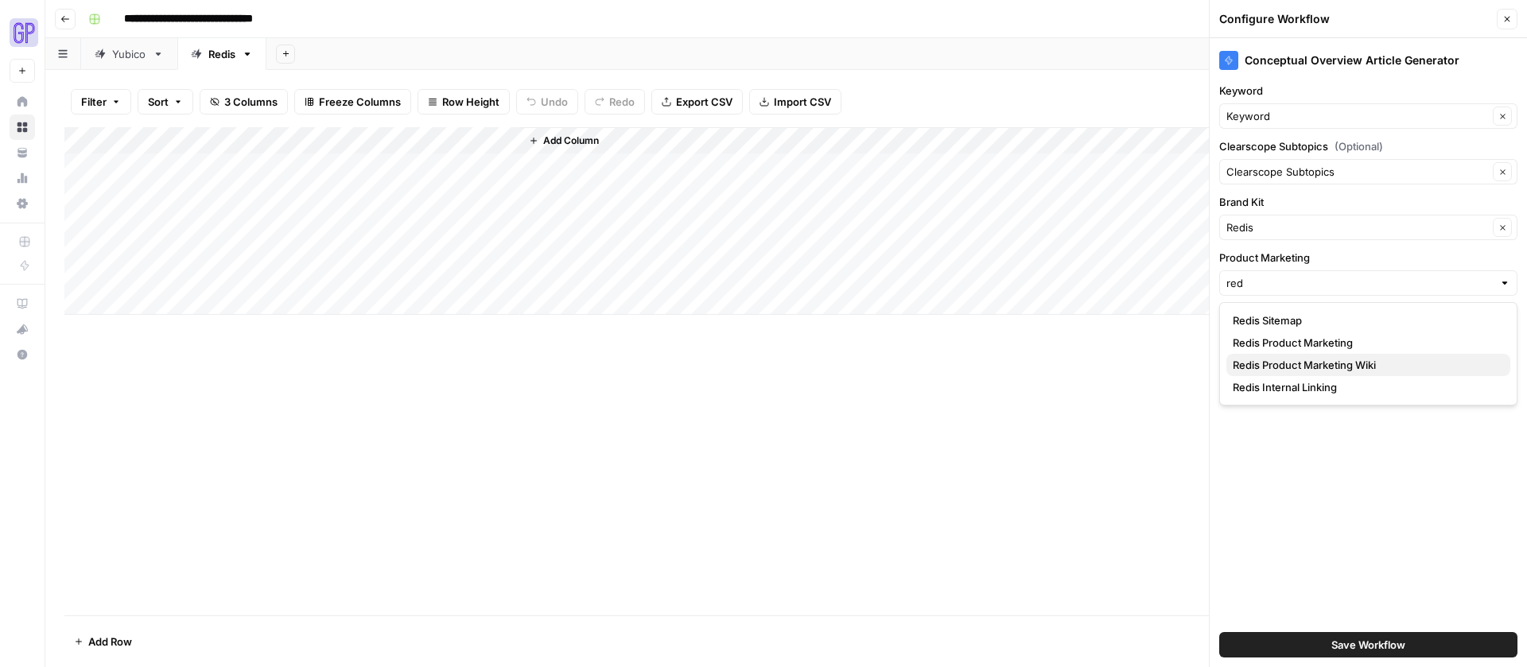
click at [1286, 360] on span "Redis Product Marketing Wiki" at bounding box center [1364, 365] width 265 height 16
type input "Redis Product Marketing Wiki"
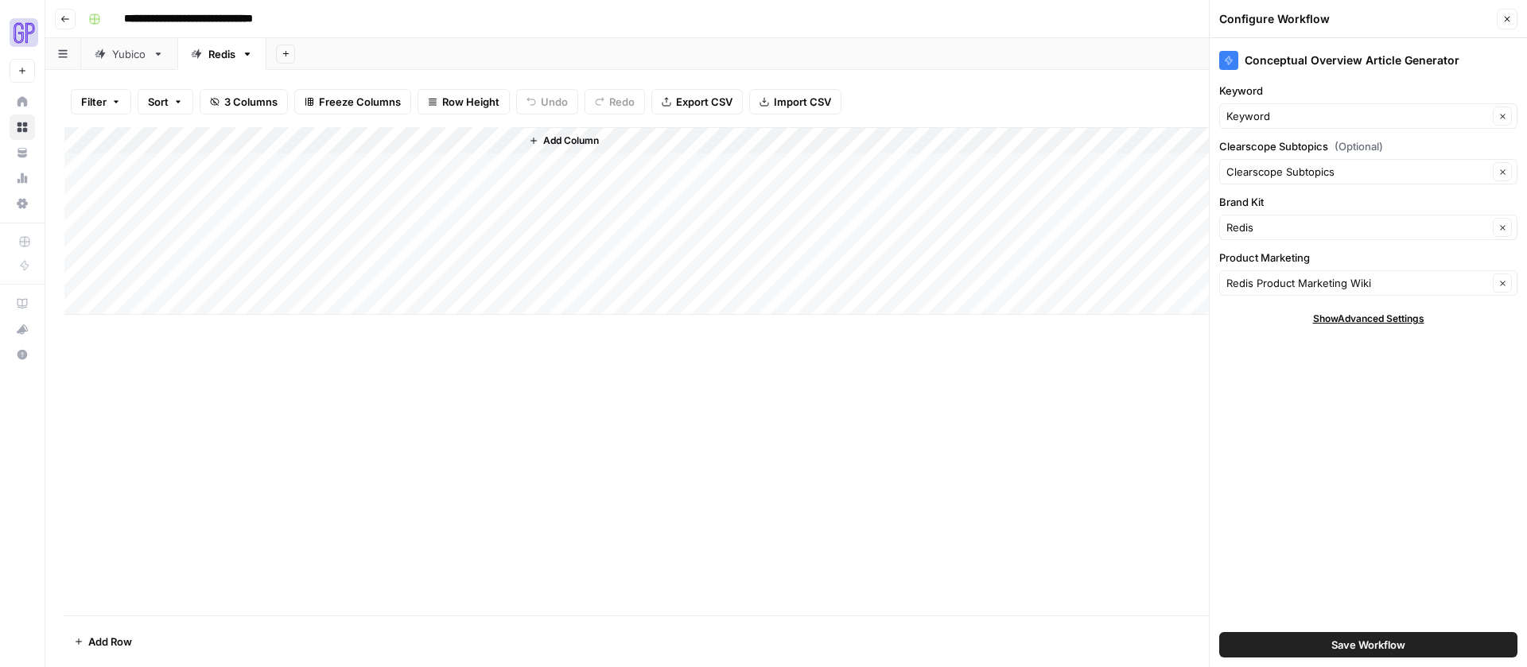
click at [1385, 643] on span "Save Workflow" at bounding box center [1368, 645] width 74 height 16
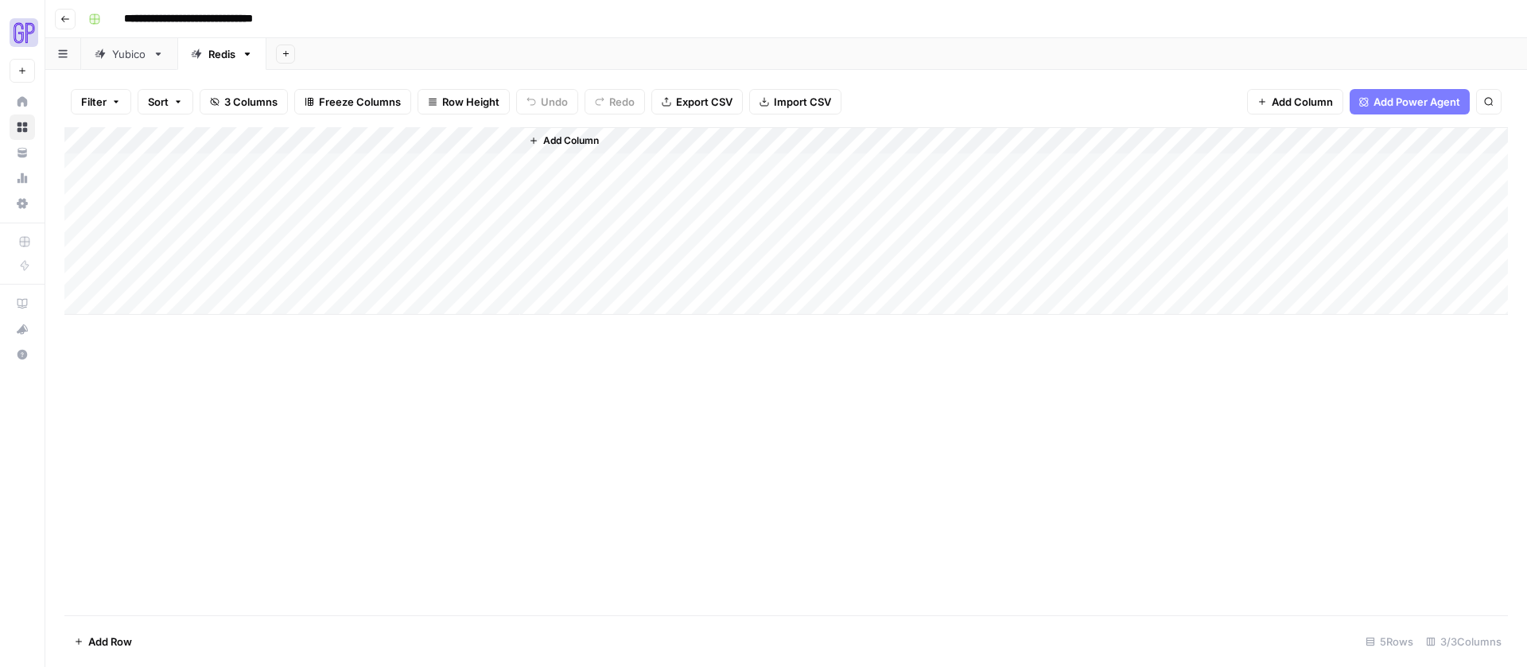
click at [444, 165] on div "Add Column" at bounding box center [785, 221] width 1443 height 188
